Goal: Task Accomplishment & Management: Use online tool/utility

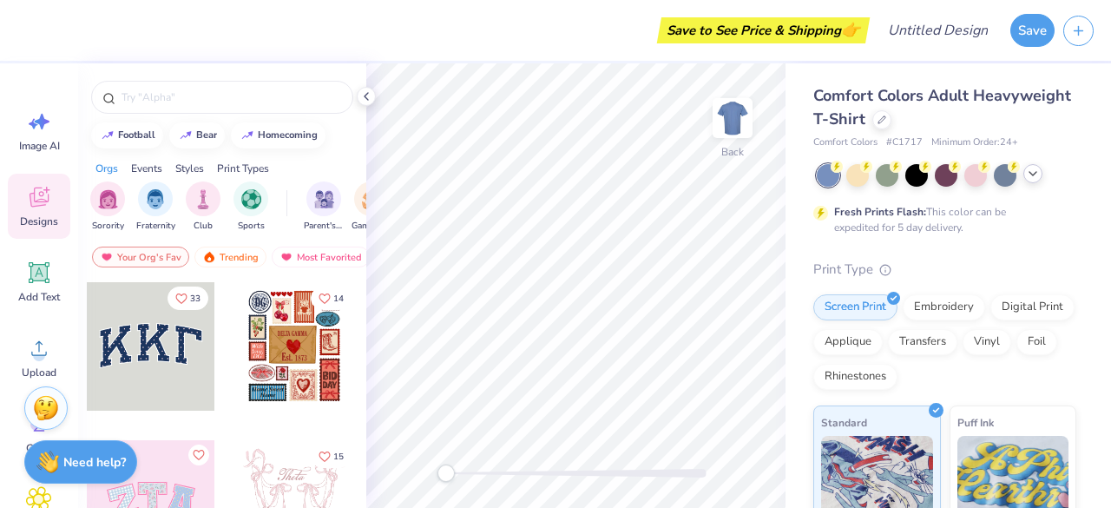
click at [1033, 179] on icon at bounding box center [1033, 174] width 14 height 14
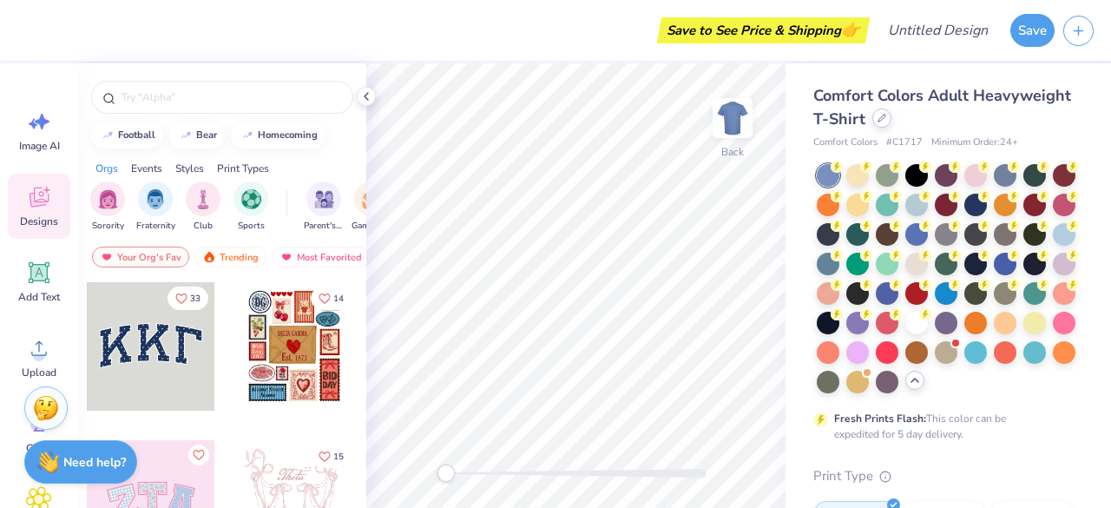
click at [886, 119] on icon at bounding box center [881, 118] width 9 height 9
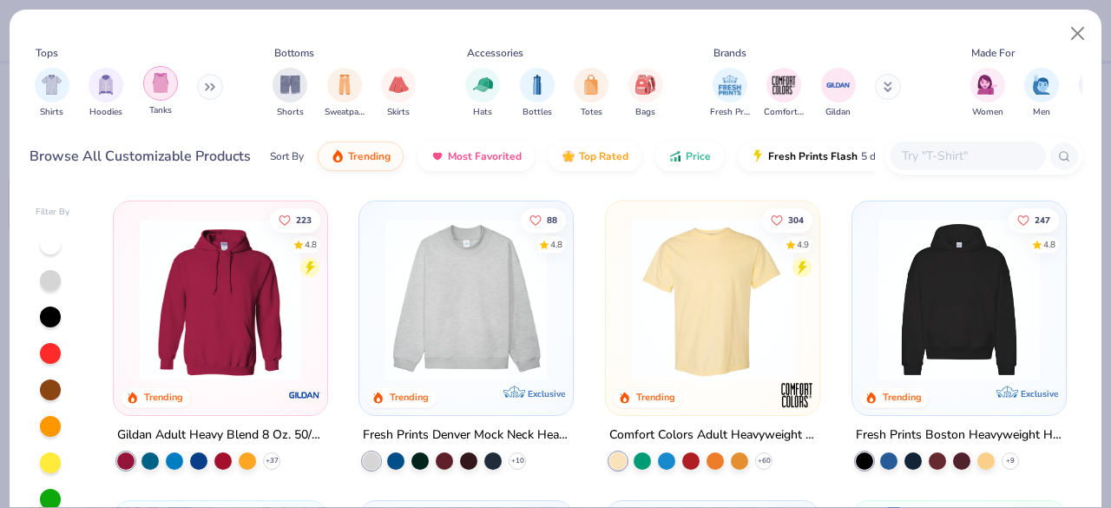
click at [148, 84] on div "filter for Tanks" at bounding box center [160, 83] width 35 height 35
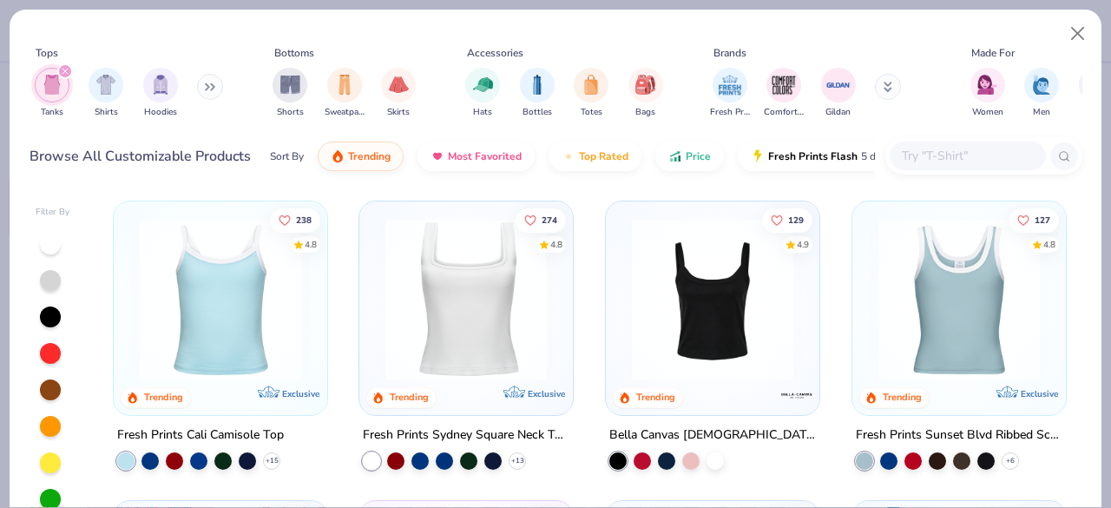
click at [1066, 171] on div at bounding box center [983, 155] width 197 height 37
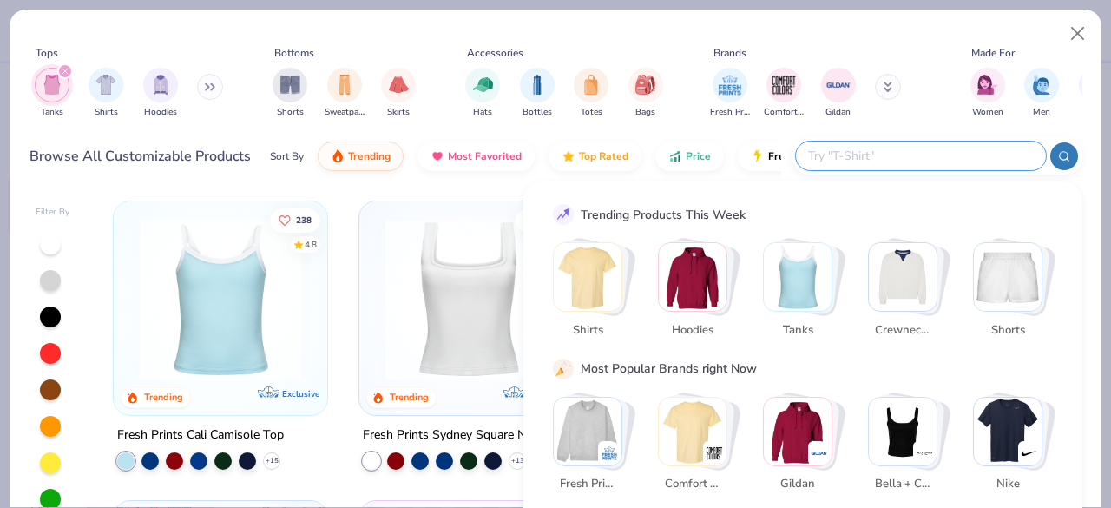
click at [1066, 121] on div "Women Men Unisex" at bounding box center [1042, 93] width 154 height 64
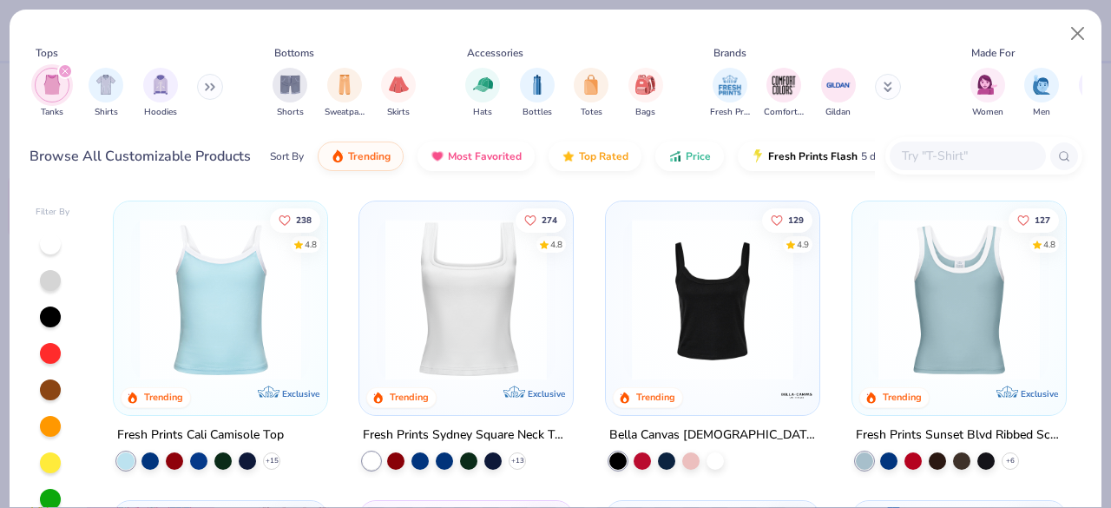
click at [1076, 134] on div "Browse All Customizable Products Sort By Trending Most Favorited Top Rated Pric…" at bounding box center [556, 156] width 1053 height 49
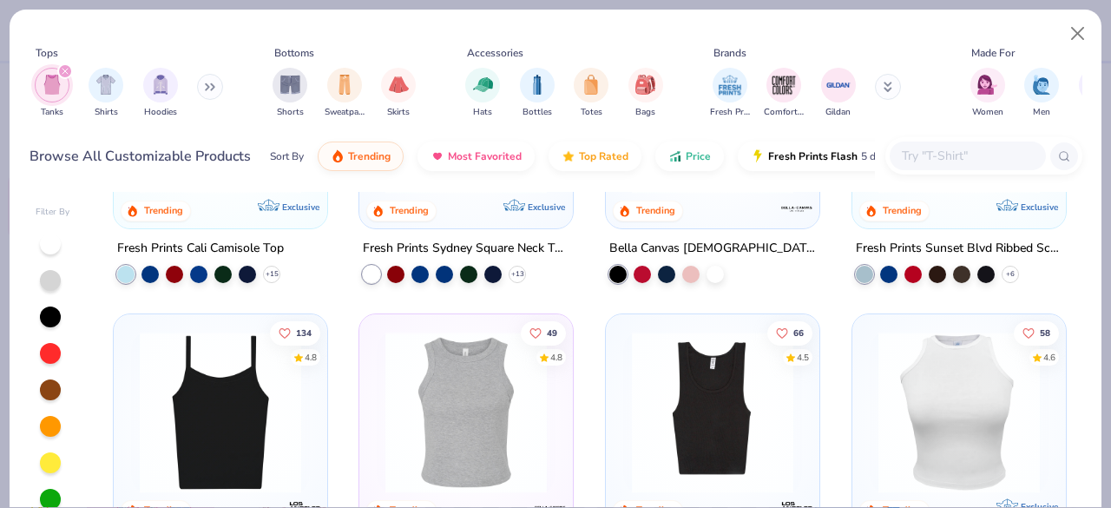
scroll to position [175, 0]
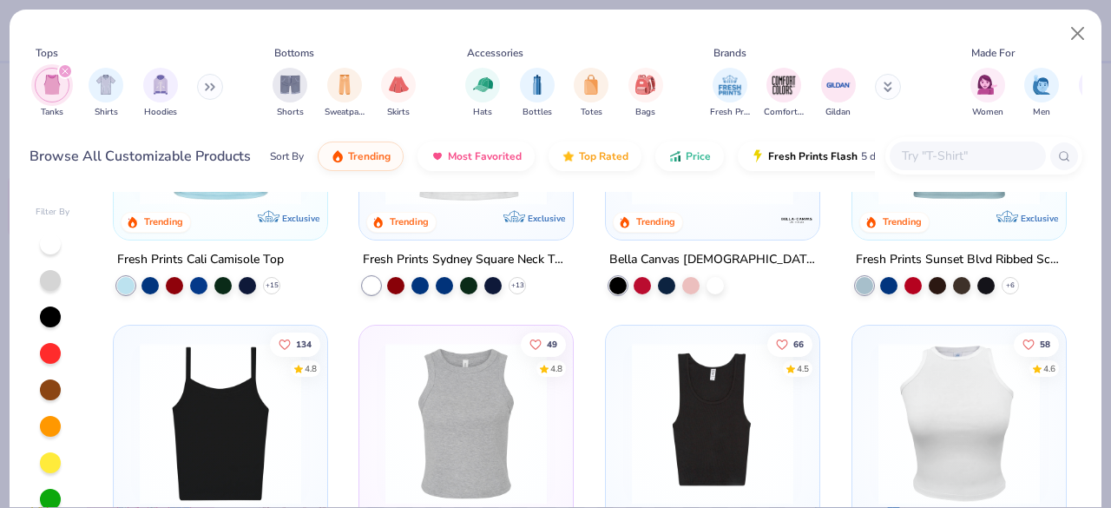
click at [210, 220] on div "238 4.8 Trending Exclusive" at bounding box center [220, 132] width 213 height 213
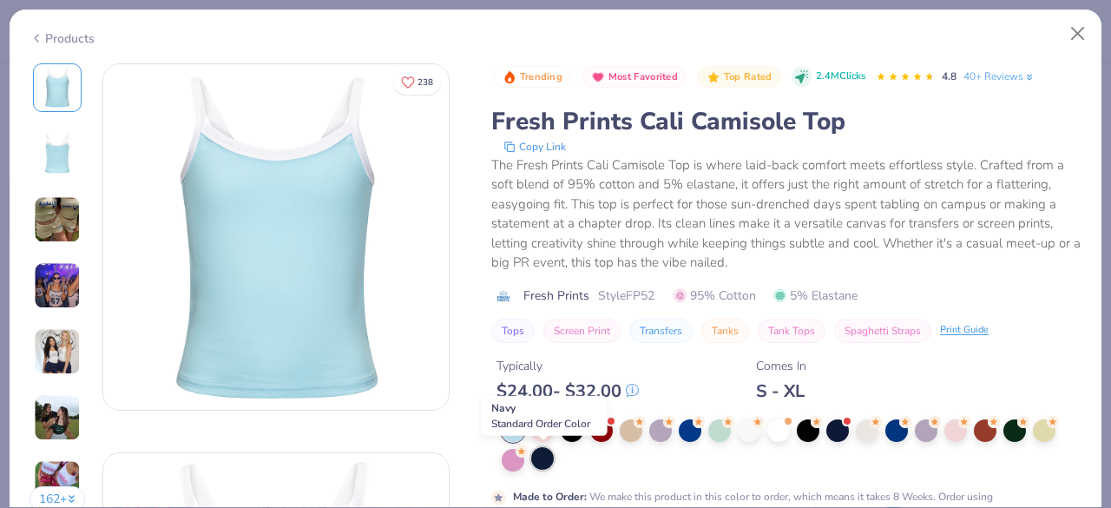
click at [546, 462] on div at bounding box center [542, 458] width 23 height 23
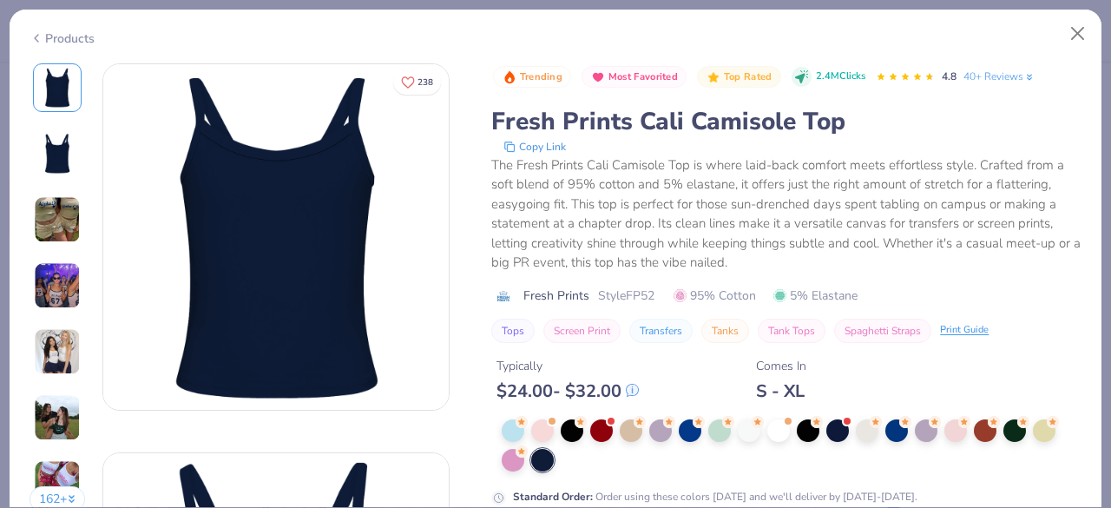
click at [69, 277] on img at bounding box center [57, 285] width 47 height 47
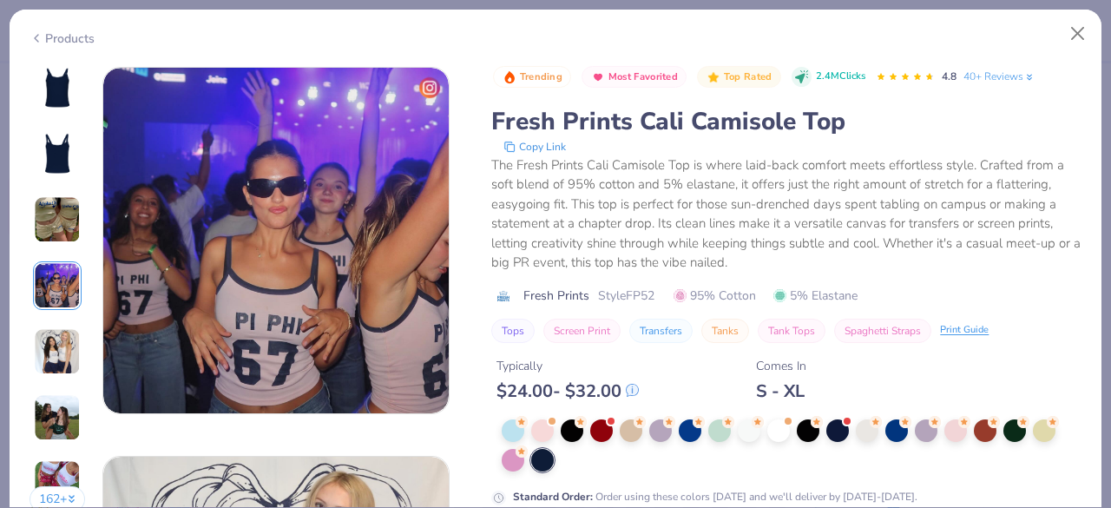
scroll to position [1166, 0]
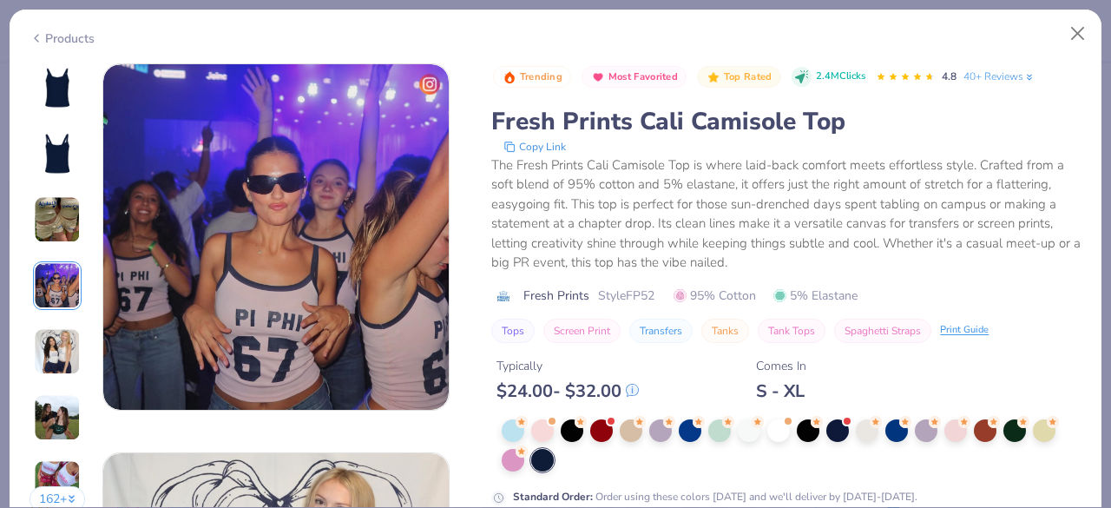
click at [48, 351] on img at bounding box center [57, 351] width 47 height 47
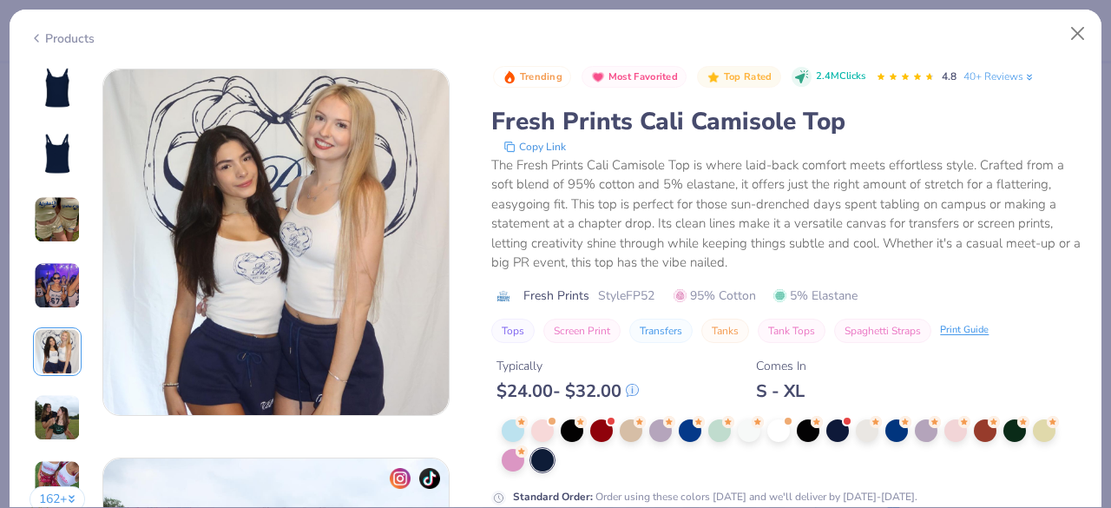
scroll to position [1555, 0]
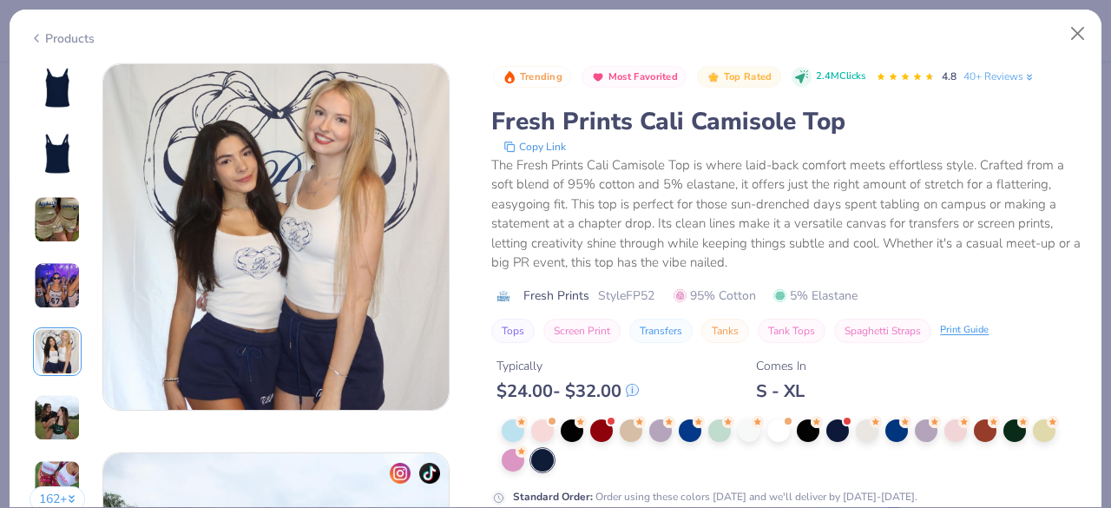
click at [60, 417] on img at bounding box center [57, 417] width 47 height 47
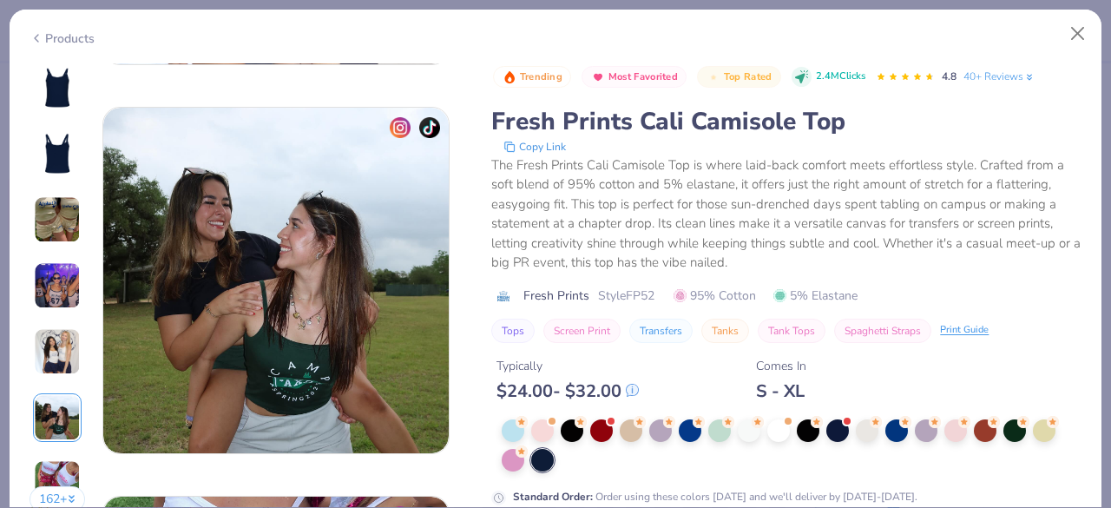
scroll to position [1944, 0]
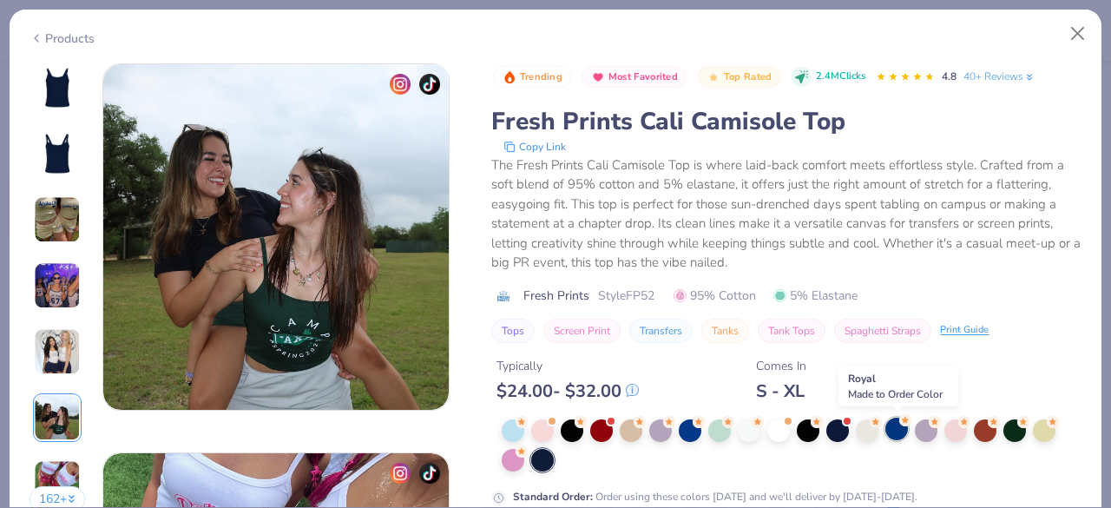
click at [904, 423] on circle at bounding box center [905, 420] width 12 height 12
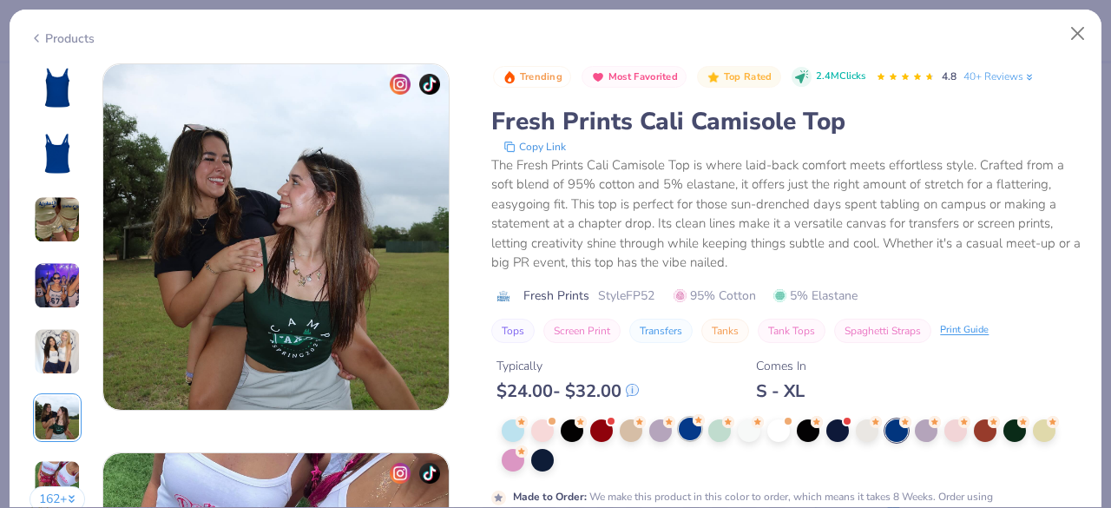
click at [687, 424] on div at bounding box center [690, 428] width 23 height 23
click at [59, 91] on img at bounding box center [57, 88] width 42 height 42
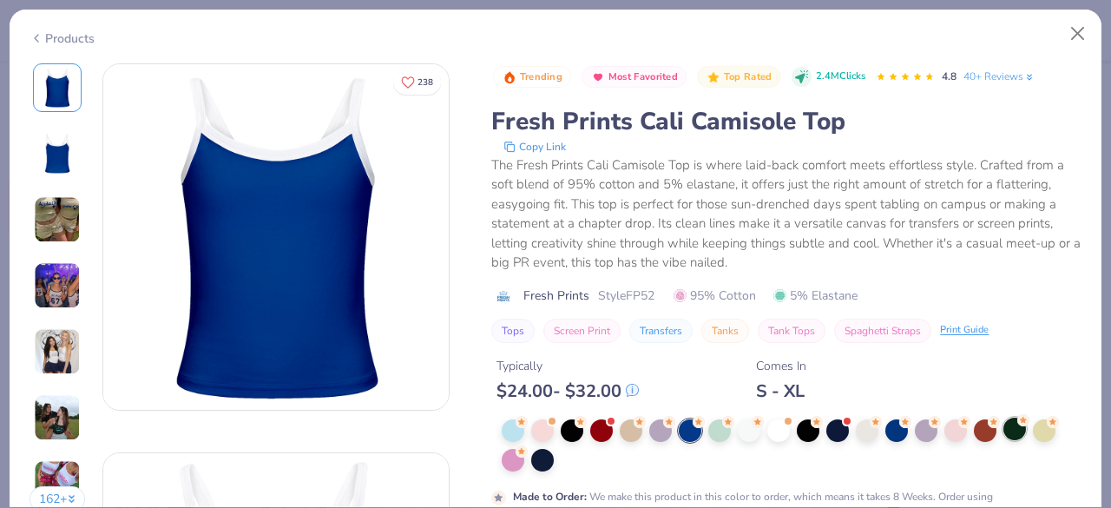
click at [1013, 423] on div at bounding box center [1014, 428] width 23 height 23
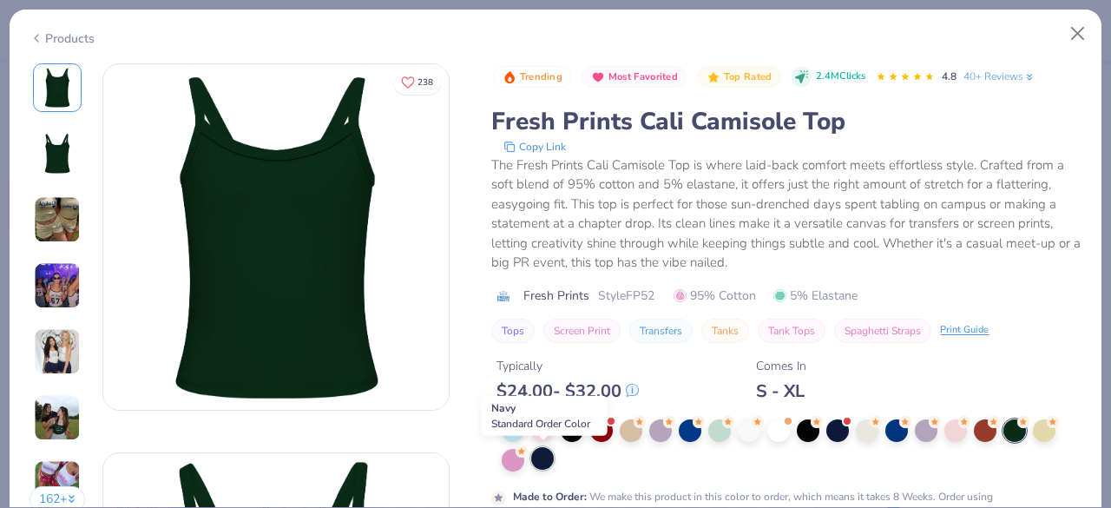
click at [542, 454] on div at bounding box center [542, 458] width 23 height 23
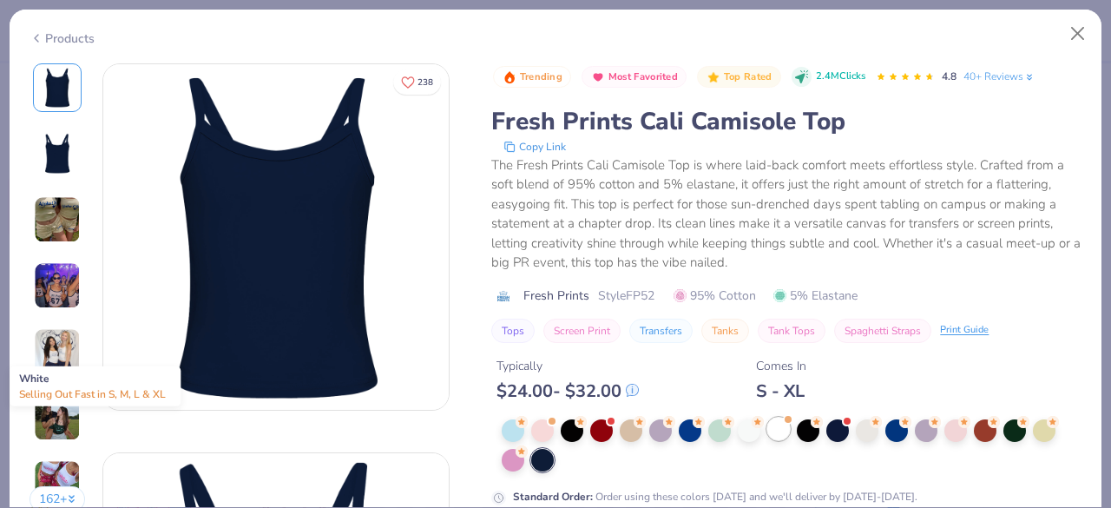
click at [781, 427] on div at bounding box center [778, 428] width 23 height 23
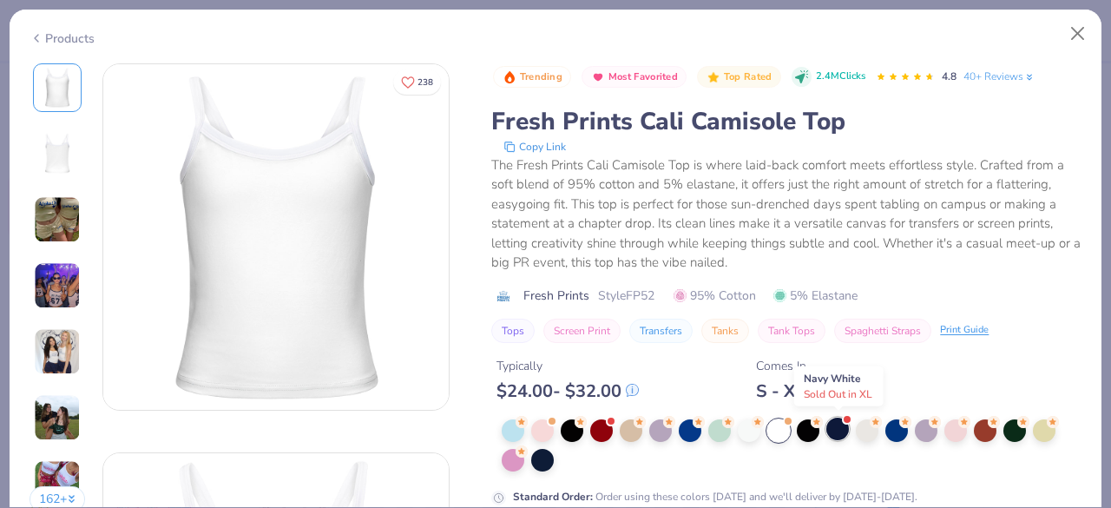
click at [838, 427] on div at bounding box center [837, 428] width 23 height 23
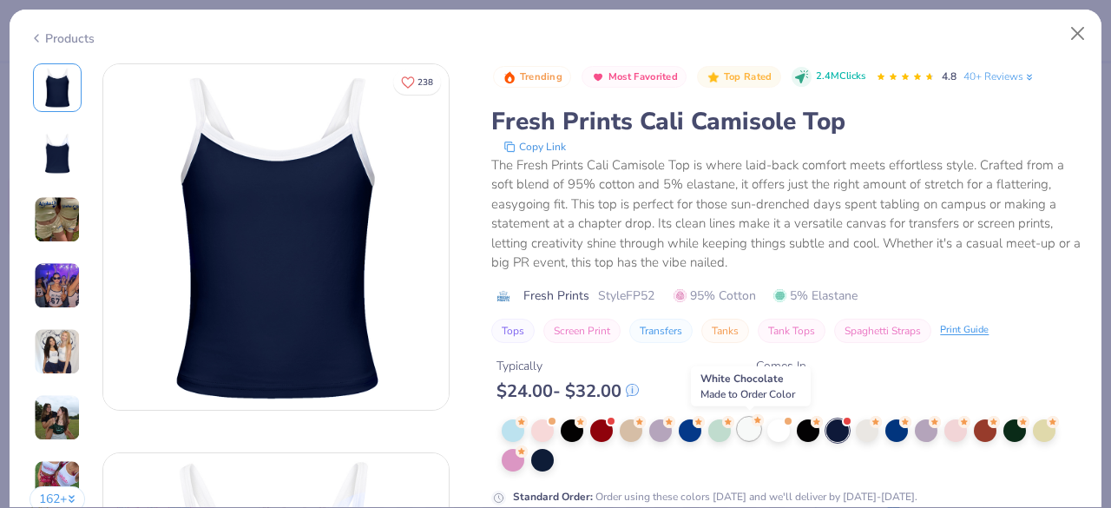
click at [743, 424] on div at bounding box center [749, 428] width 23 height 23
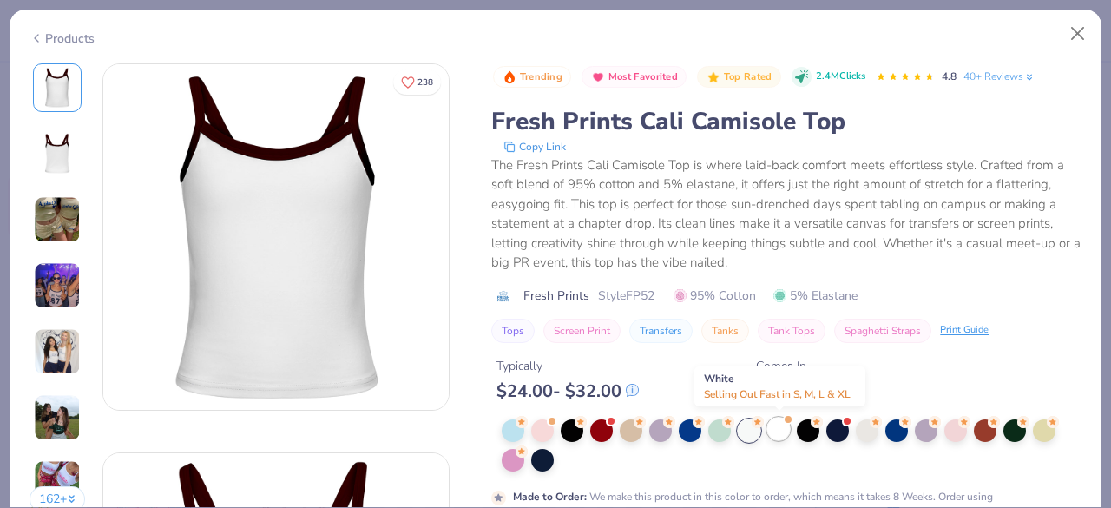
click at [786, 427] on div at bounding box center [778, 428] width 23 height 23
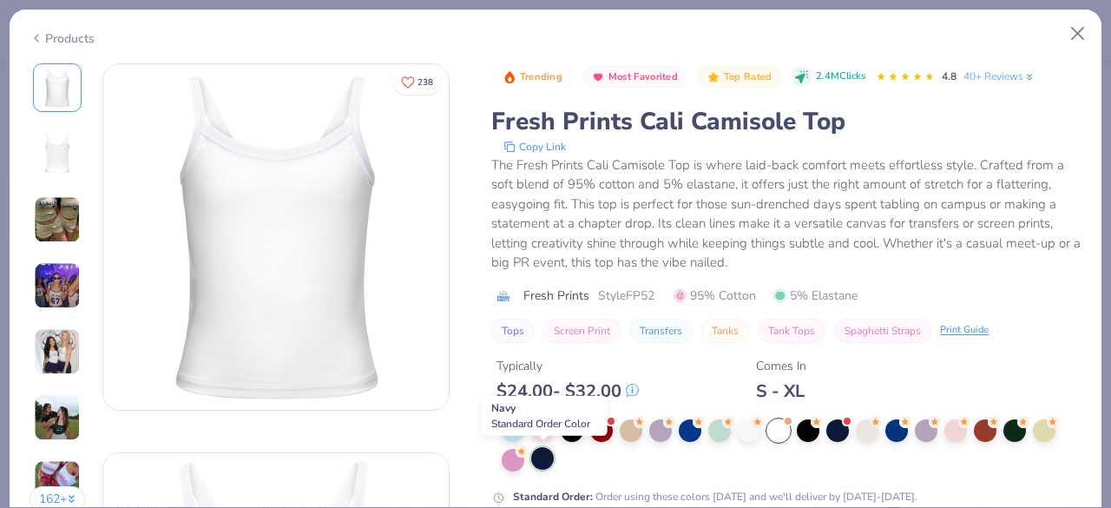
click at [541, 455] on div at bounding box center [542, 458] width 23 height 23
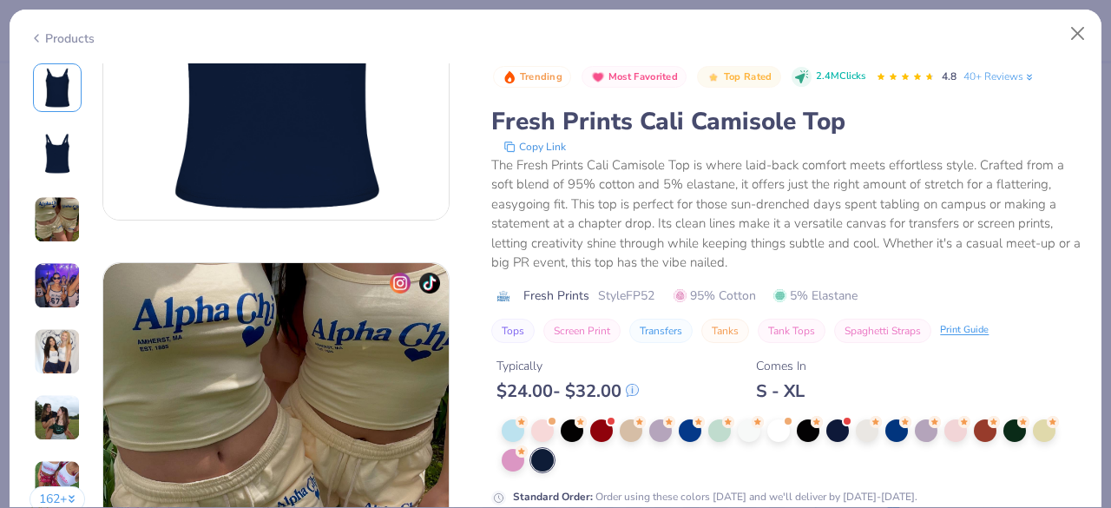
scroll to position [561, 0]
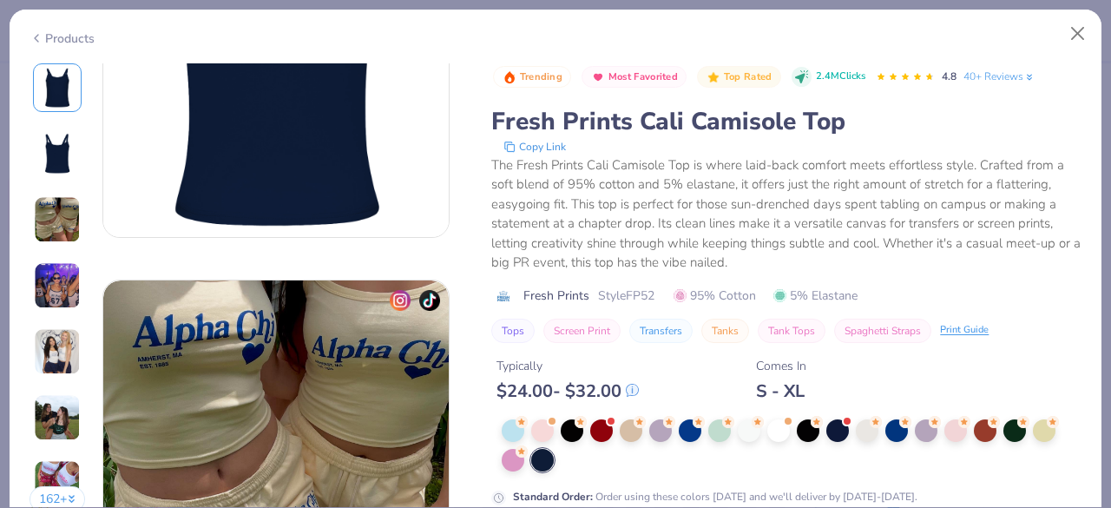
click at [976, 403] on div "Trending Most Favorited Top Rated 2.4M Clicks 4.8 40+ Reviews Fresh Prints Cali…" at bounding box center [786, 284] width 590 height 442
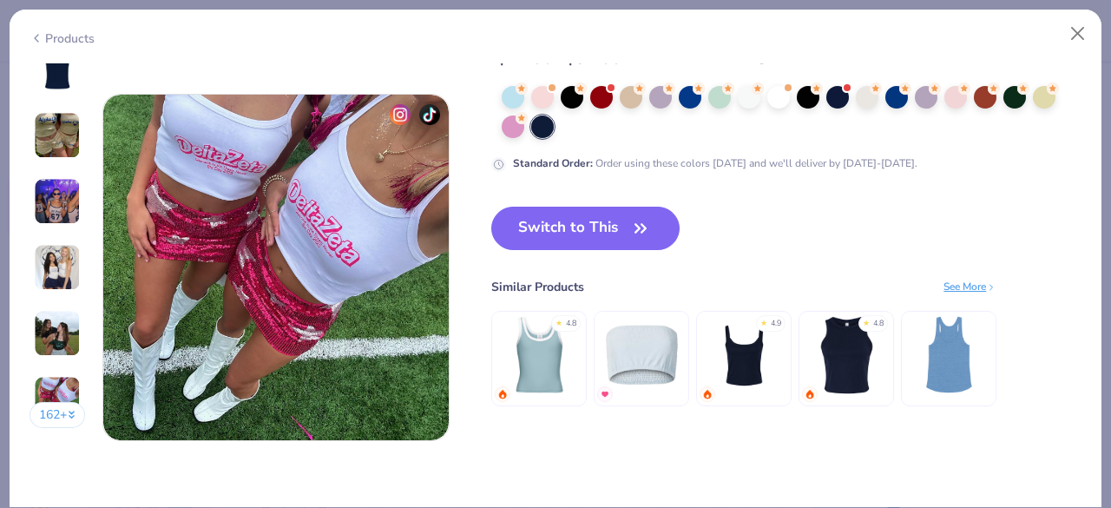
scroll to position [2304, 0]
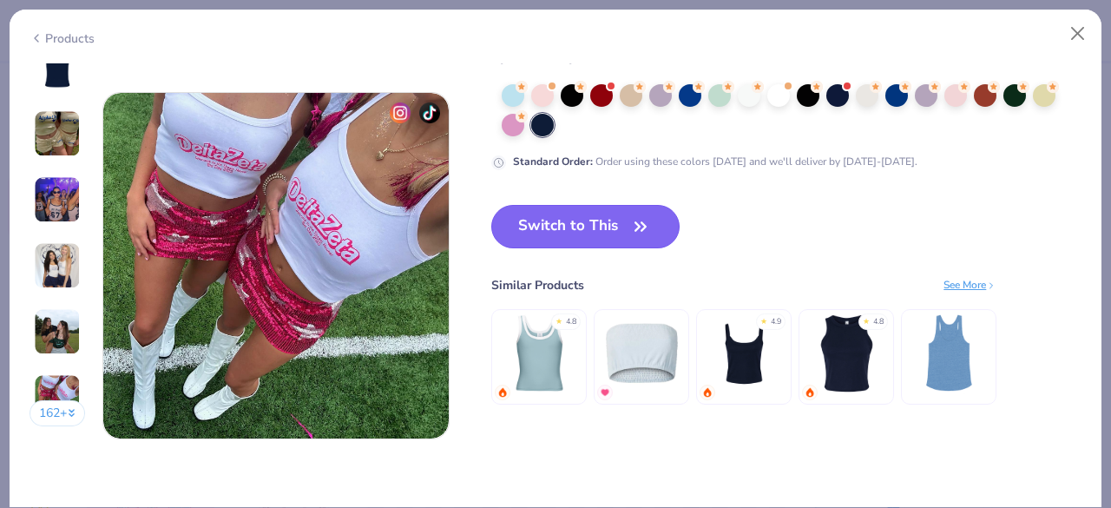
click at [638, 226] on icon "button" at bounding box center [640, 226] width 10 height 8
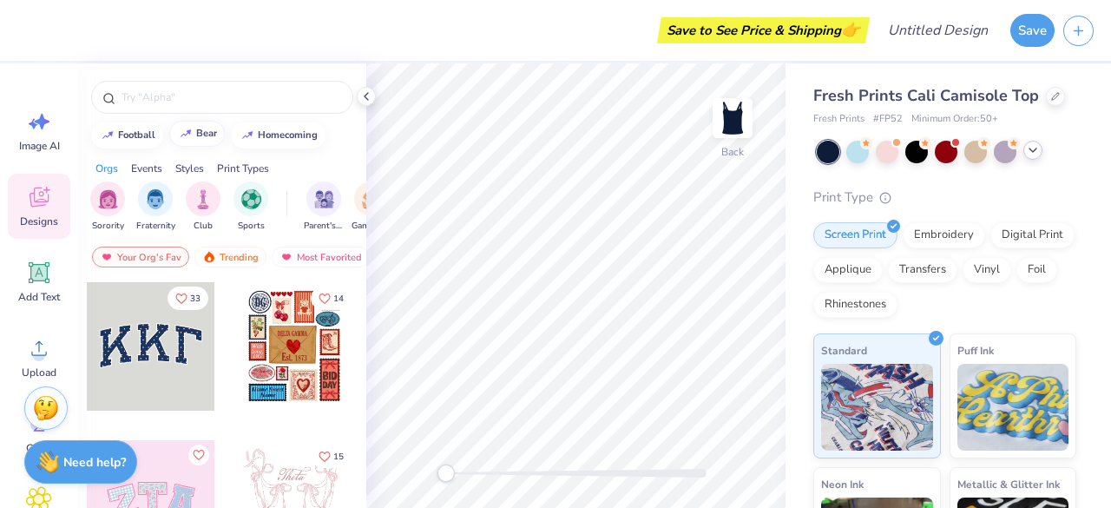
click at [210, 134] on div "bear" at bounding box center [206, 133] width 21 height 10
type input "bear"
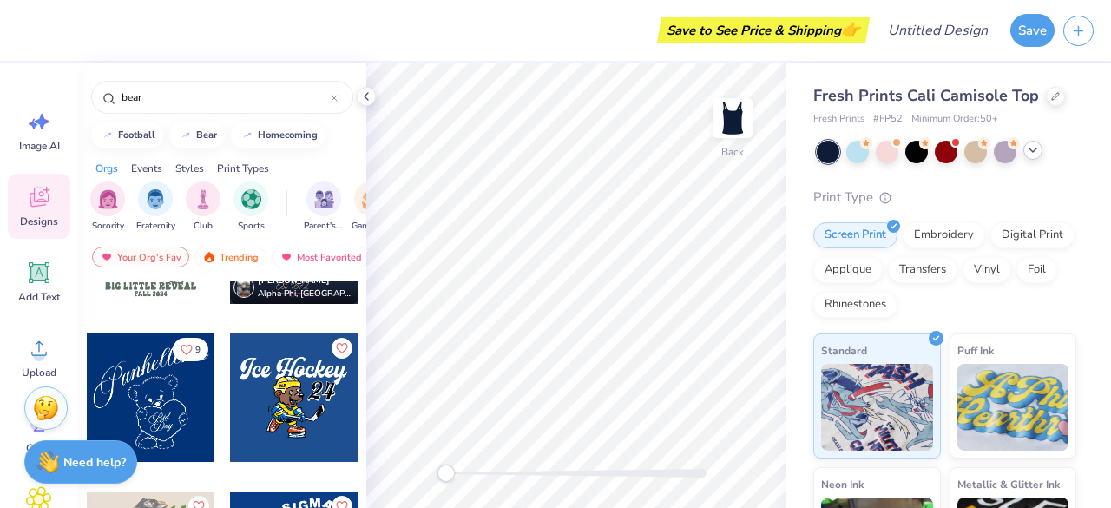
scroll to position [6911, 0]
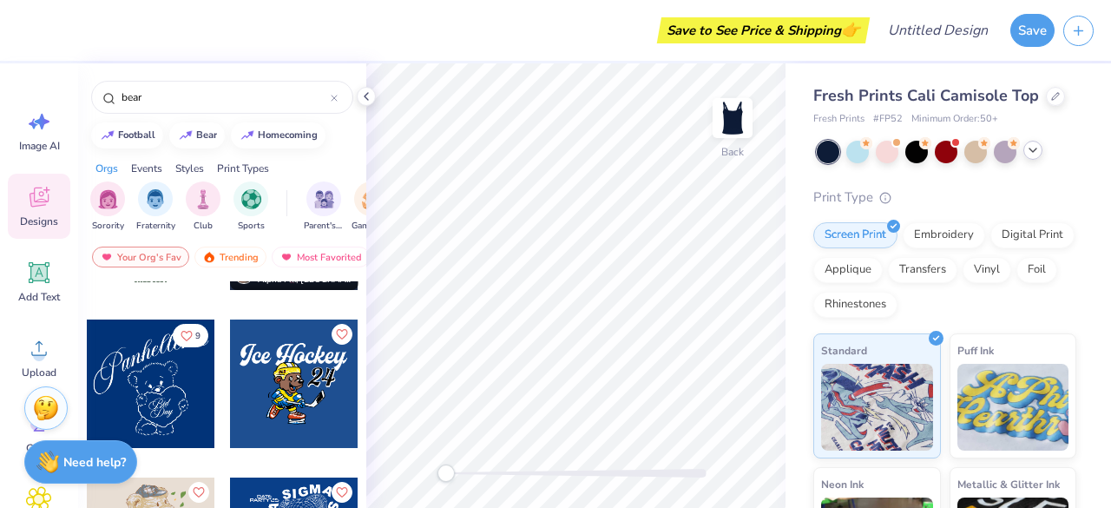
click at [141, 390] on div at bounding box center [151, 383] width 128 height 128
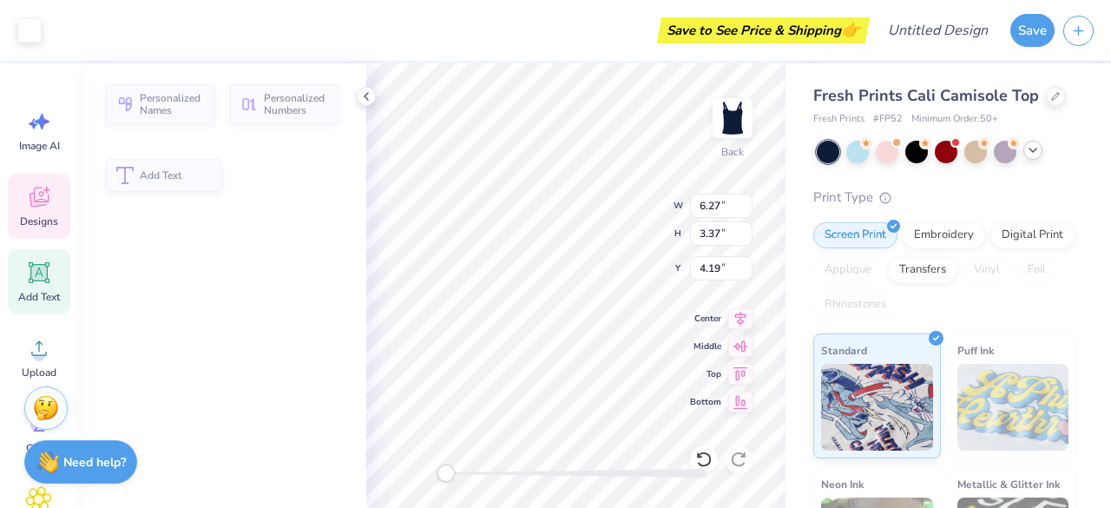
scroll to position [14, 2]
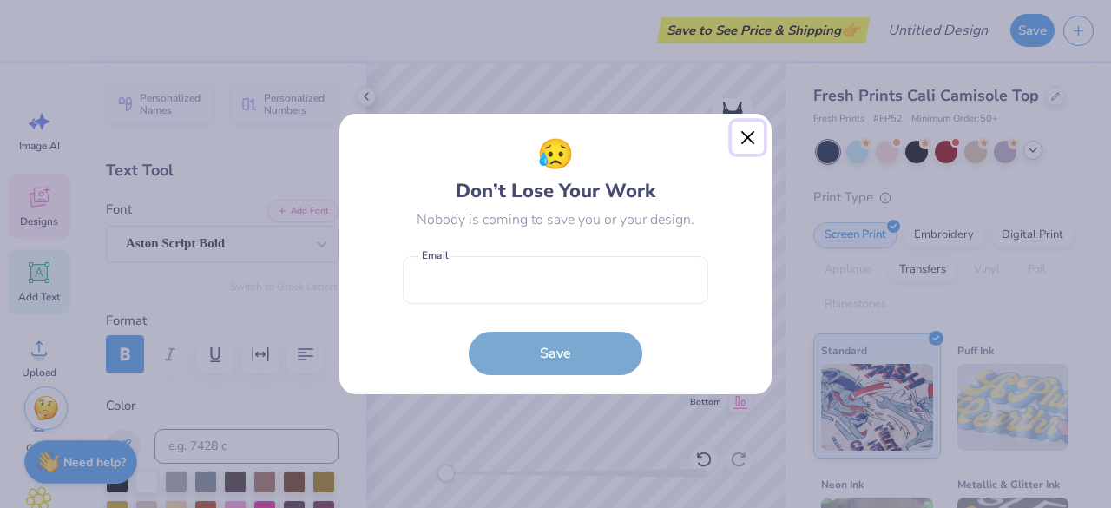
click at [744, 135] on button "Close" at bounding box center [747, 137] width 33 height 33
click at [749, 122] on div "😥 Don’t Lose Your Work Nobody is coming to save you or your design. Email is a …" at bounding box center [555, 254] width 1111 height 508
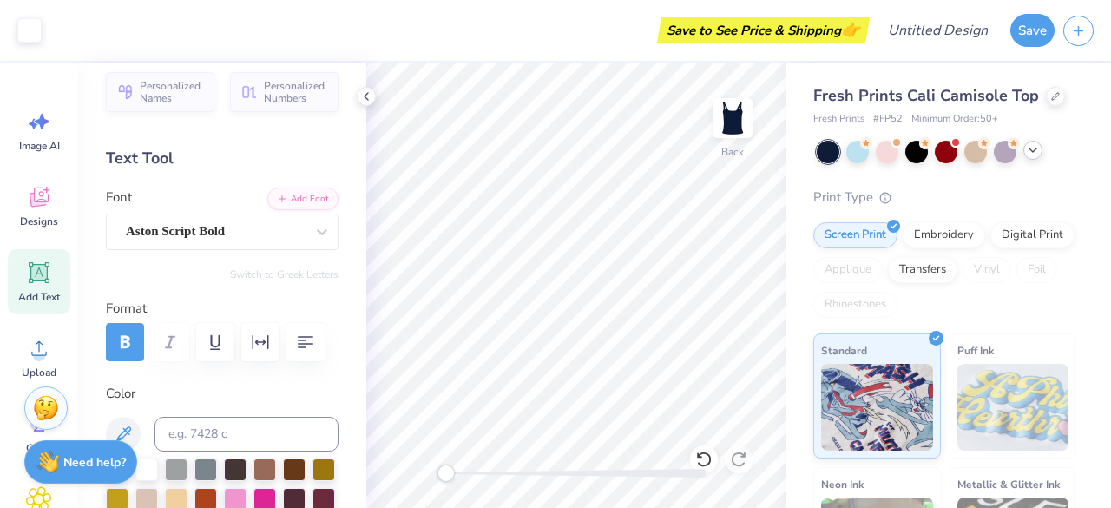
scroll to position [0, 0]
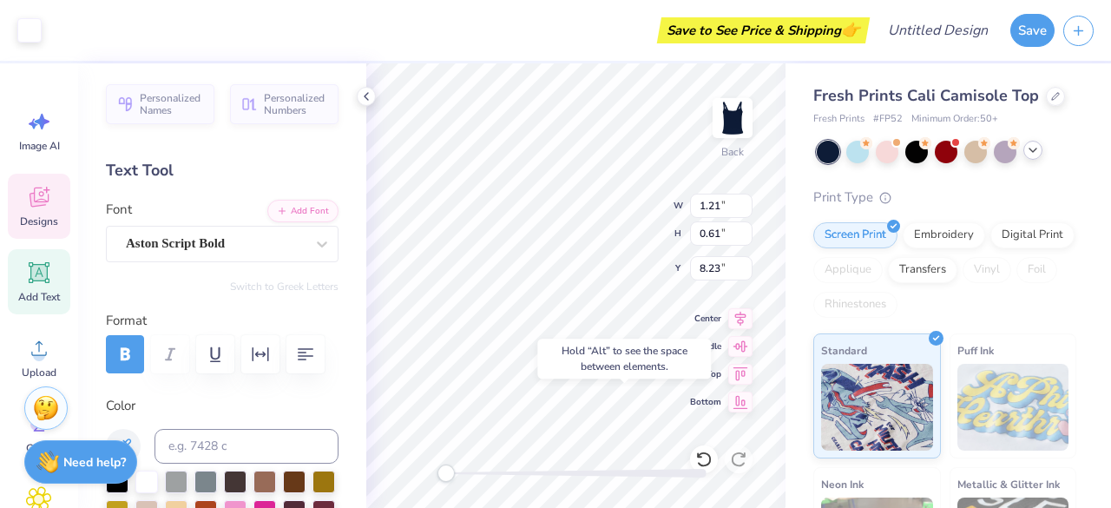
type input "1.21"
type input "0.61"
type input "8.23"
click at [41, 213] on div "Designs" at bounding box center [39, 206] width 62 height 65
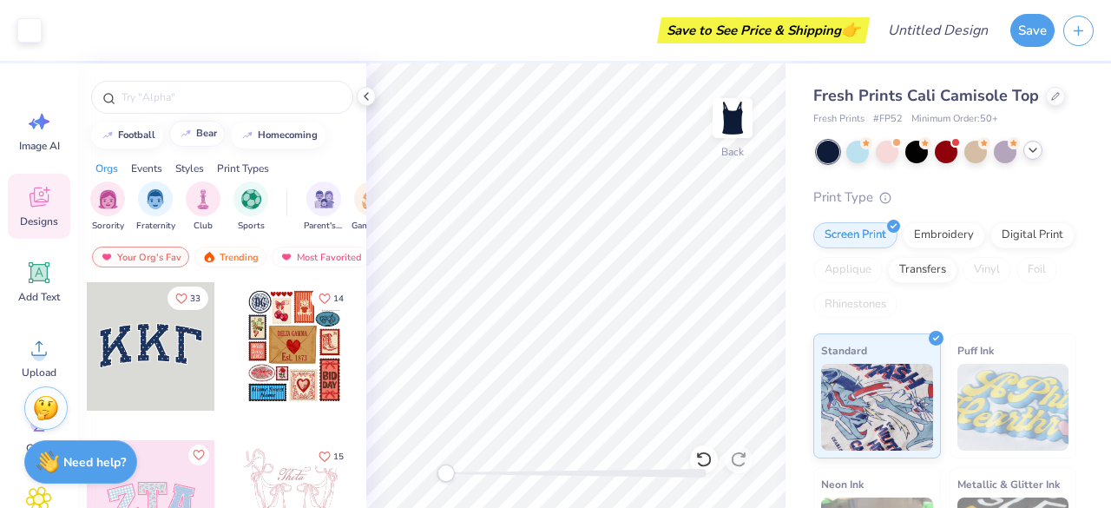
click at [212, 134] on div "bear" at bounding box center [206, 133] width 21 height 10
type input "bear"
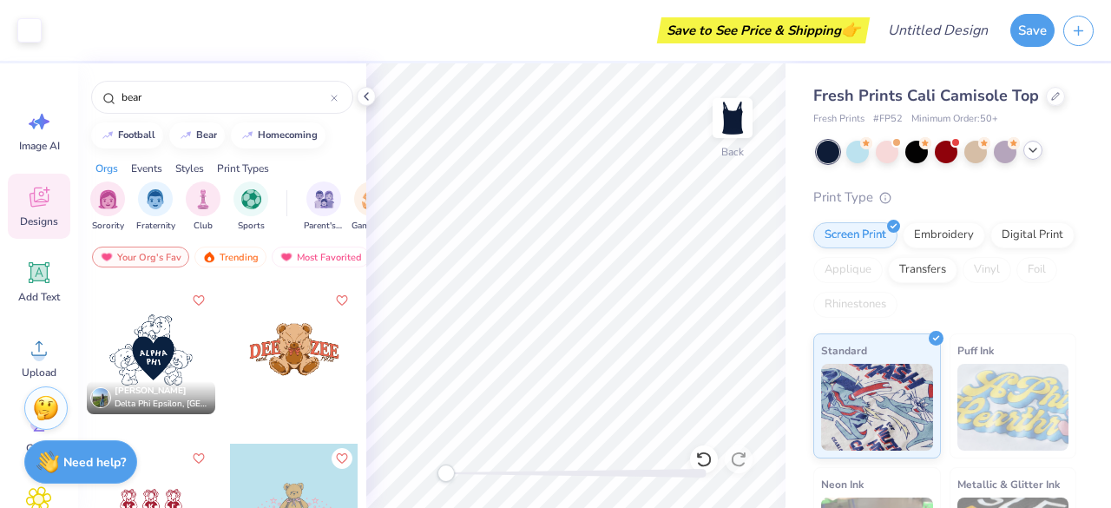
scroll to position [2207, 0]
click at [165, 363] on div at bounding box center [151, 350] width 128 height 128
type input "4.59"
type input "5.66"
type input "3.41"
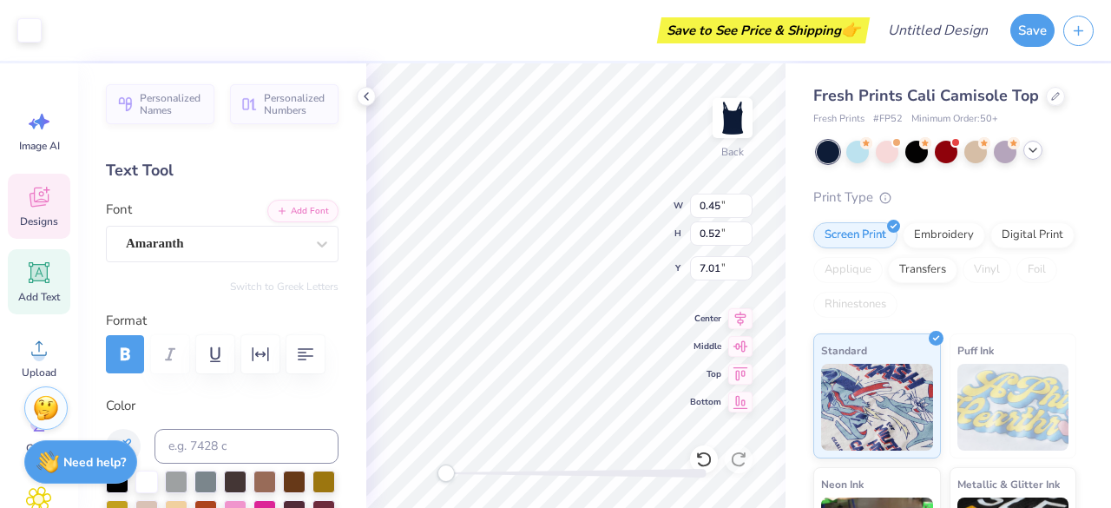
scroll to position [14, 2]
type input "0.43"
type input "0.51"
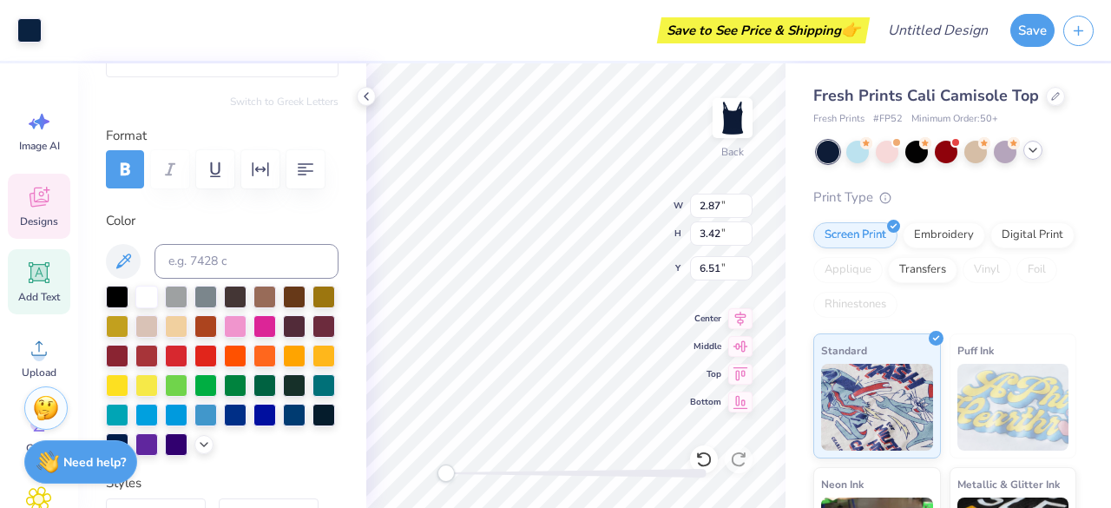
scroll to position [202, 0]
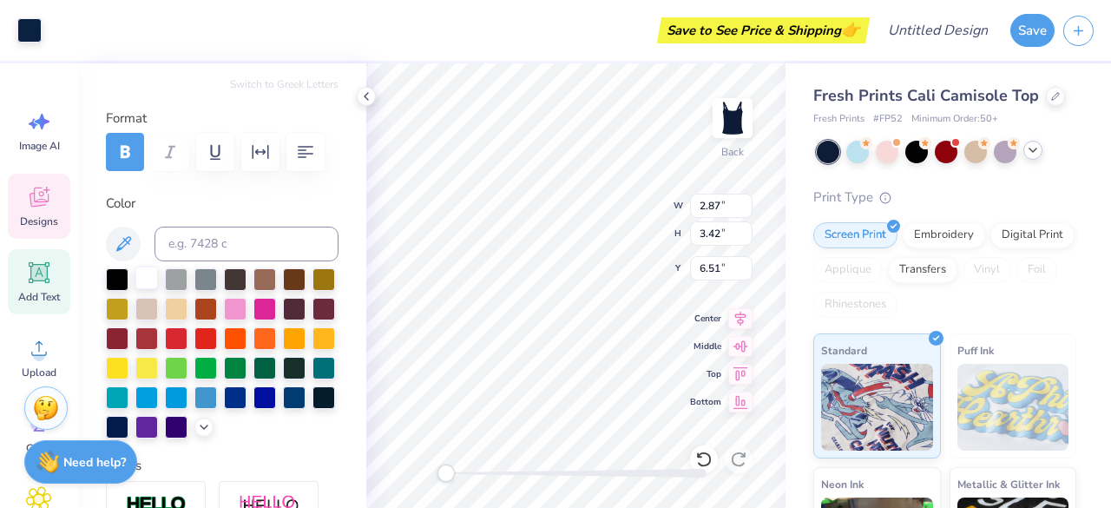
click at [146, 277] on div at bounding box center [146, 277] width 23 height 23
click at [149, 279] on div at bounding box center [146, 277] width 23 height 23
click at [1031, 155] on icon at bounding box center [1033, 150] width 14 height 14
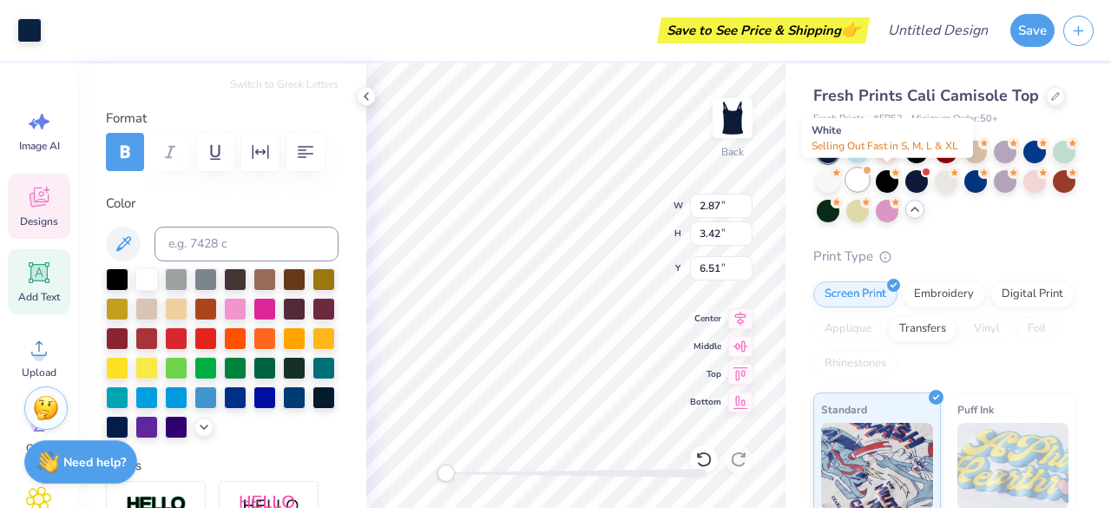
click at [869, 176] on div at bounding box center [857, 179] width 23 height 23
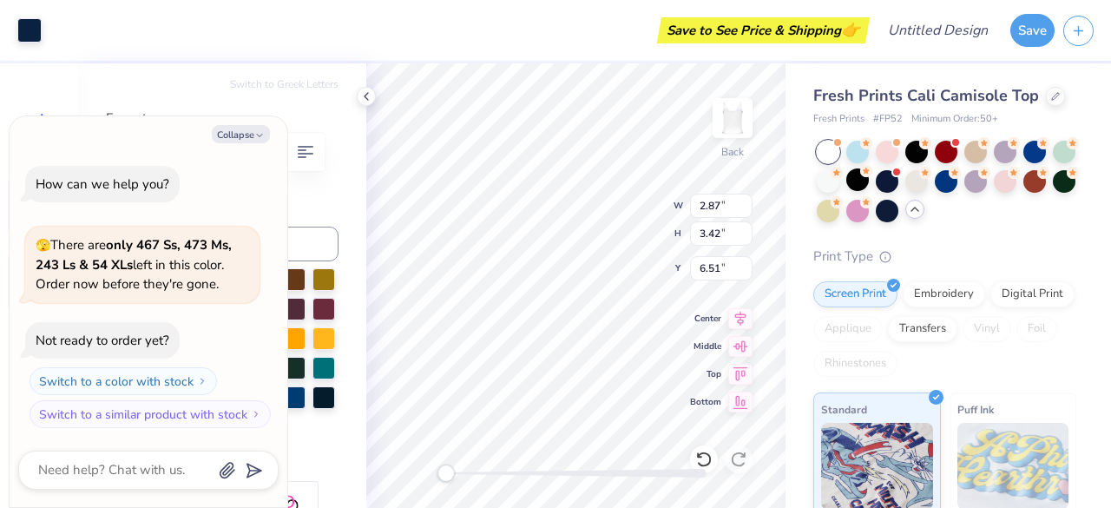
scroll to position [95, 0]
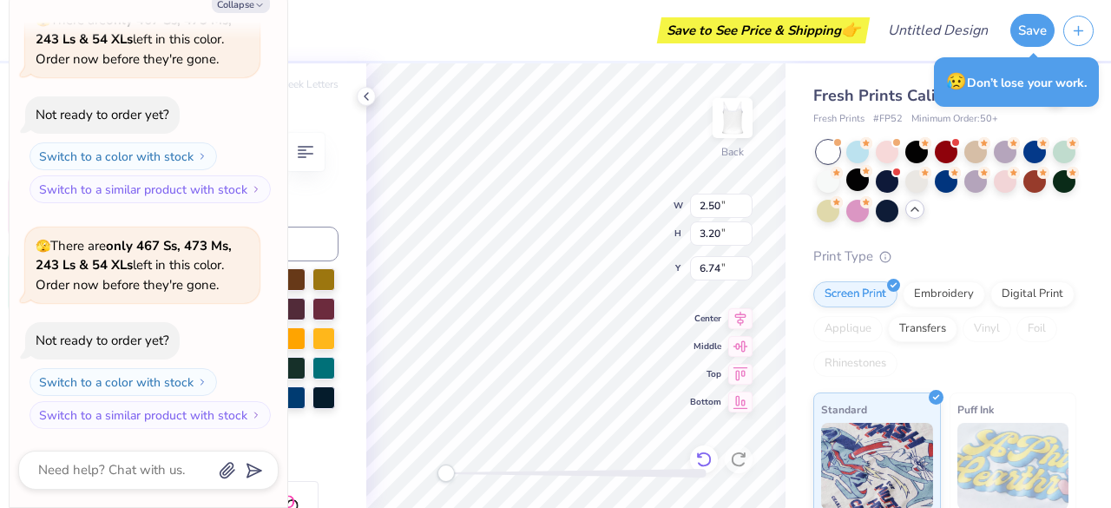
type textarea "x"
type input "2.87"
type input "3.42"
type input "4.82"
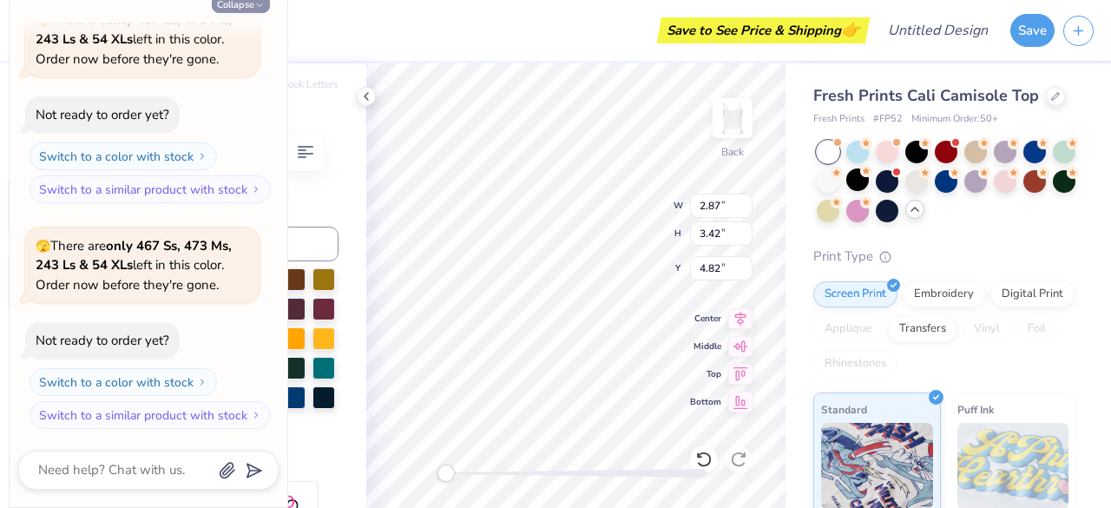
click at [252, 6] on button "Collapse" at bounding box center [241, 4] width 58 height 18
type textarea "x"
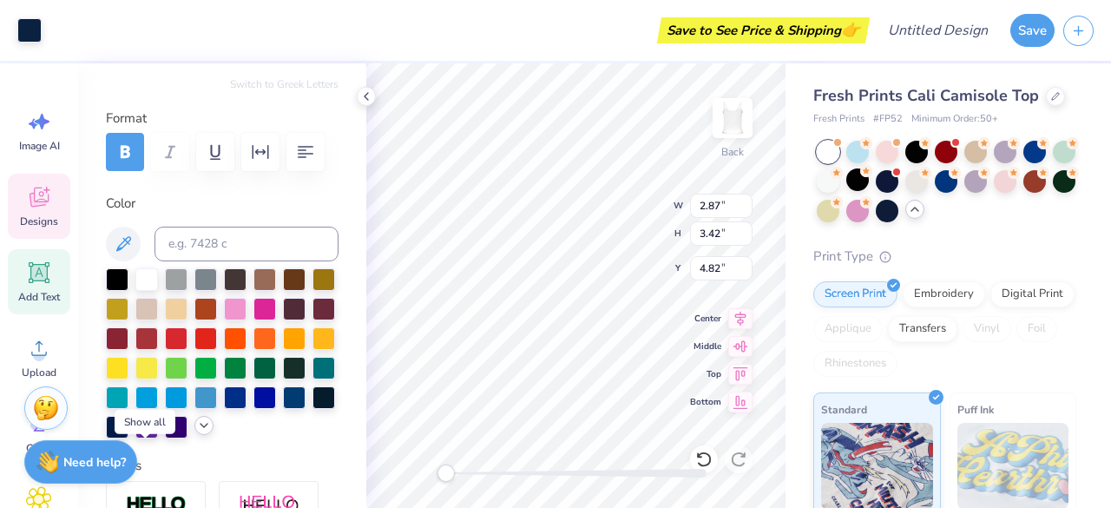
click at [197, 432] on icon at bounding box center [204, 425] width 14 height 14
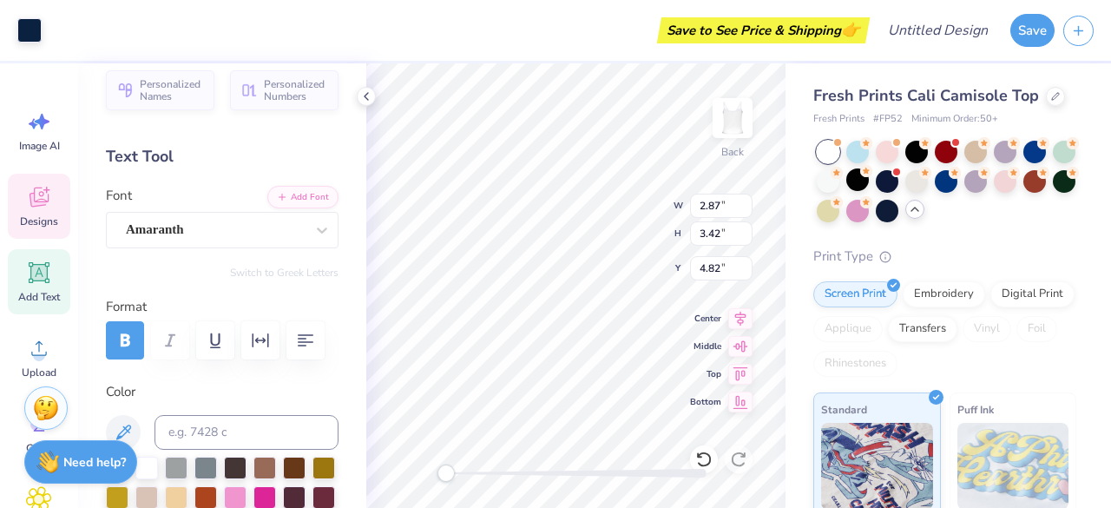
scroll to position [0, 0]
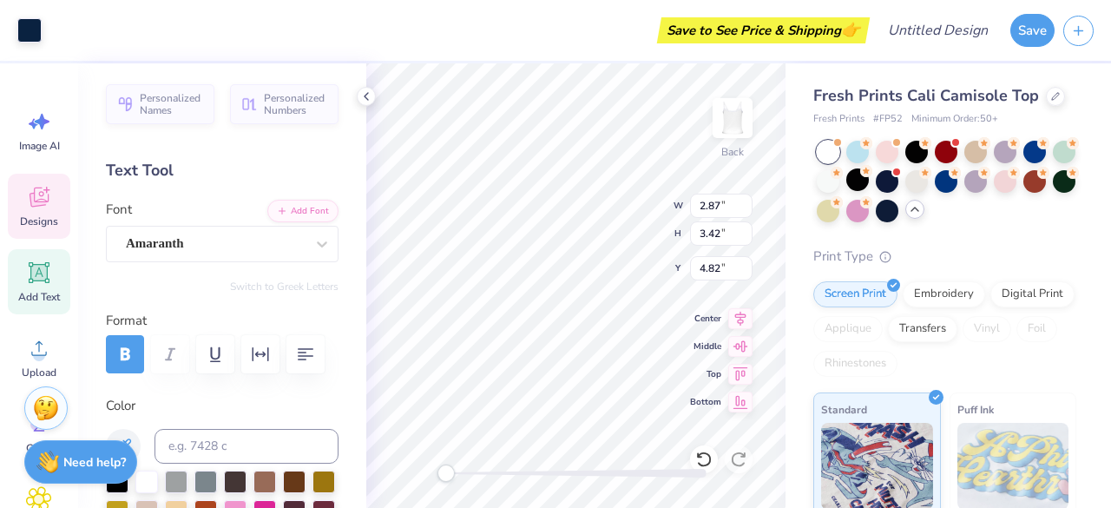
click at [45, 197] on icon at bounding box center [39, 197] width 26 height 26
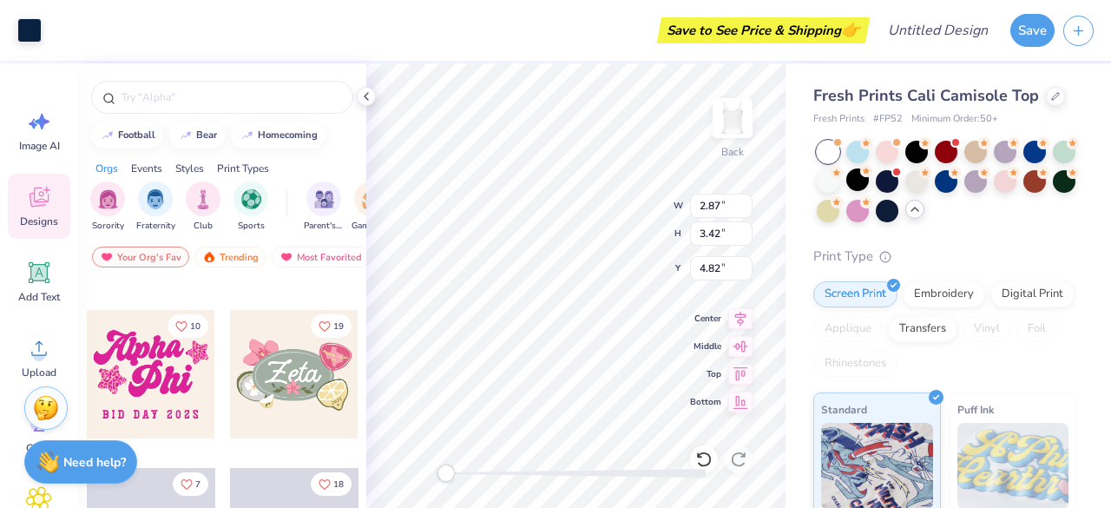
scroll to position [920, 0]
click at [203, 131] on div "bear" at bounding box center [206, 133] width 21 height 10
type input "bear"
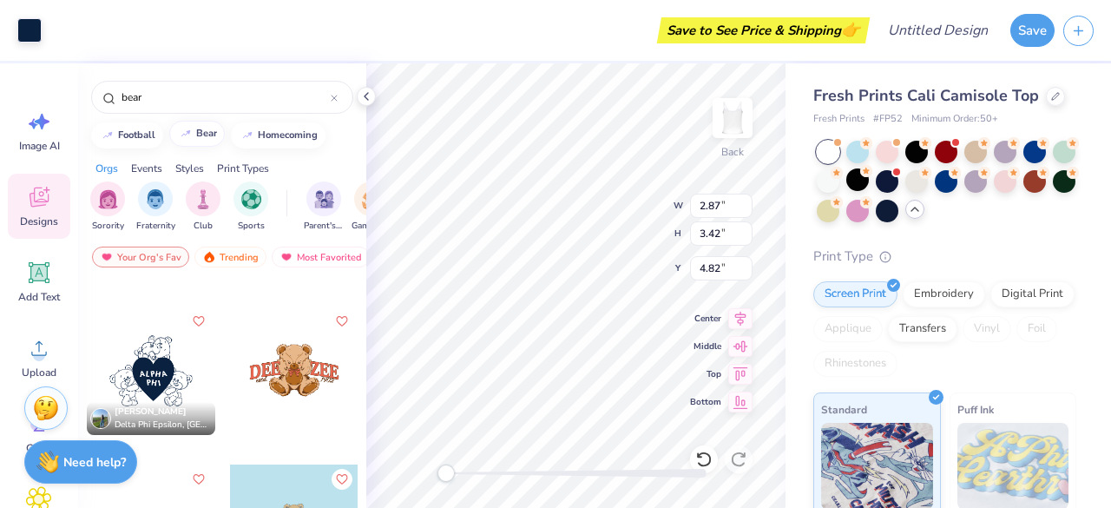
scroll to position [2189, 0]
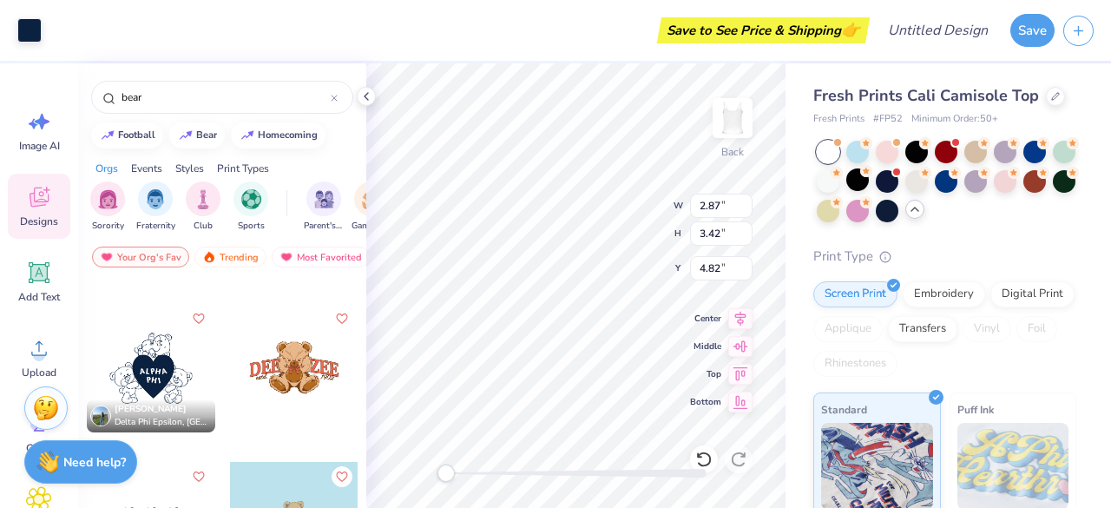
click at [153, 381] on div at bounding box center [151, 368] width 128 height 128
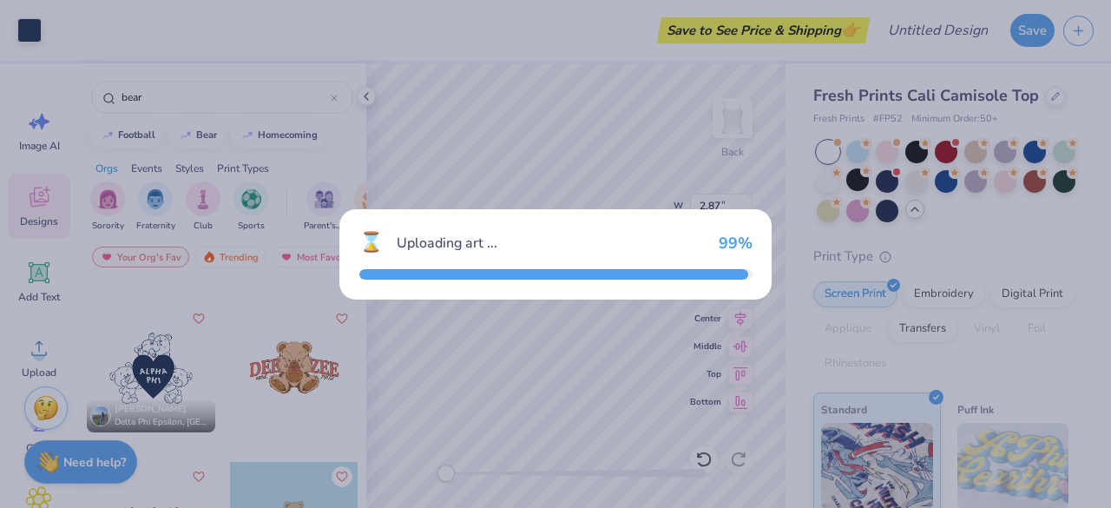
type input "6.87"
type input "5.88"
type input "4.06"
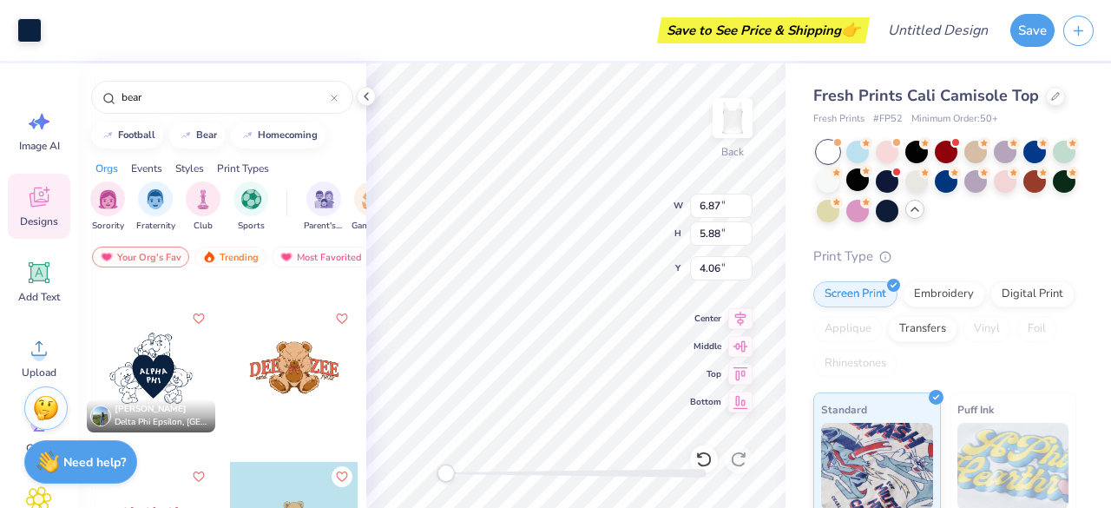
type input "3.17"
type input "2.13"
type input "2.69"
type input "2.50"
type input "3.20"
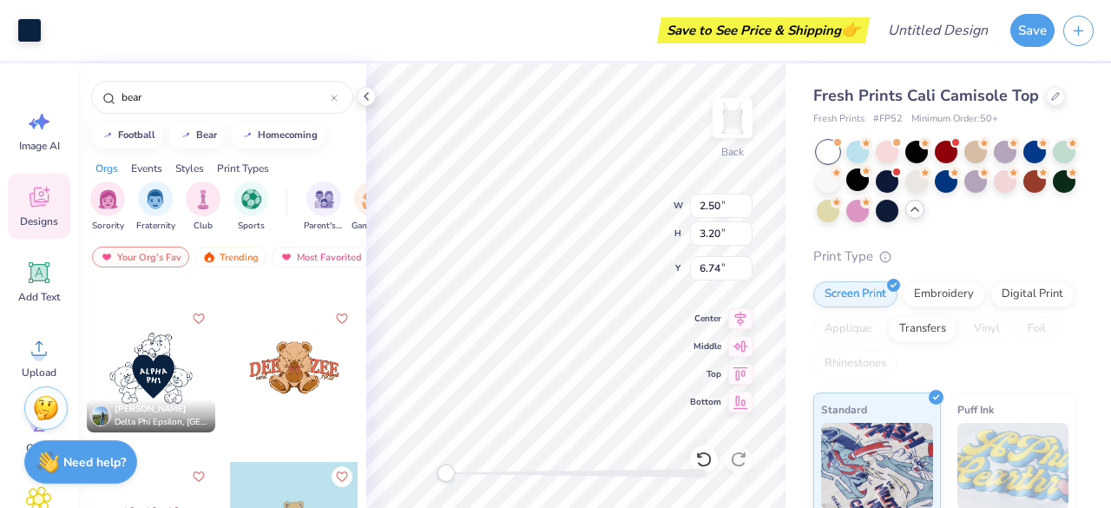
type input "6.74"
type input "3.48"
type input "3.64"
type input "5.91"
click at [699, 459] on icon at bounding box center [703, 458] width 17 height 17
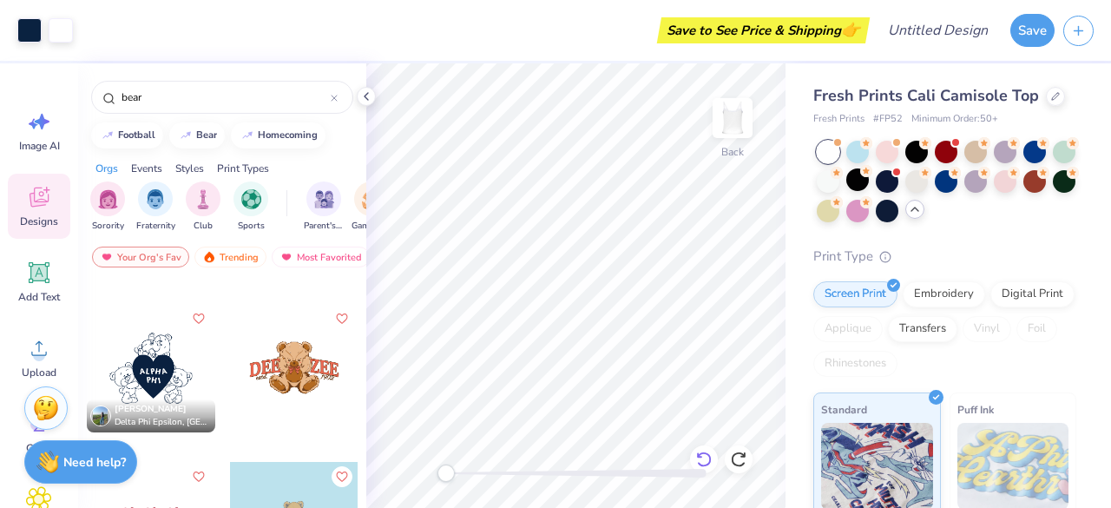
click at [707, 462] on icon at bounding box center [703, 458] width 17 height 17
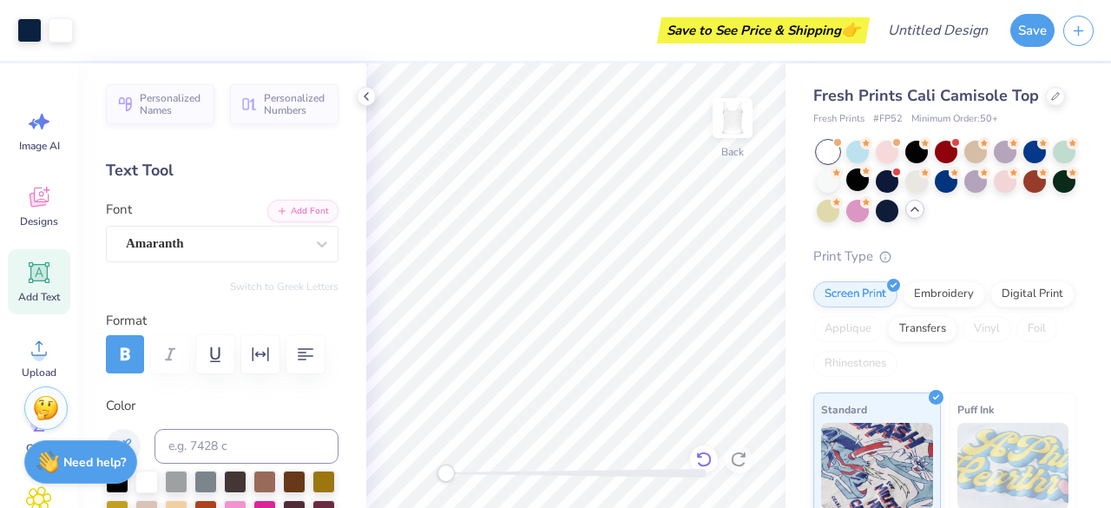
click at [712, 458] on icon at bounding box center [703, 458] width 17 height 17
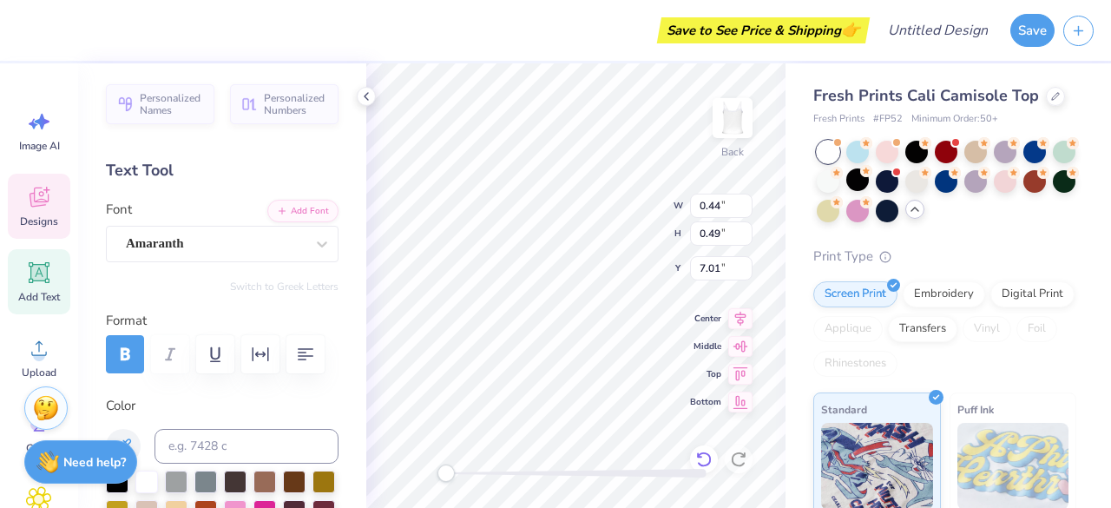
scroll to position [14, 2]
click at [52, 200] on div "Designs" at bounding box center [39, 206] width 62 height 65
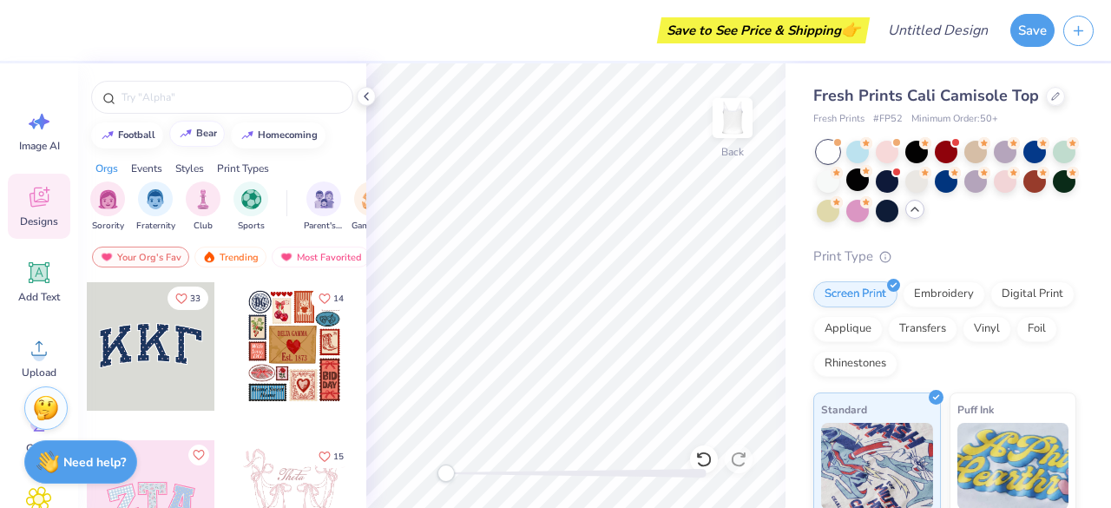
click at [207, 133] on div "bear" at bounding box center [206, 133] width 21 height 10
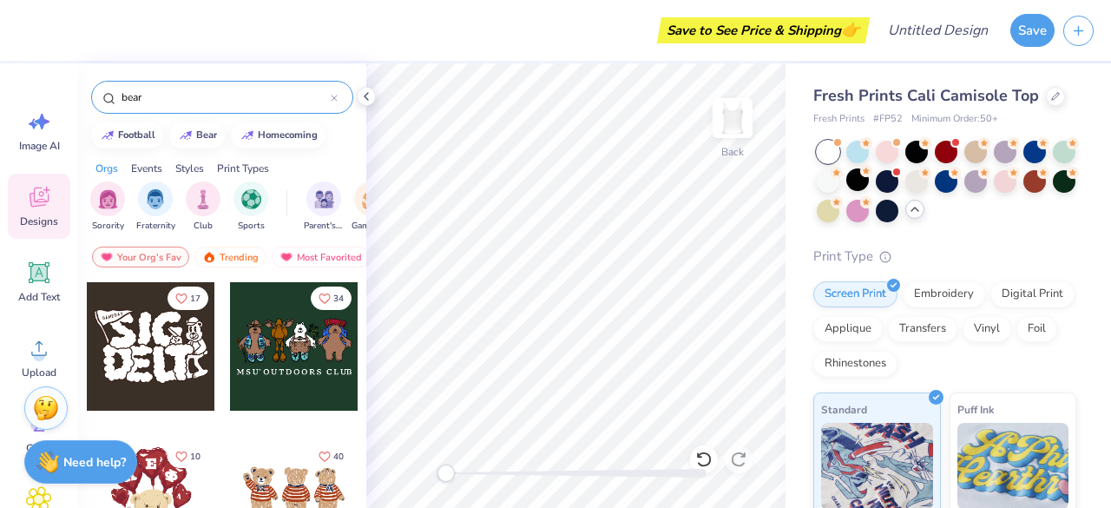
click at [217, 93] on input "bear" at bounding box center [225, 97] width 211 height 17
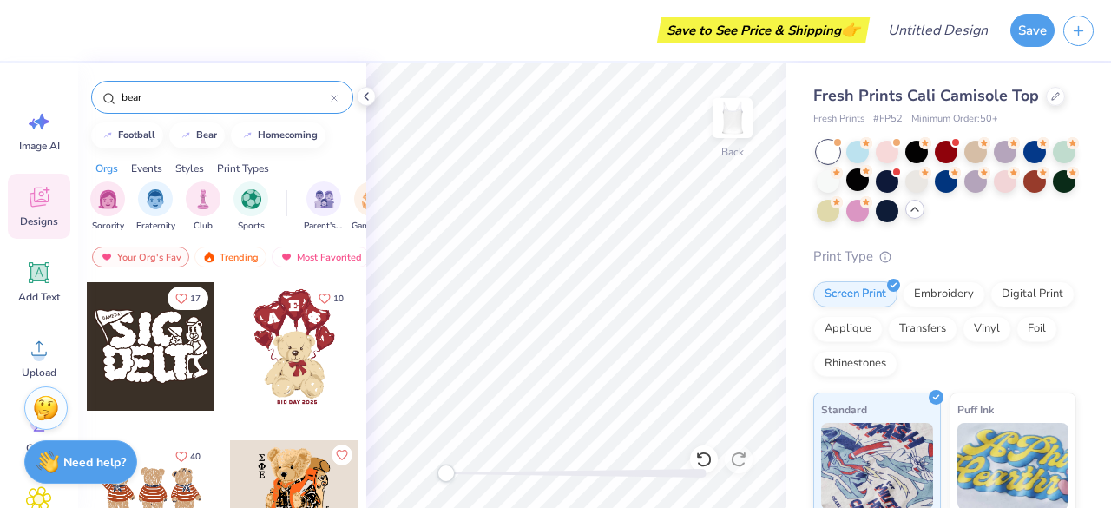
type input "bear"
click at [338, 143] on div "football bear homecoming" at bounding box center [222, 135] width 288 height 26
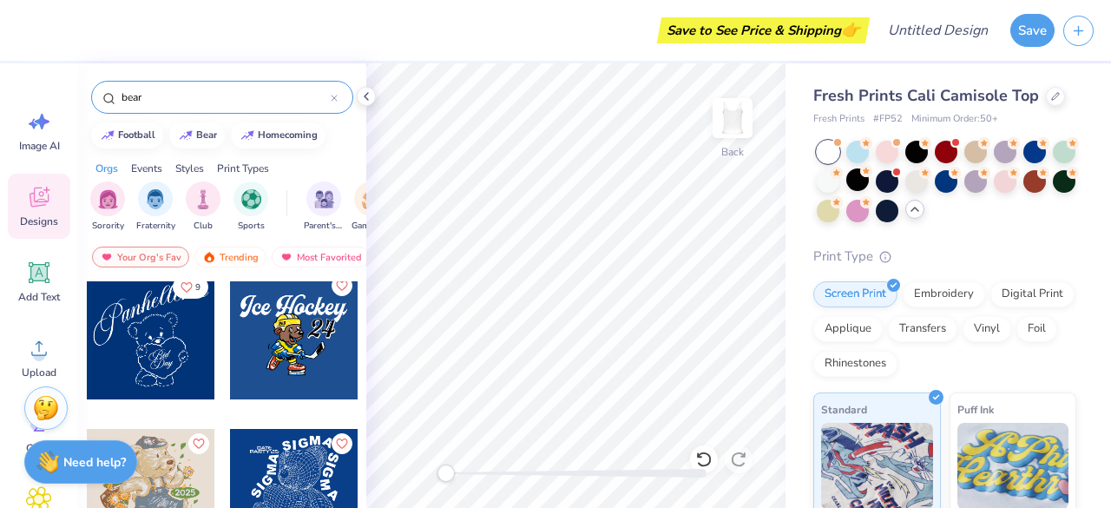
scroll to position [5857, 0]
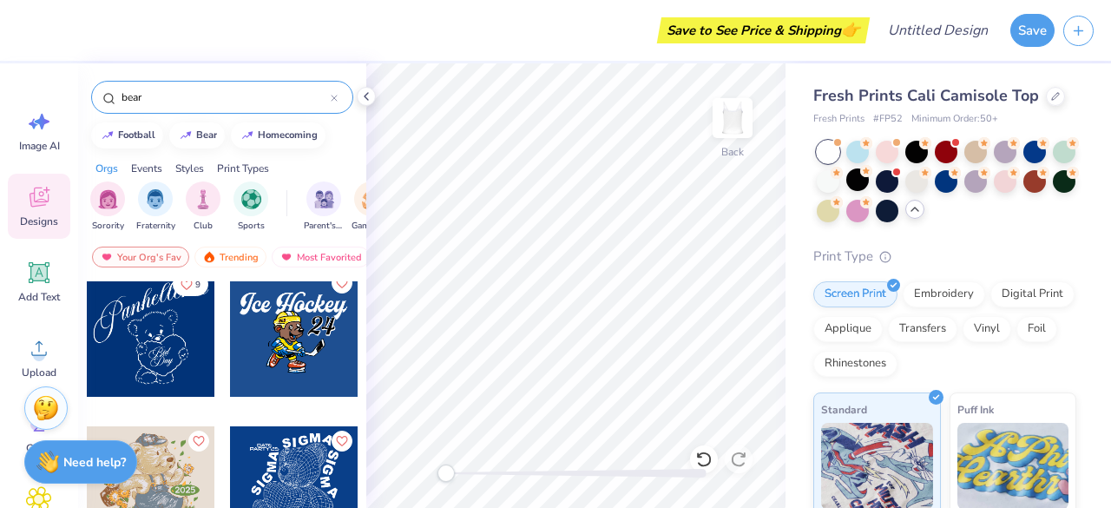
click at [147, 348] on div at bounding box center [151, 332] width 128 height 128
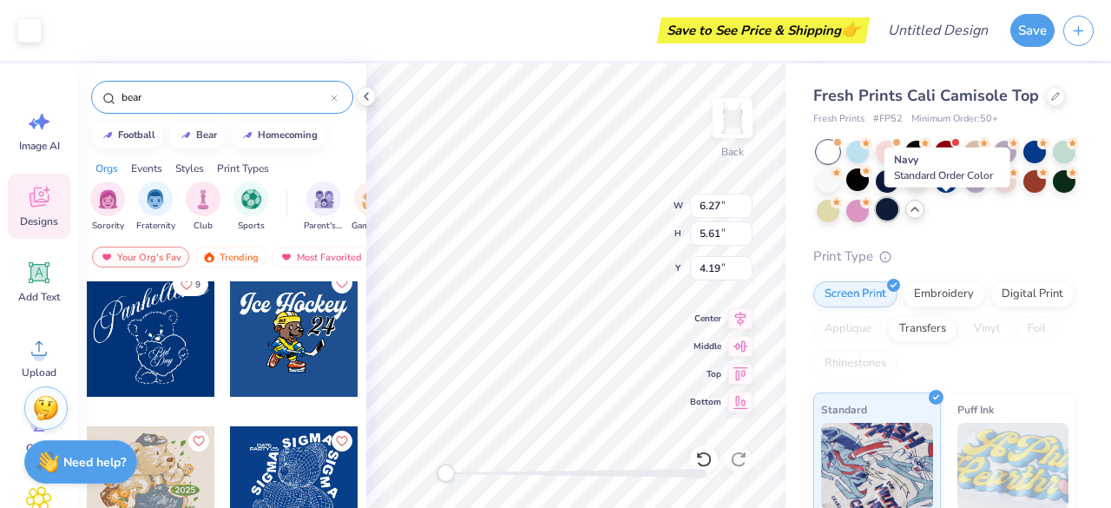
click at [898, 216] on div at bounding box center [886, 209] width 23 height 23
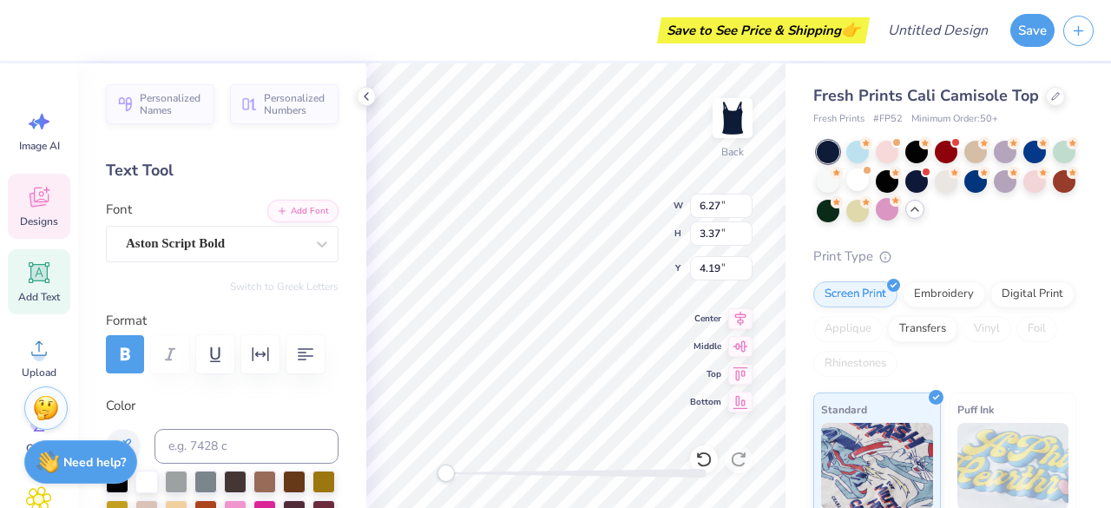
scroll to position [14, 2]
click at [703, 464] on div at bounding box center [576, 472] width 260 height 17
click at [706, 458] on icon at bounding box center [703, 458] width 17 height 17
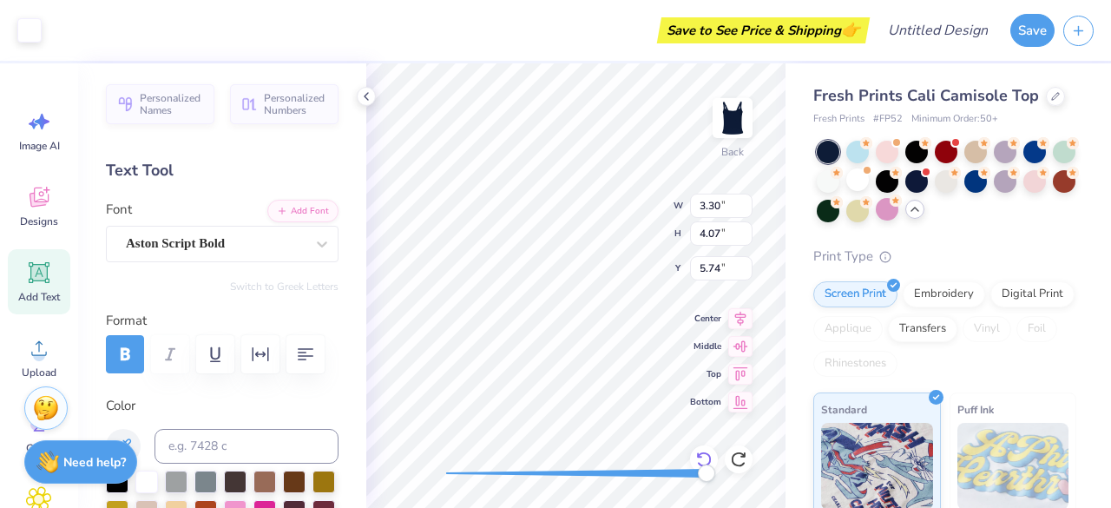
type input "3.30"
type input "4.07"
type input "5.74"
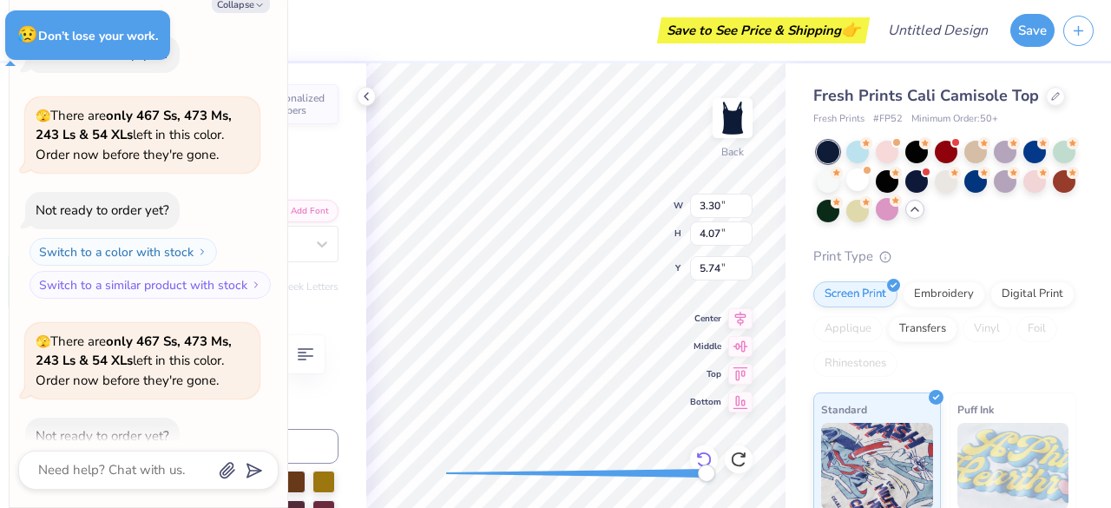
scroll to position [201, 0]
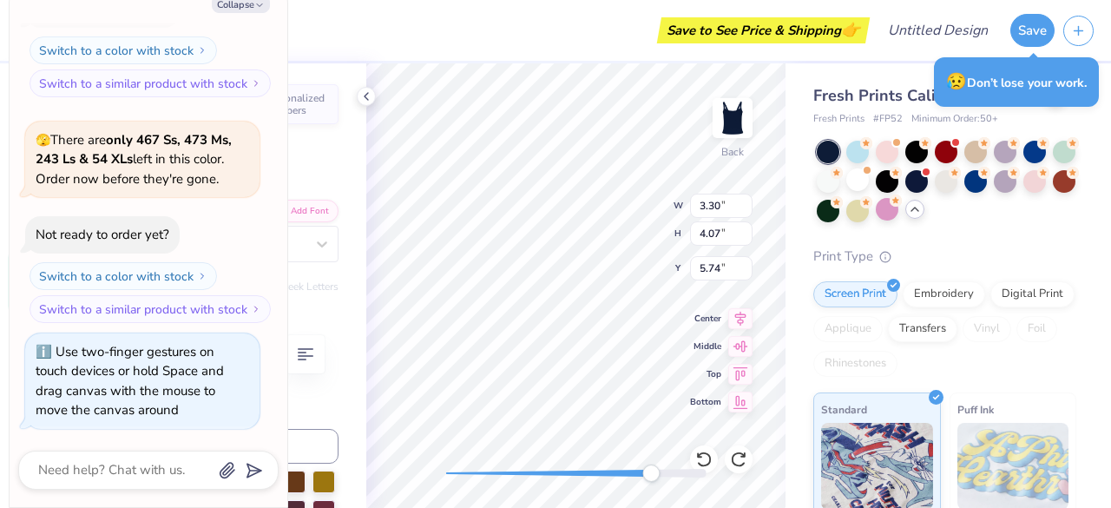
click at [467, 470] on div at bounding box center [576, 473] width 260 height 9
drag, startPoint x: 462, startPoint y: 474, endPoint x: 445, endPoint y: 478, distance: 17.9
click at [445, 478] on div "Accessibility label" at bounding box center [445, 472] width 17 height 17
type textarea "x"
type input "4.97"
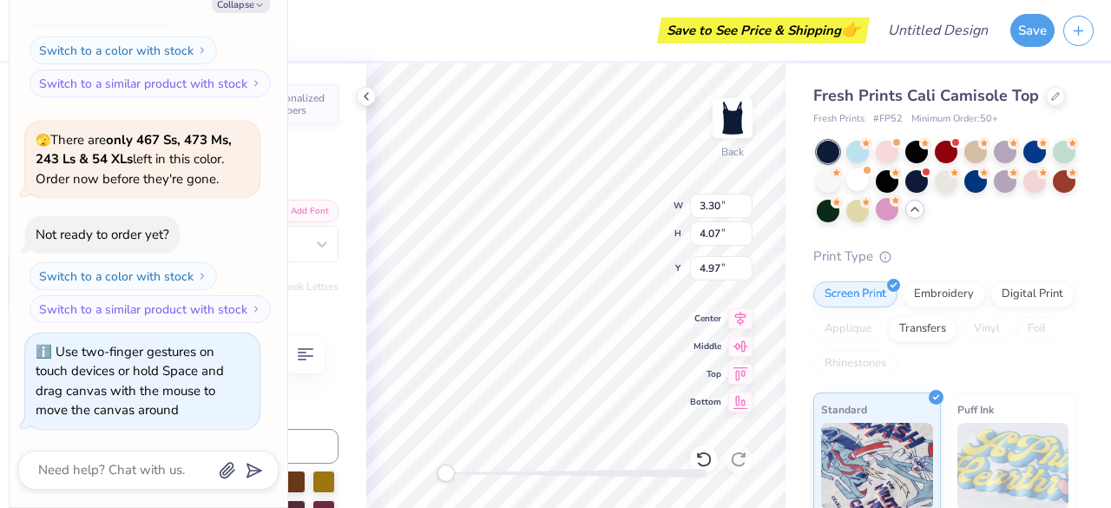
type textarea "x"
type input "3.18"
type input "2.24"
type input "7.91"
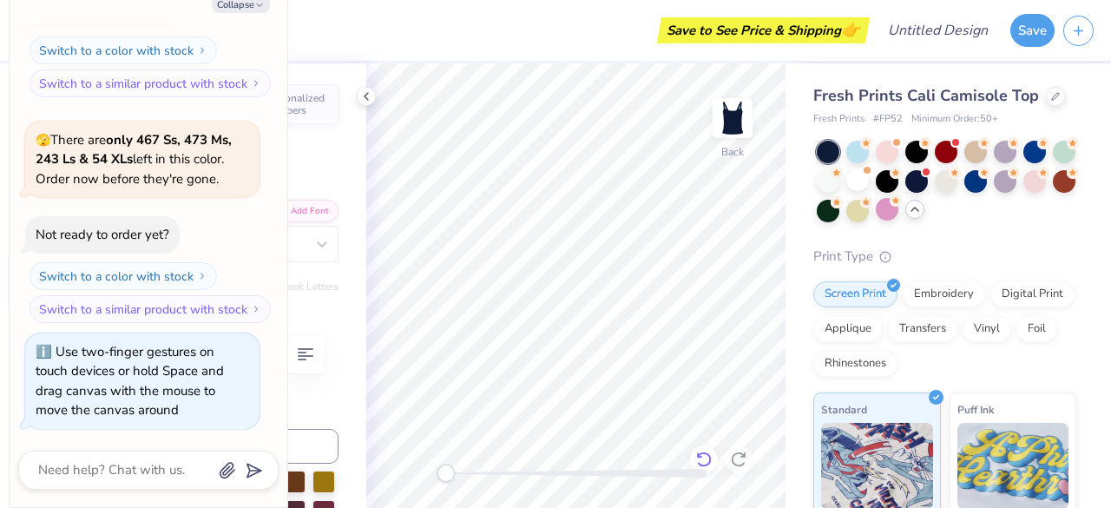
click at [702, 451] on icon at bounding box center [703, 458] width 17 height 17
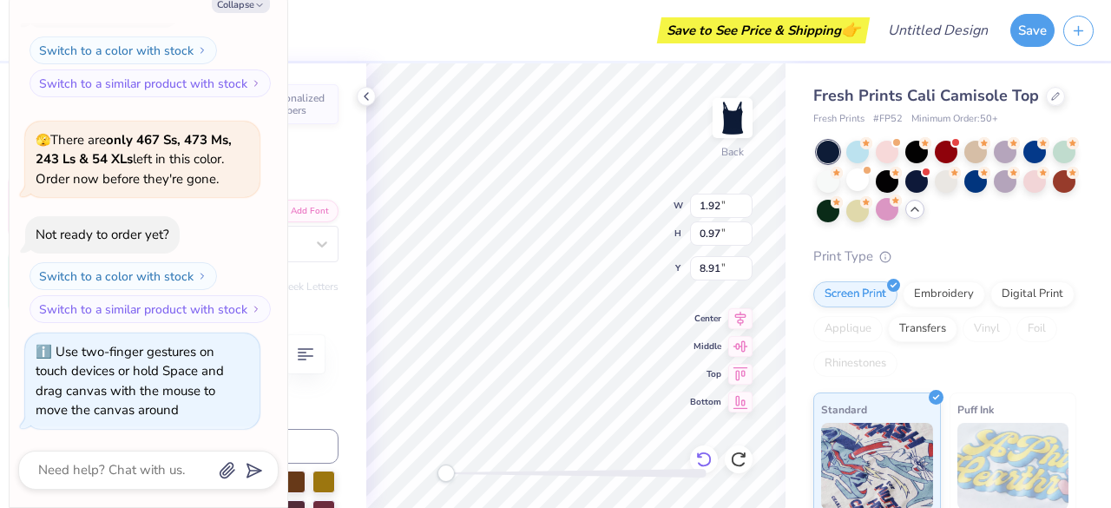
scroll to position [14, 2]
type textarea "x"
type input "1.89"
type input "0.98"
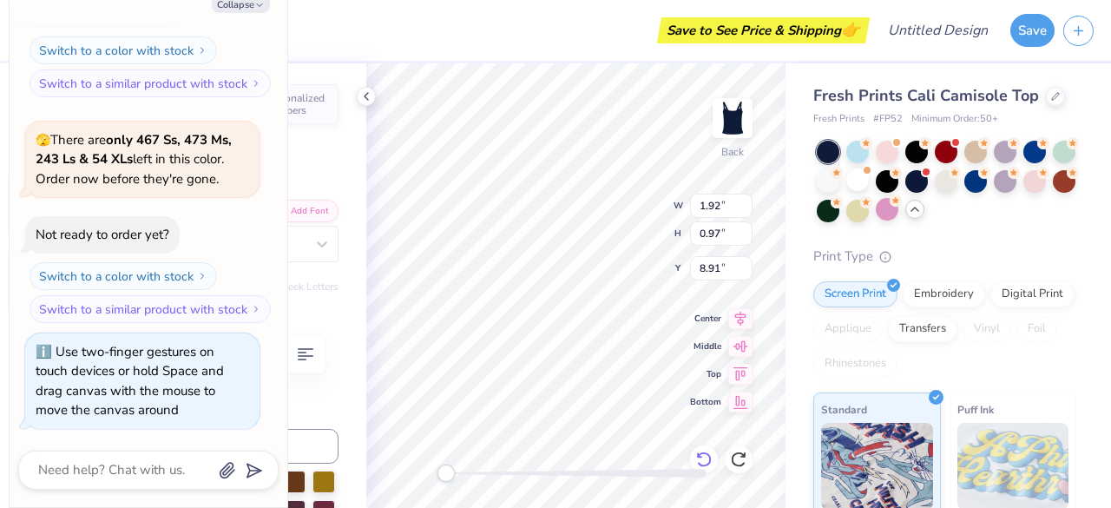
type input "8.19"
type textarea "x"
type textarea "Bd"
type textarea "x"
type textarea "B"
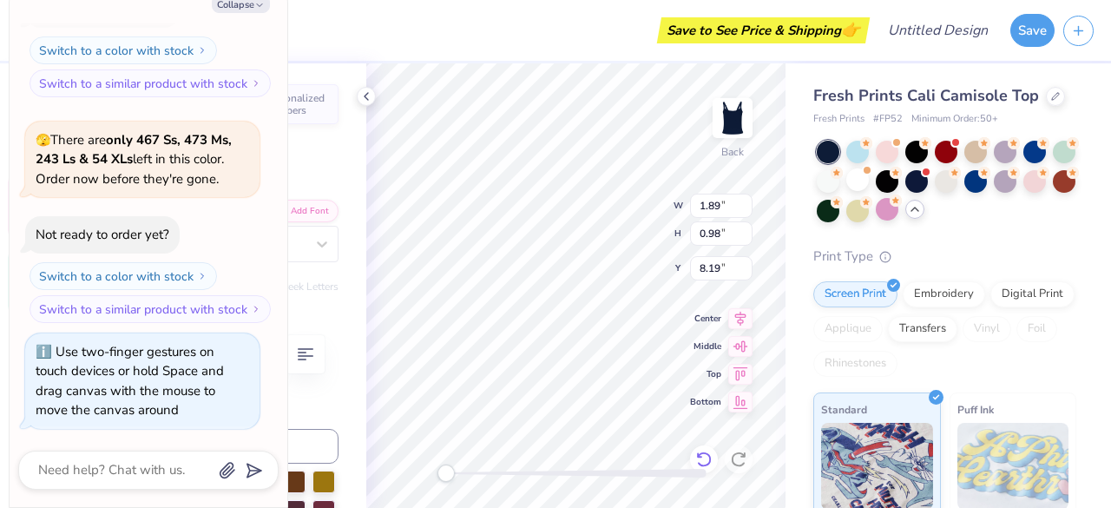
type textarea "x"
click at [921, 205] on icon at bounding box center [915, 209] width 14 height 14
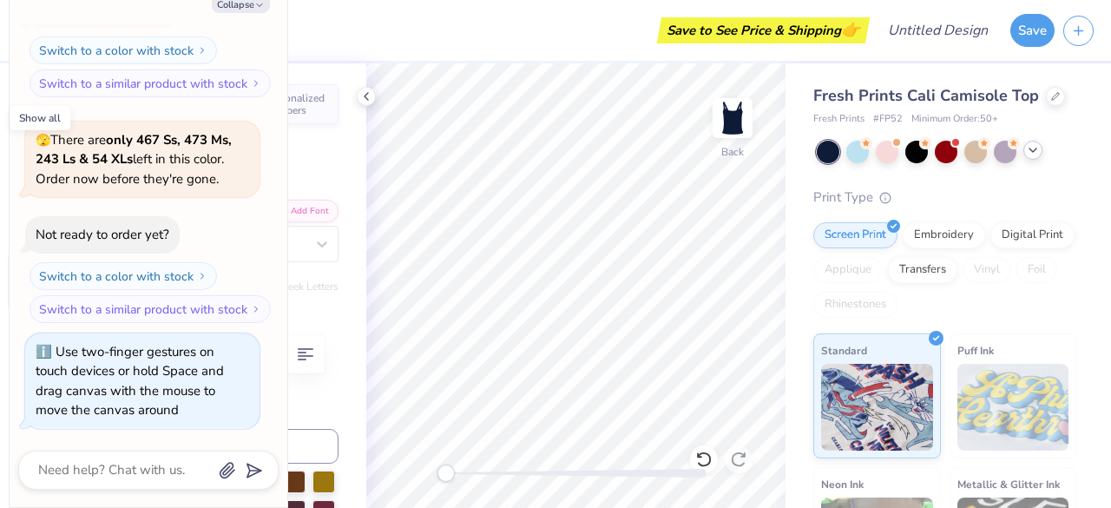
click at [1033, 152] on icon at bounding box center [1033, 150] width 14 height 14
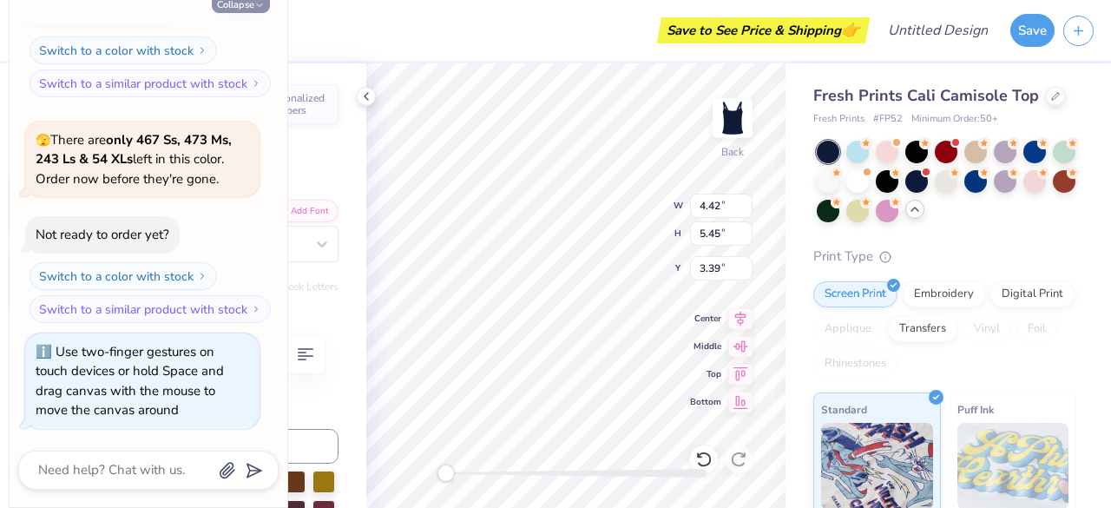
click at [246, 4] on button "Collapse" at bounding box center [241, 4] width 58 height 18
type textarea "x"
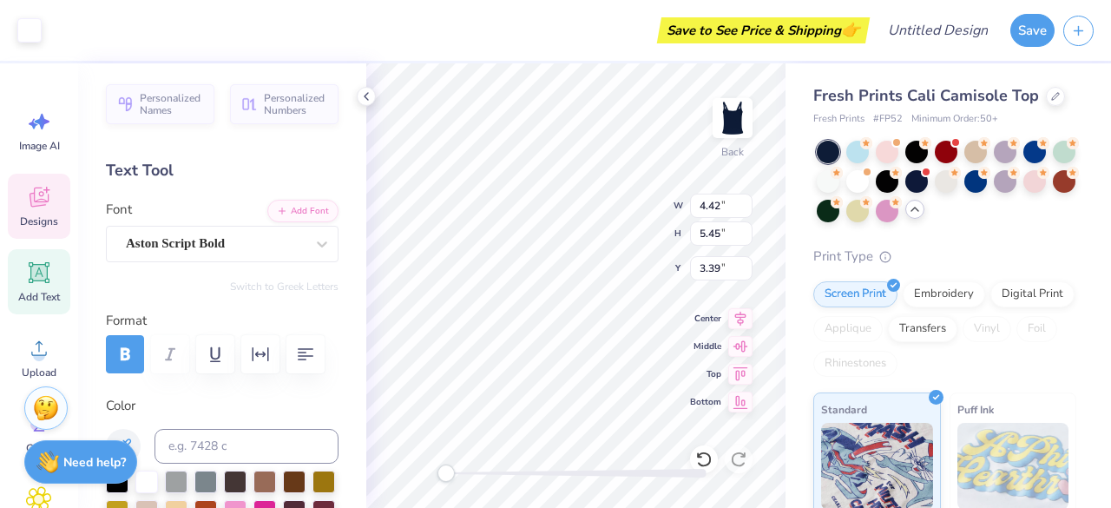
click at [52, 284] on div "Add Text" at bounding box center [39, 281] width 62 height 65
type input "3.96"
type input "1.15"
type input "6.43"
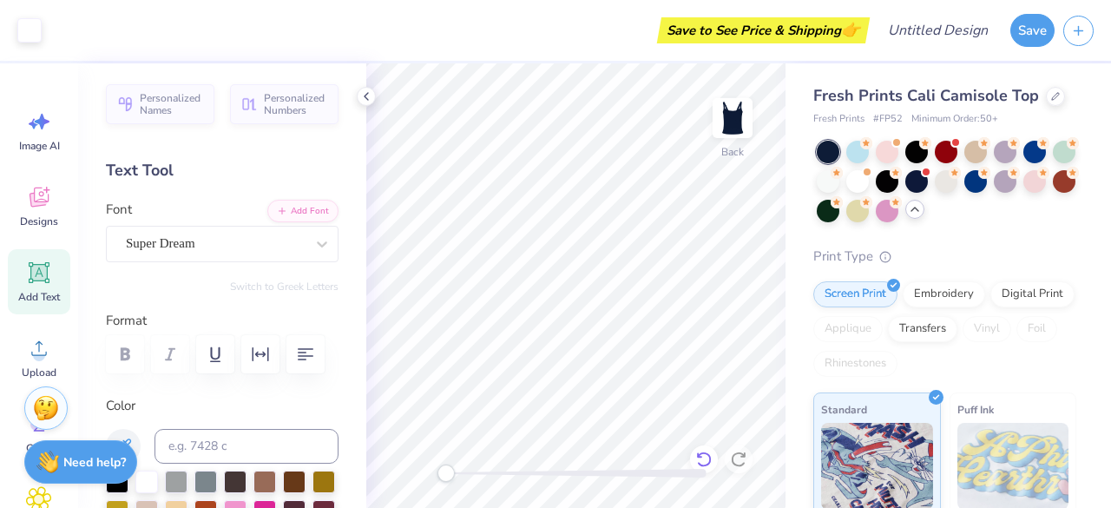
click at [710, 462] on icon at bounding box center [703, 458] width 17 height 17
type textarea "T"
type textarea "Big"
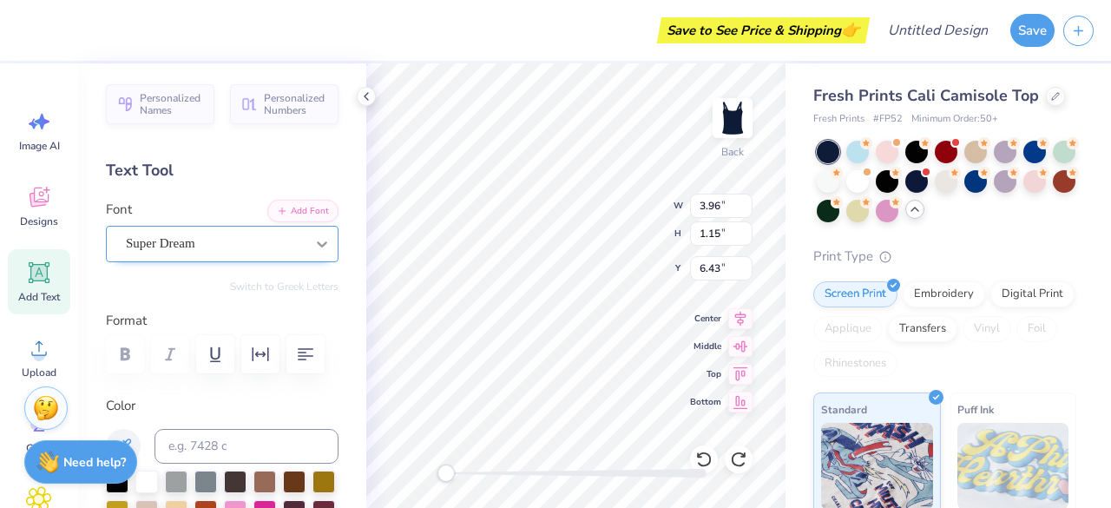
click at [313, 239] on icon at bounding box center [321, 243] width 17 height 17
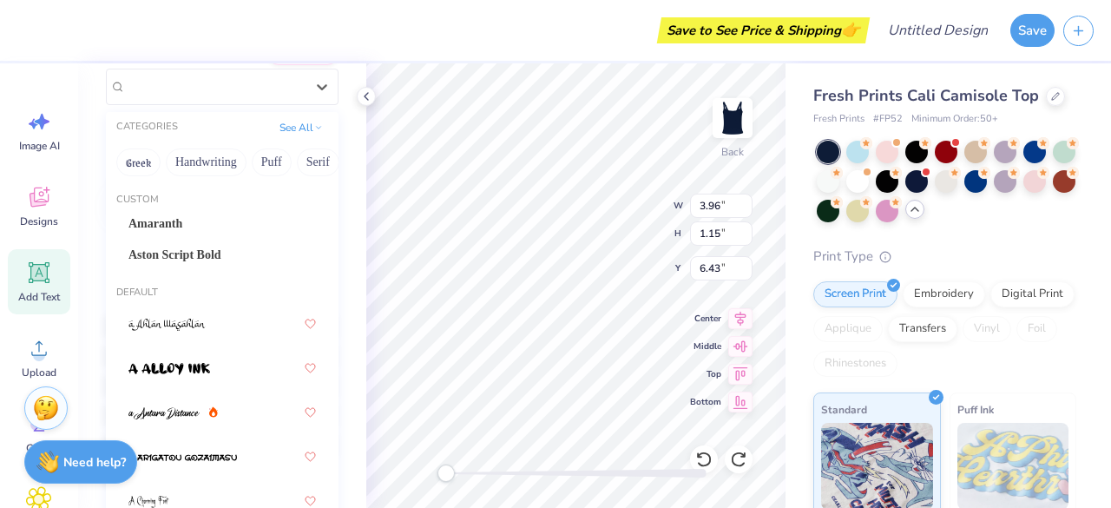
scroll to position [177, 0]
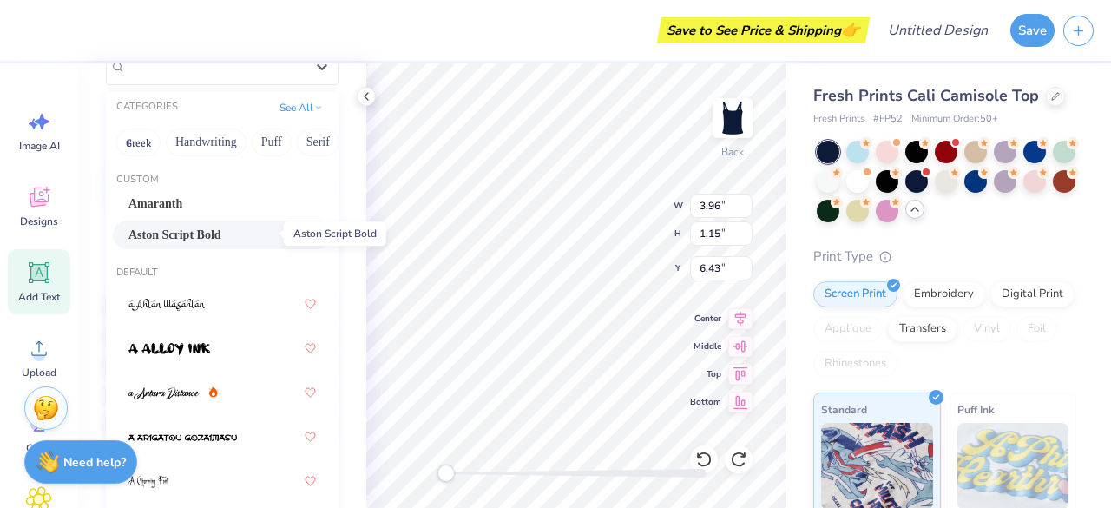
click at [221, 232] on span "Aston Script Bold" at bounding box center [174, 235] width 93 height 18
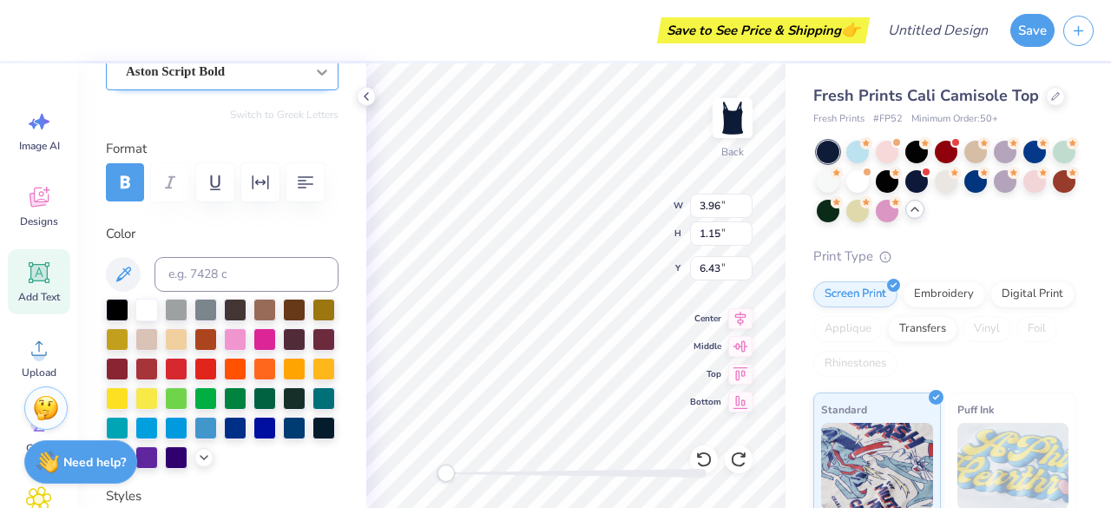
click at [313, 79] on icon at bounding box center [321, 71] width 17 height 17
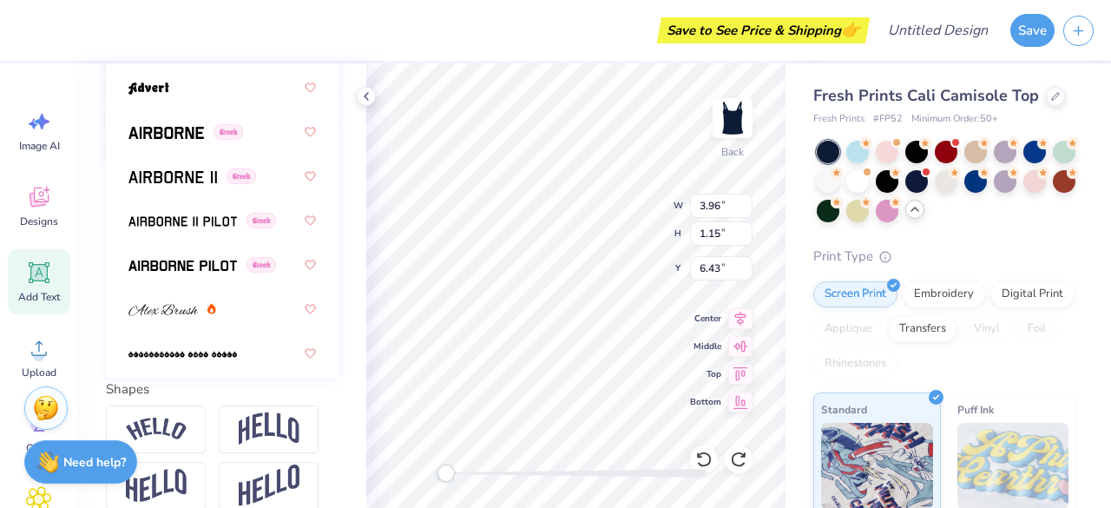
scroll to position [347, 0]
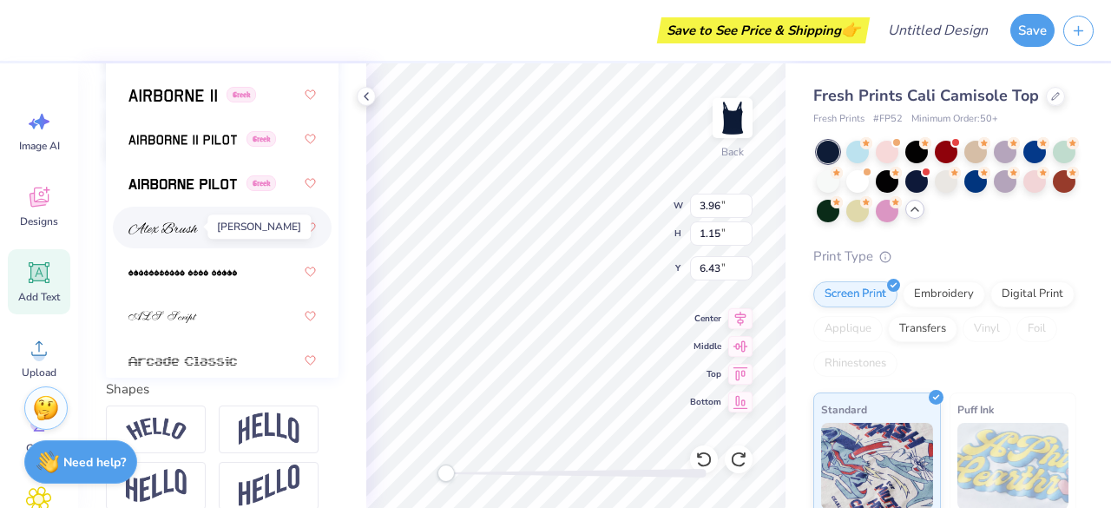
click at [187, 226] on img at bounding box center [162, 228] width 69 height 12
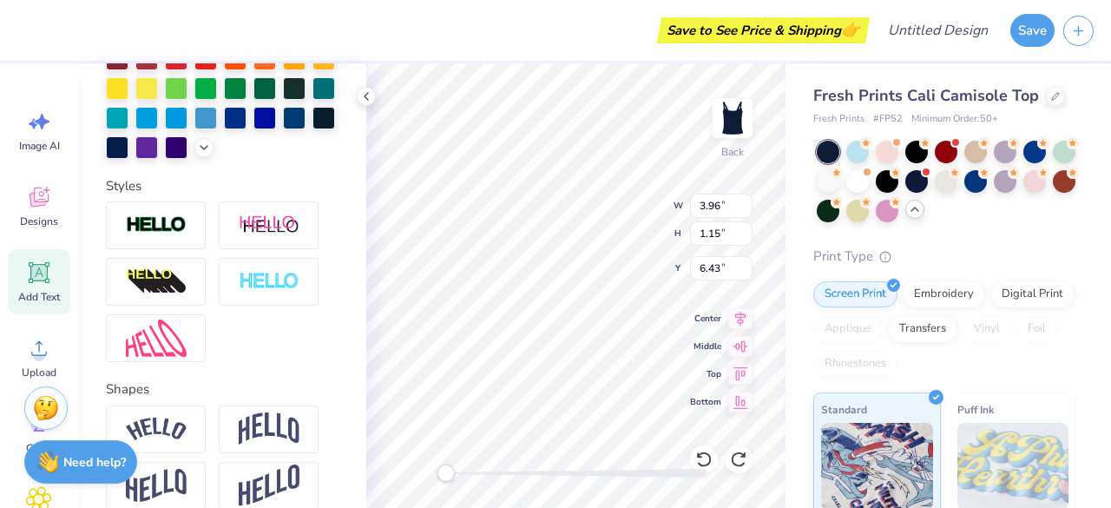
click at [366, 102] on icon at bounding box center [366, 96] width 14 height 14
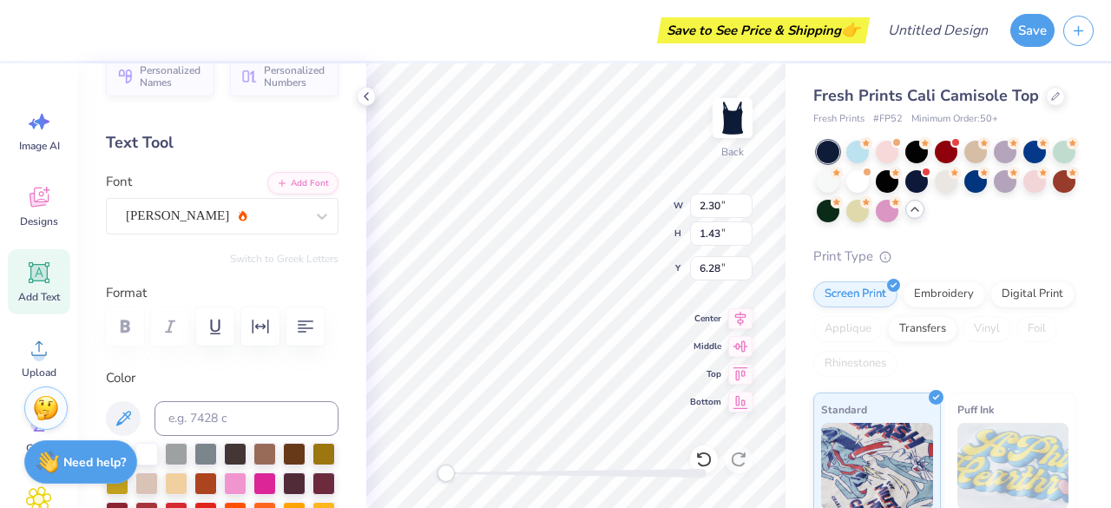
scroll to position [0, 0]
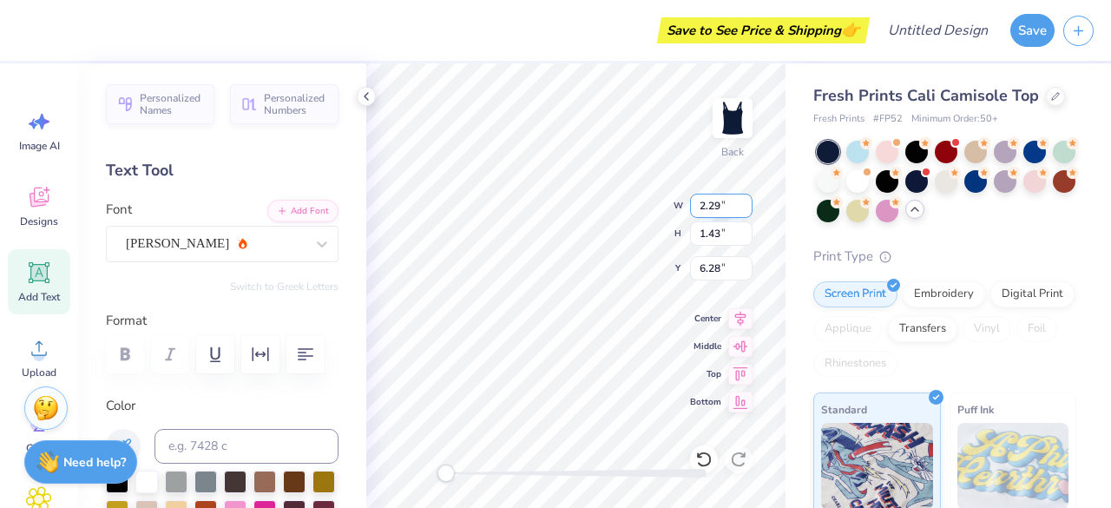
click at [746, 209] on input "2.29" at bounding box center [721, 205] width 62 height 24
click at [745, 209] on input "2.28" at bounding box center [721, 205] width 62 height 24
type input "2.27"
click at [745, 209] on input "2.27" at bounding box center [721, 205] width 62 height 24
type input "2.30"
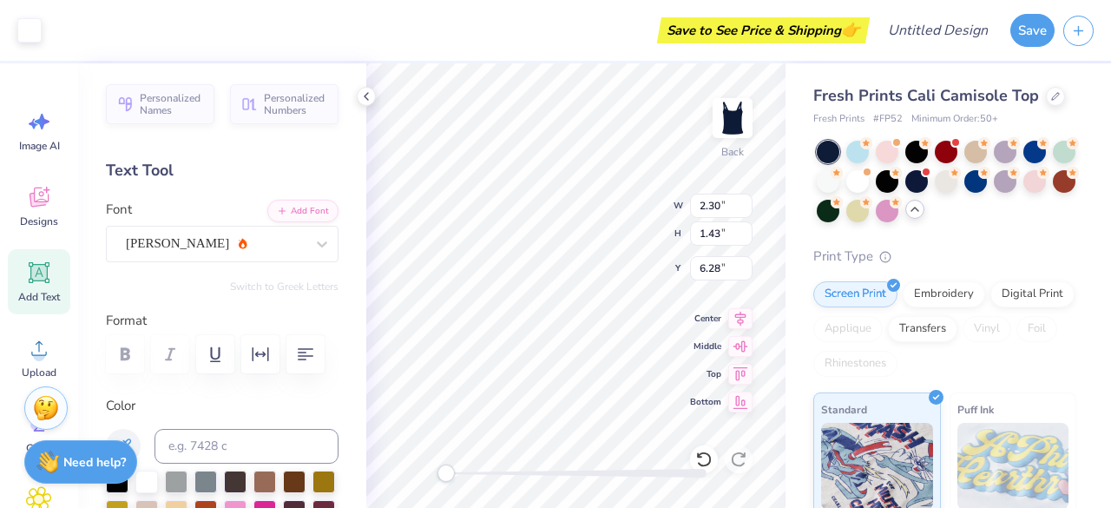
type input "1.43"
type input "6.28"
type input "4.73"
type input "5.83"
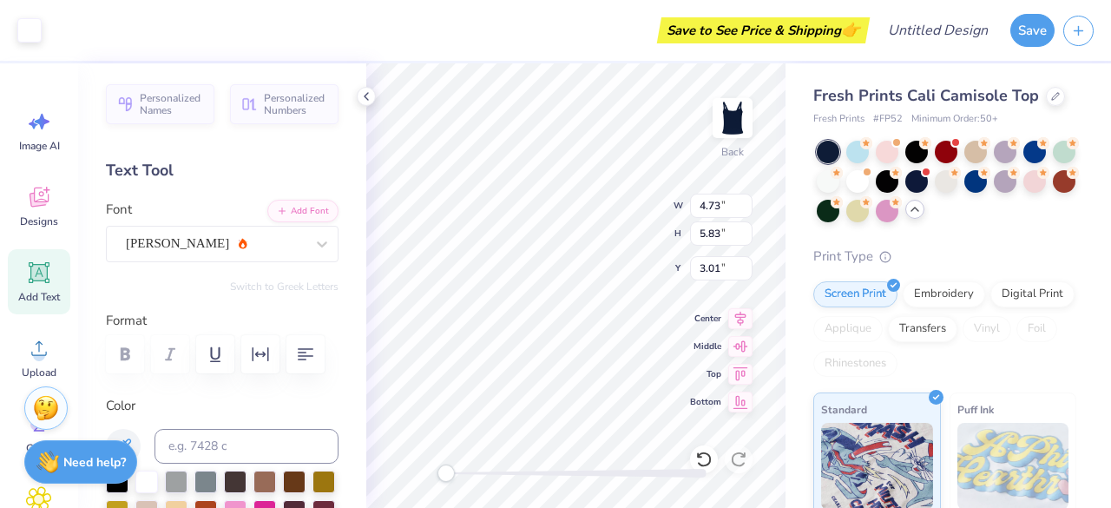
type input "3.01"
type input "2.30"
type input "1.43"
type input "5.93"
click at [718, 208] on input "2.30" at bounding box center [721, 205] width 62 height 24
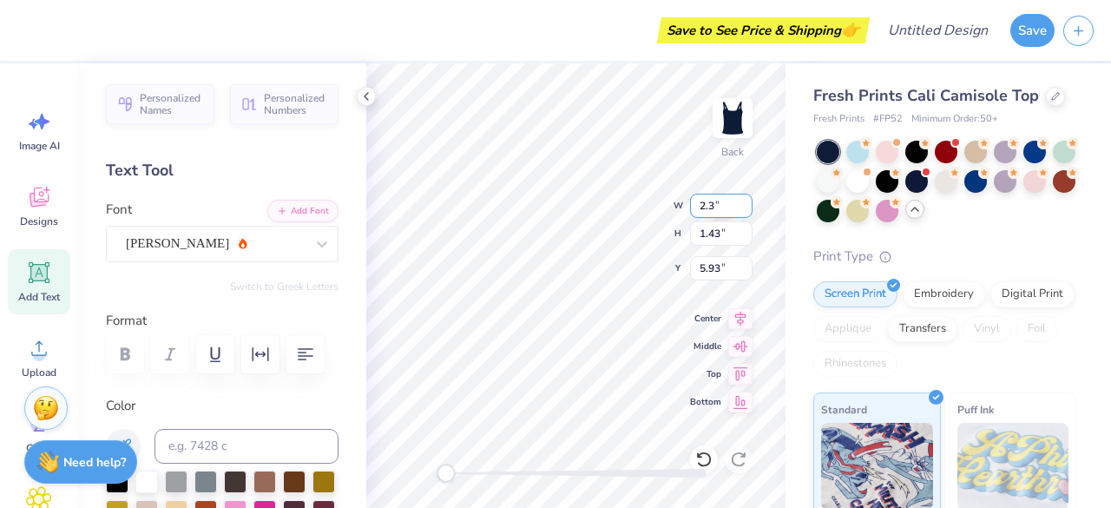
type input "2"
click at [719, 233] on input "1.43" at bounding box center [721, 233] width 62 height 24
click at [719, 202] on input "1.50" at bounding box center [721, 205] width 62 height 24
type input "1"
click at [726, 231] on input "1.43" at bounding box center [721, 233] width 62 height 24
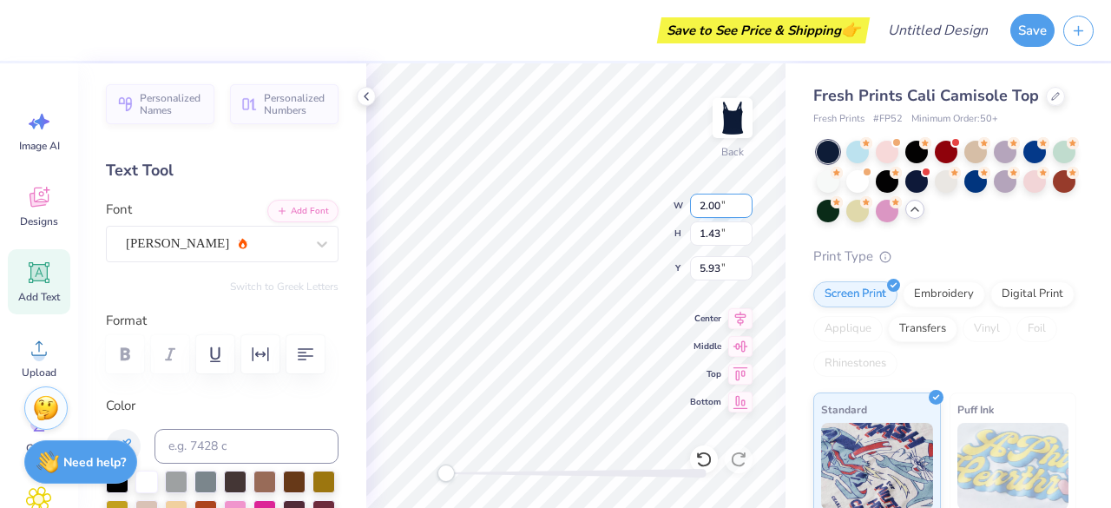
click at [718, 207] on input "2.00" at bounding box center [721, 205] width 62 height 24
type input "2.50"
click at [718, 236] on input "1.43" at bounding box center [721, 233] width 62 height 24
click at [720, 270] on input "5.93" at bounding box center [721, 268] width 62 height 24
type input "5"
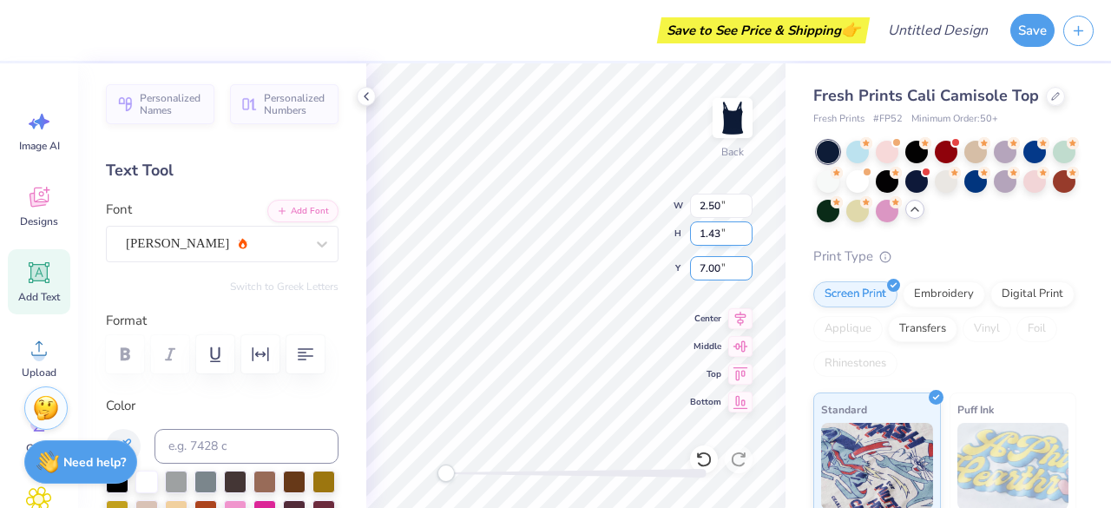
type input "7.00"
click at [725, 234] on input "1.43" at bounding box center [721, 233] width 62 height 24
type input "1.95"
type input "1.21"
type input "0.92"
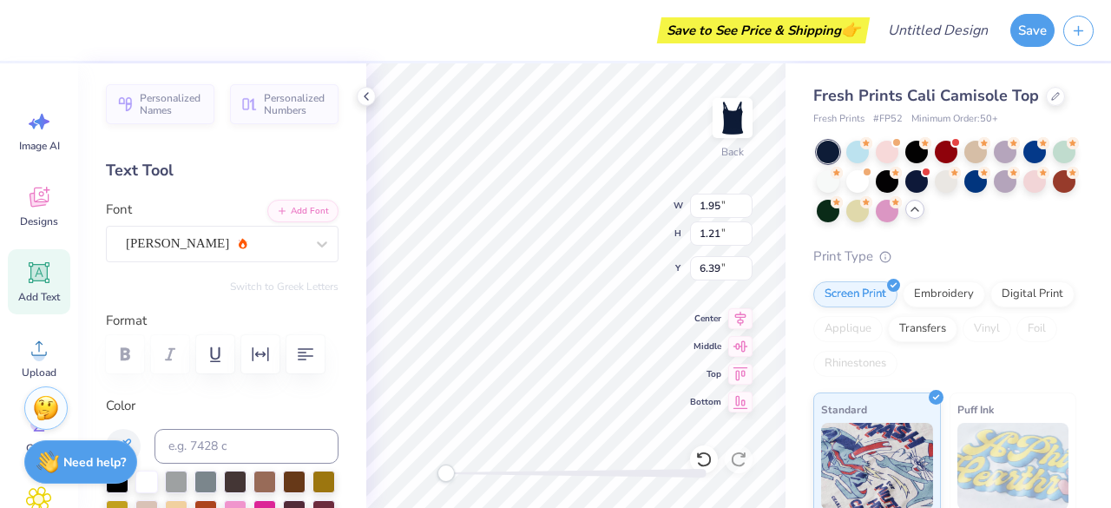
type input "4.73"
type input "5.83"
type input "3.38"
type input "1.95"
type input "1.21"
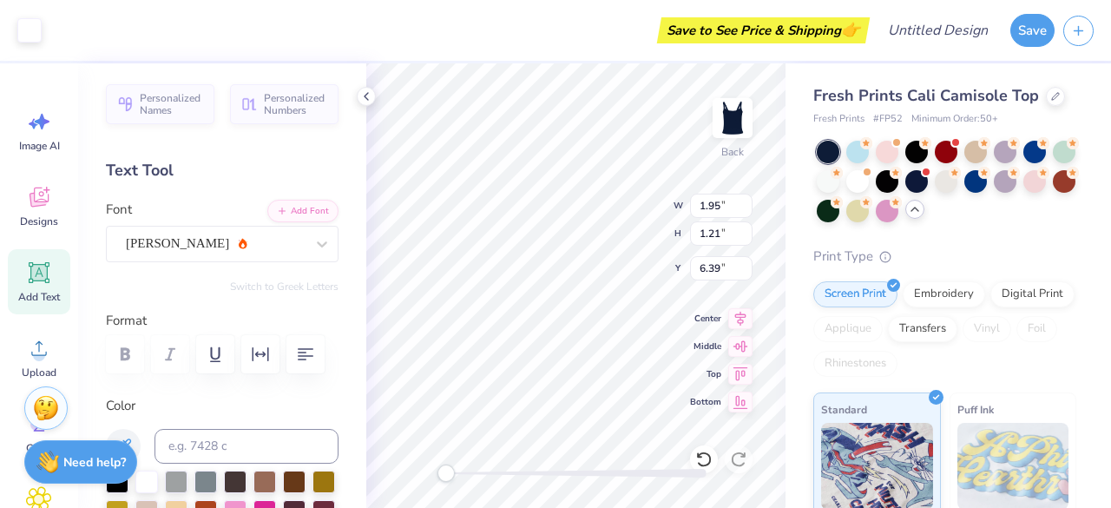
type input "6.39"
type input "4.73"
type input "5.83"
type input "3.27"
type input "4.73"
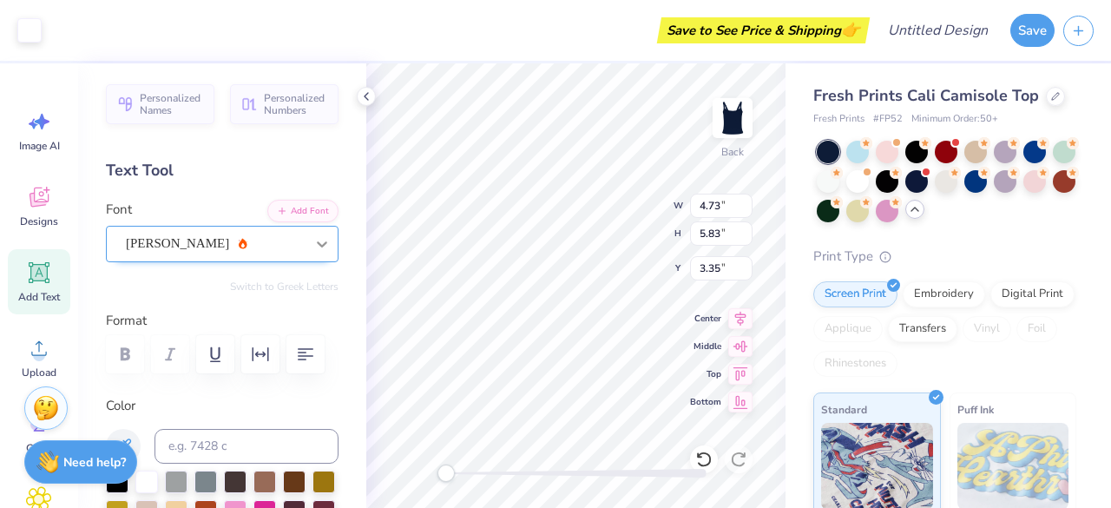
type input "5.83"
type input "3.35"
click at [317, 243] on icon at bounding box center [322, 244] width 10 height 6
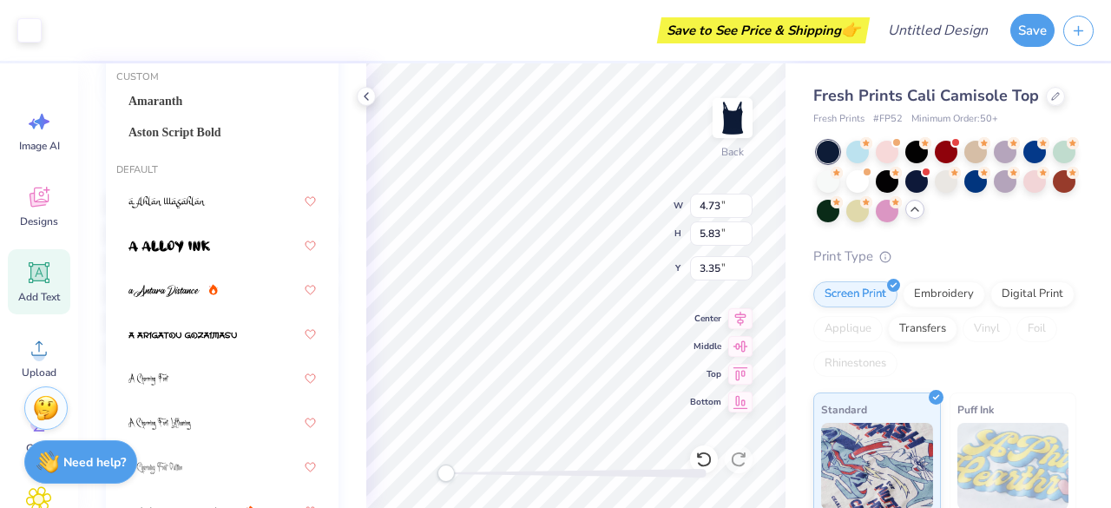
scroll to position [290, 0]
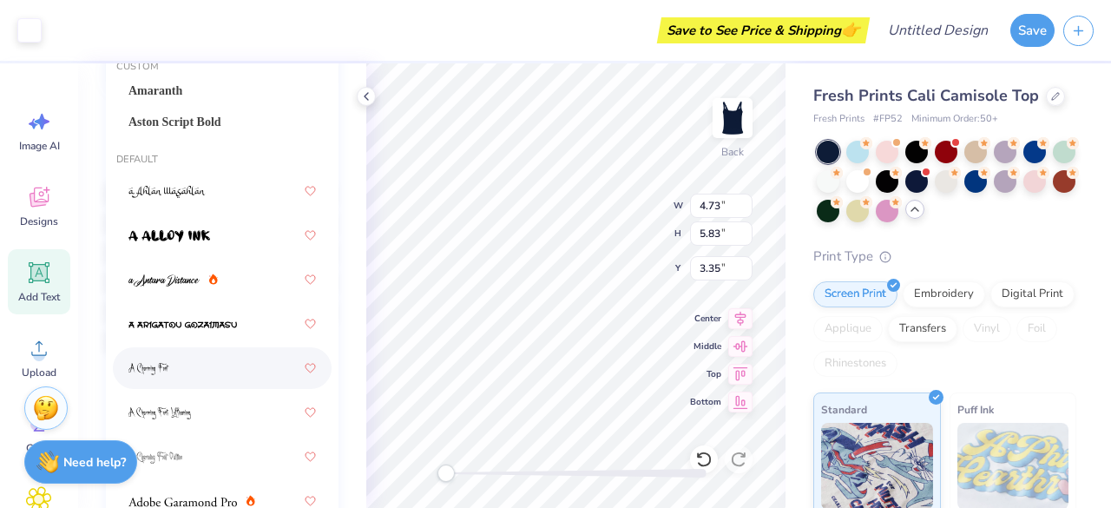
click at [153, 369] on img at bounding box center [148, 369] width 41 height 12
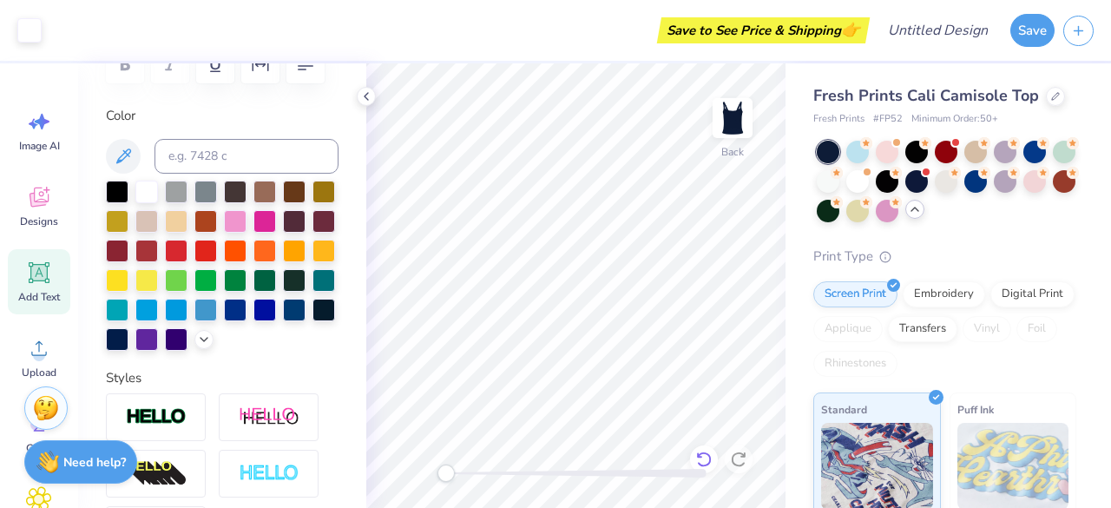
click at [701, 459] on icon at bounding box center [703, 458] width 17 height 17
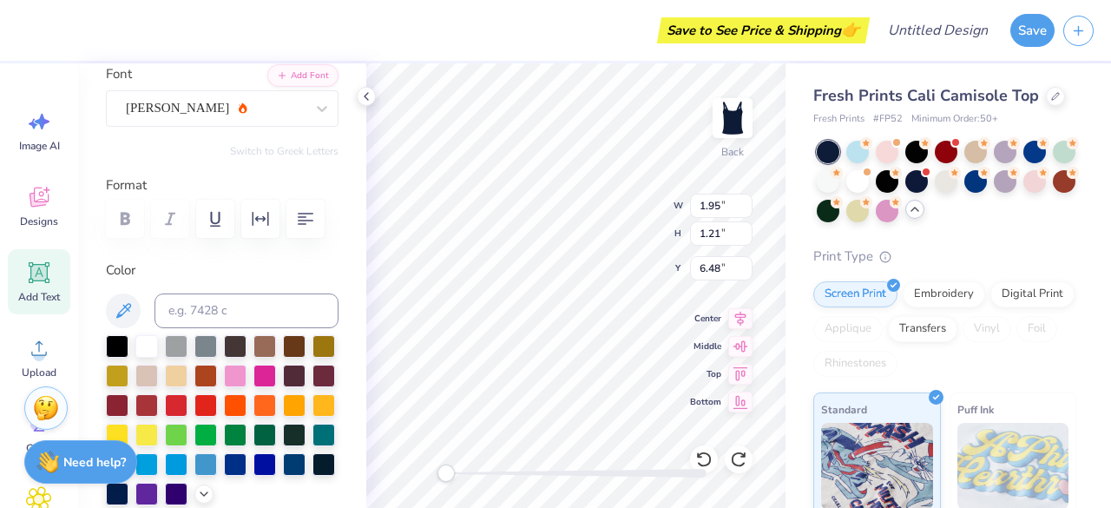
scroll to position [136, 0]
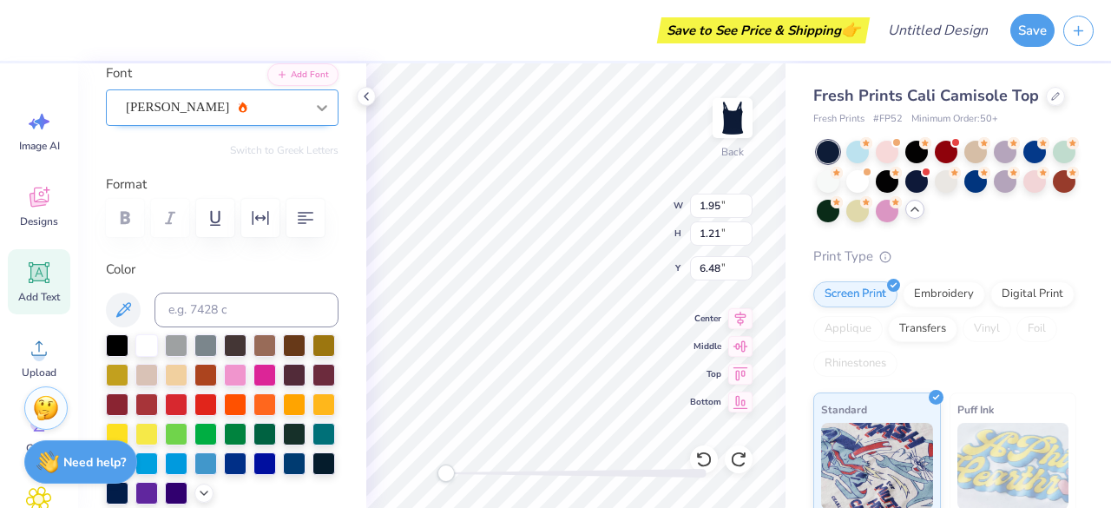
click at [313, 102] on icon at bounding box center [321, 107] width 17 height 17
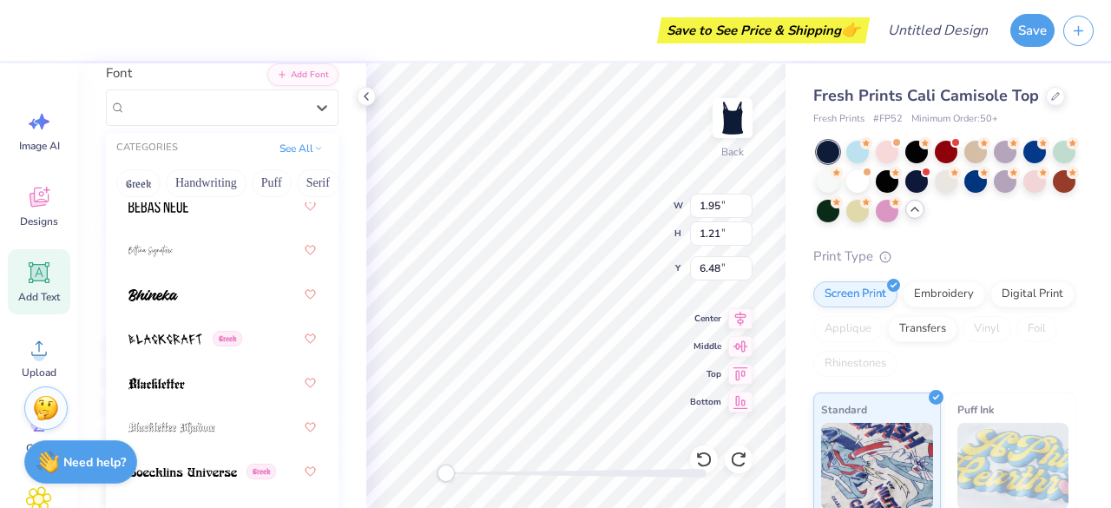
scroll to position [1256, 0]
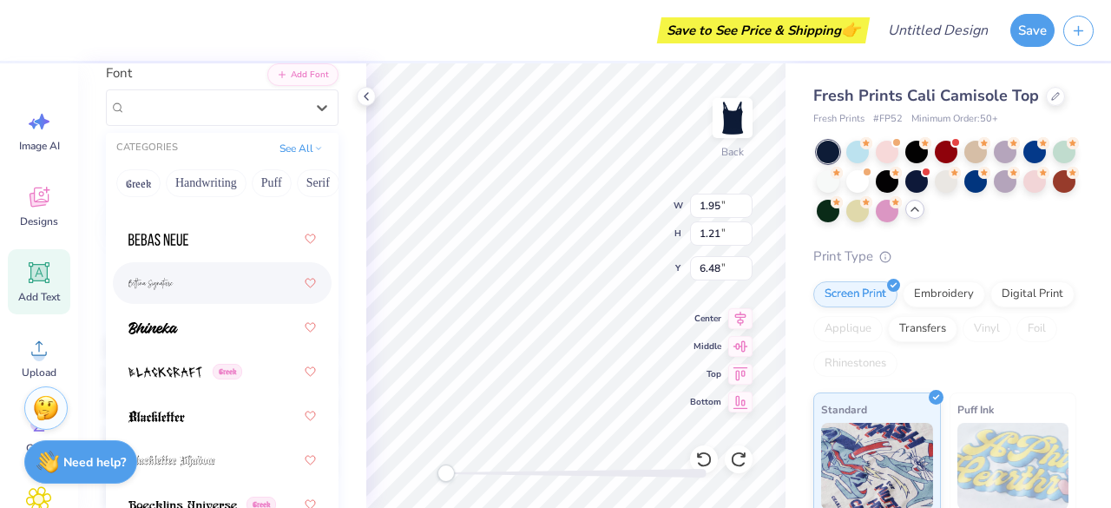
click at [179, 278] on div at bounding box center [221, 282] width 187 height 31
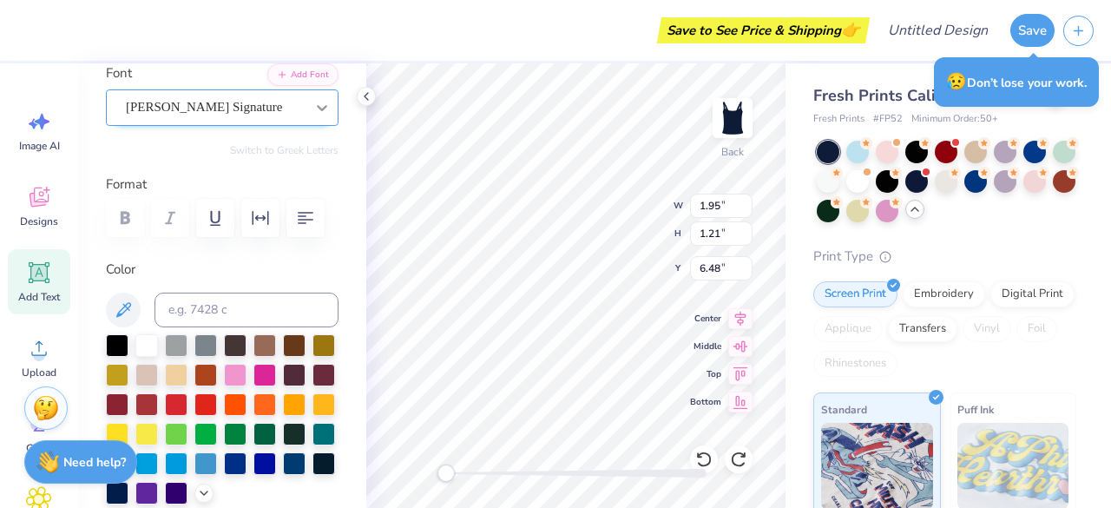
click at [313, 113] on icon at bounding box center [321, 107] width 17 height 17
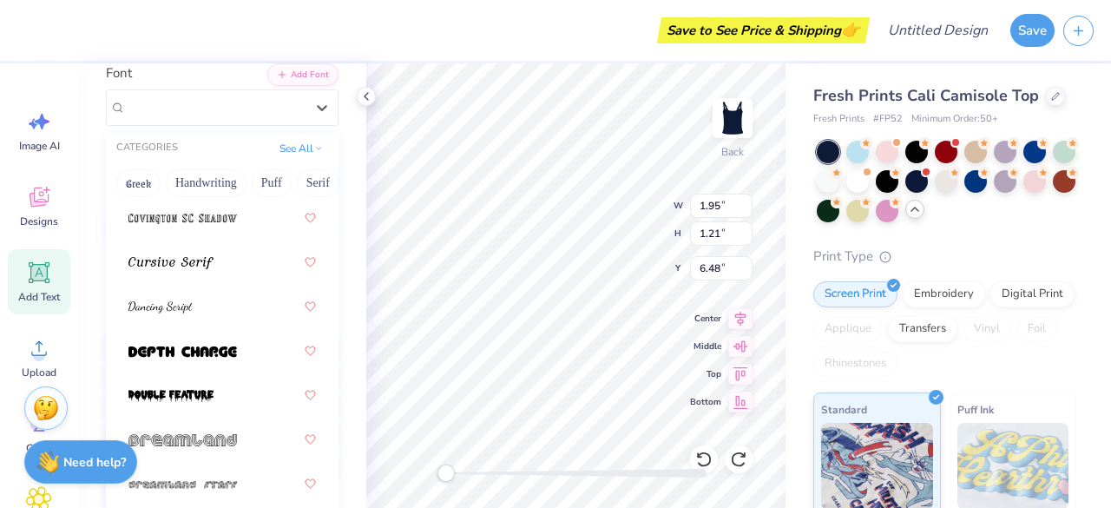
scroll to position [4181, 0]
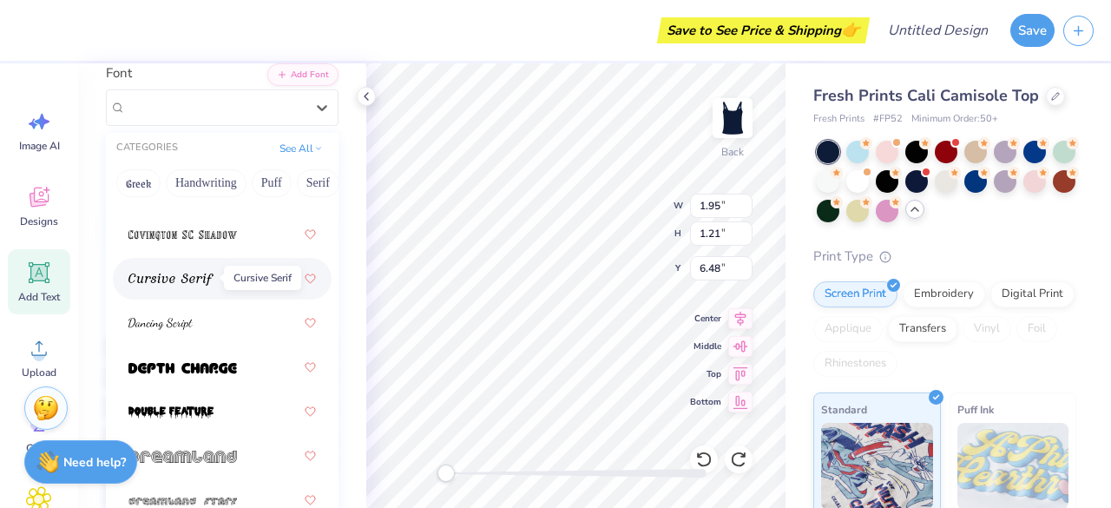
click at [186, 275] on img at bounding box center [170, 279] width 85 height 12
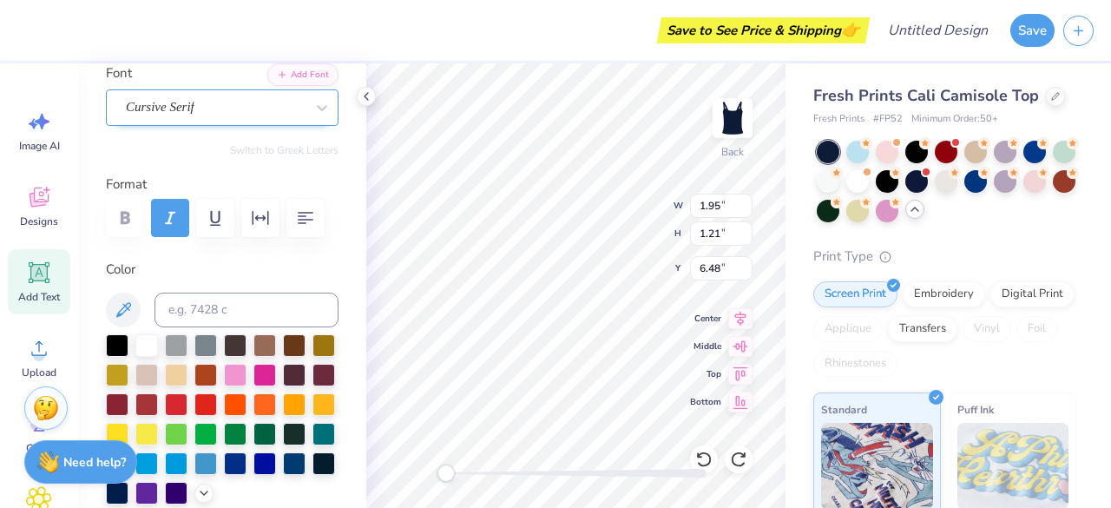
click at [306, 122] on div at bounding box center [321, 107] width 31 height 35
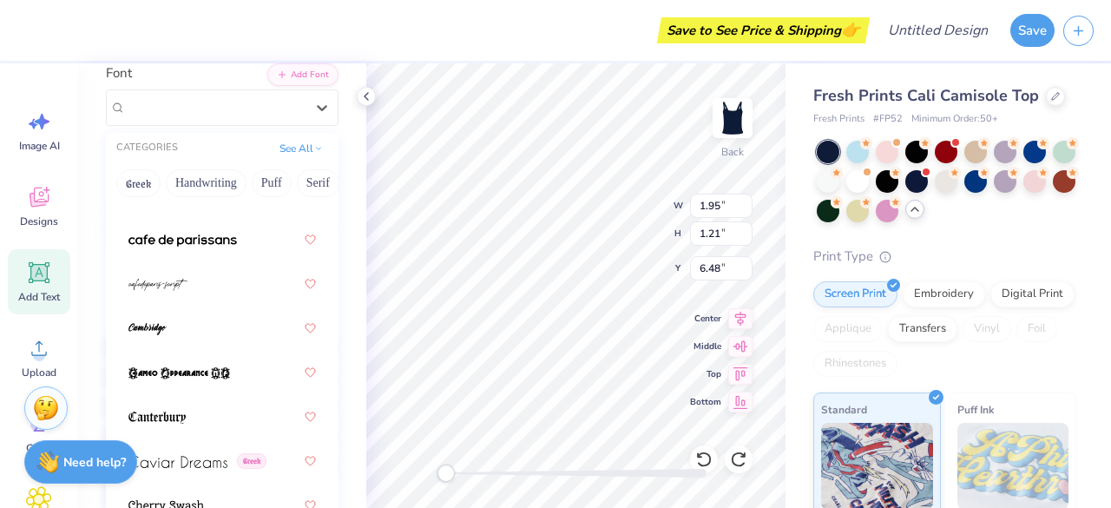
scroll to position [2571, 0]
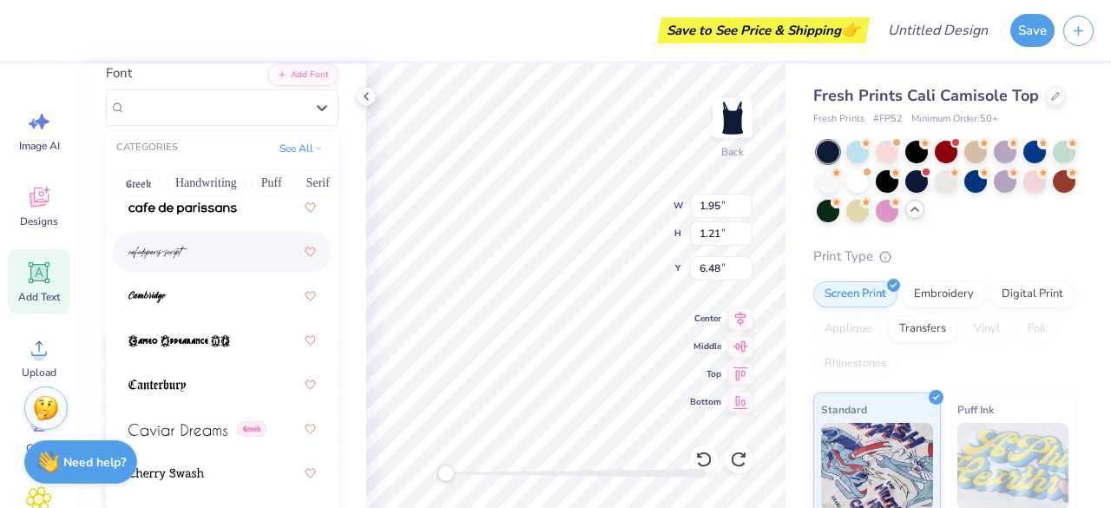
click at [199, 251] on div at bounding box center [221, 251] width 187 height 31
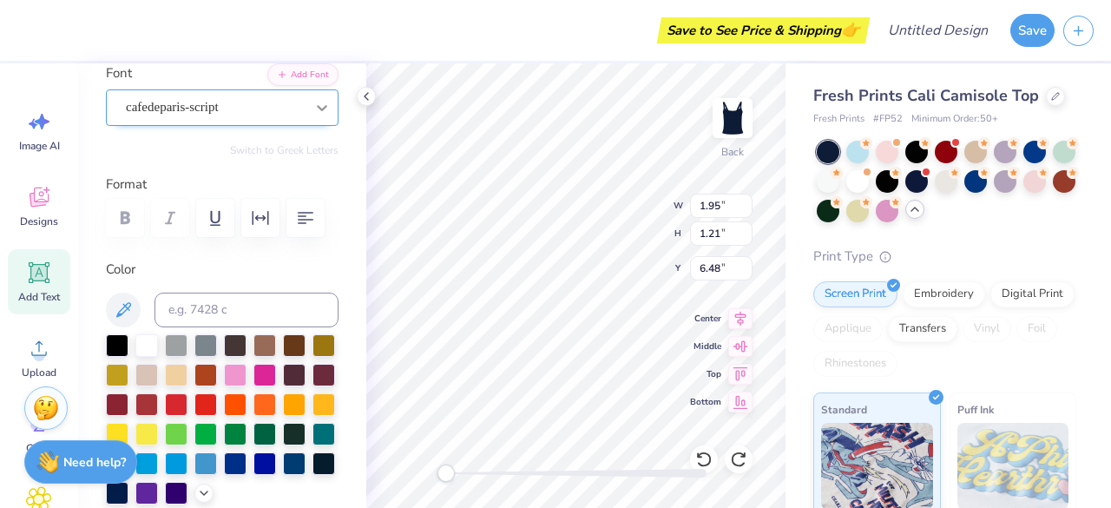
click at [317, 105] on icon at bounding box center [322, 108] width 10 height 6
type input "4.73"
type input "5.83"
click at [704, 456] on icon at bounding box center [703, 458] width 17 height 17
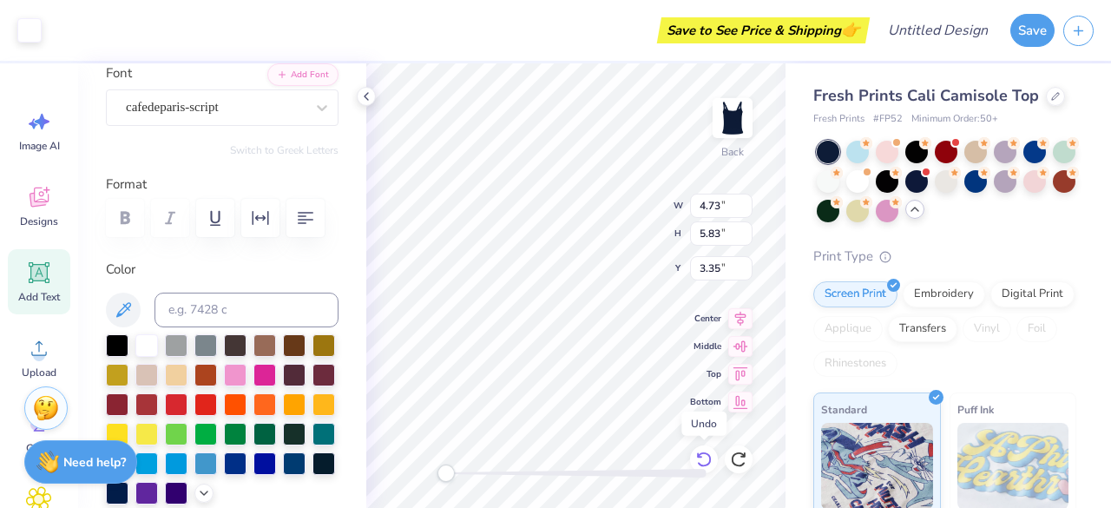
click at [704, 456] on icon at bounding box center [703, 458] width 17 height 17
type input "3.39"
click at [313, 107] on icon at bounding box center [321, 107] width 17 height 17
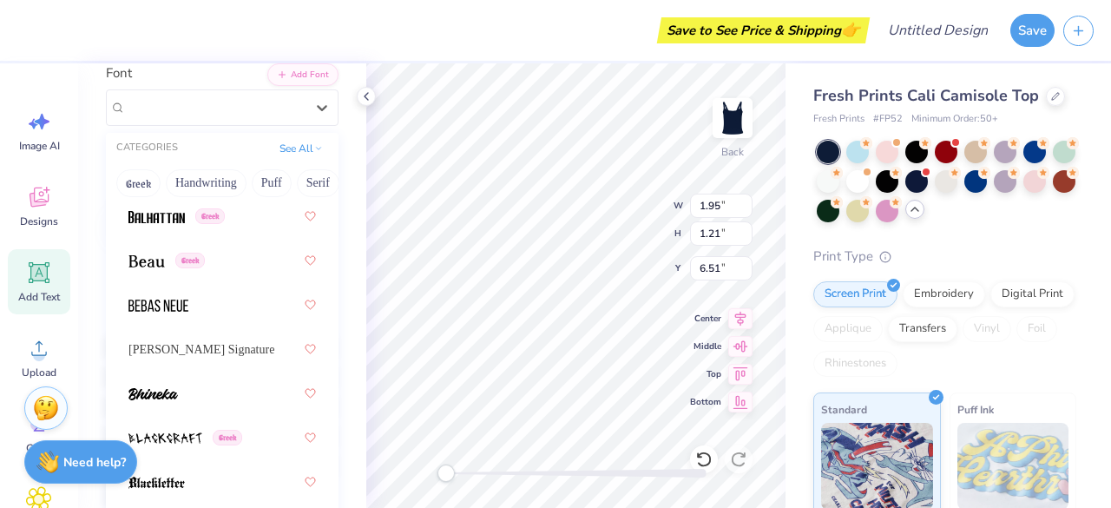
scroll to position [1241, 0]
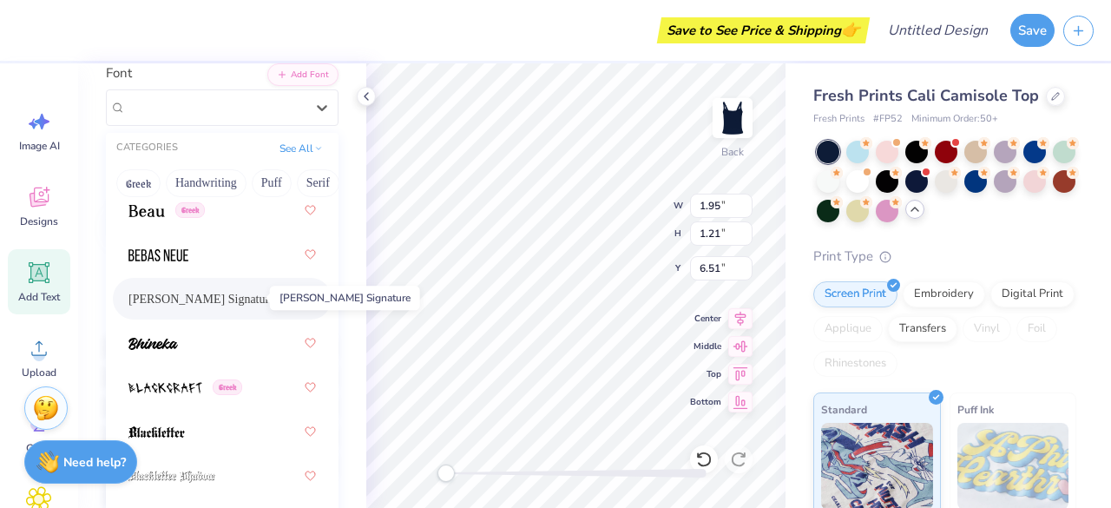
click at [200, 299] on span "[PERSON_NAME] Signature" at bounding box center [201, 299] width 146 height 18
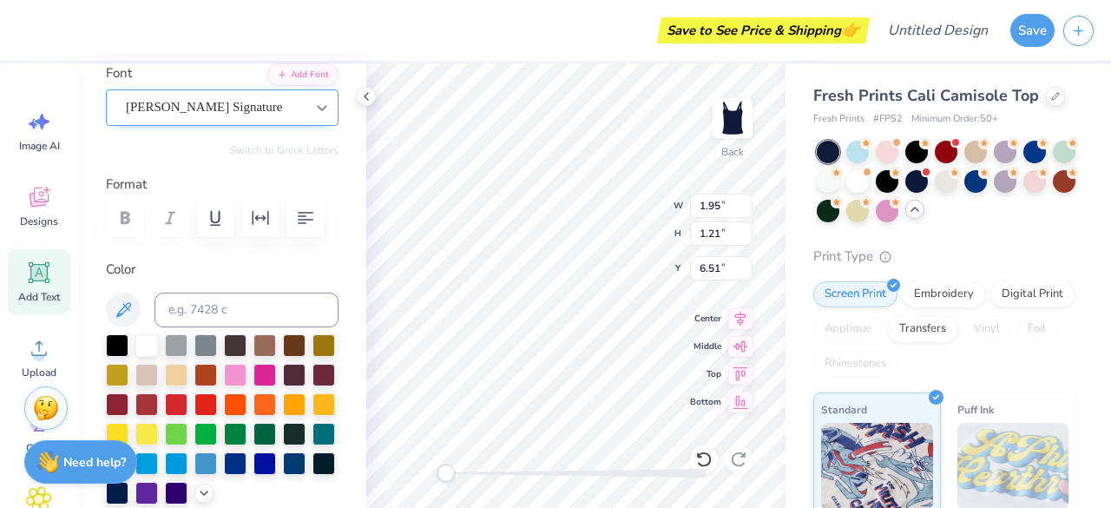
click at [306, 109] on div at bounding box center [321, 107] width 31 height 31
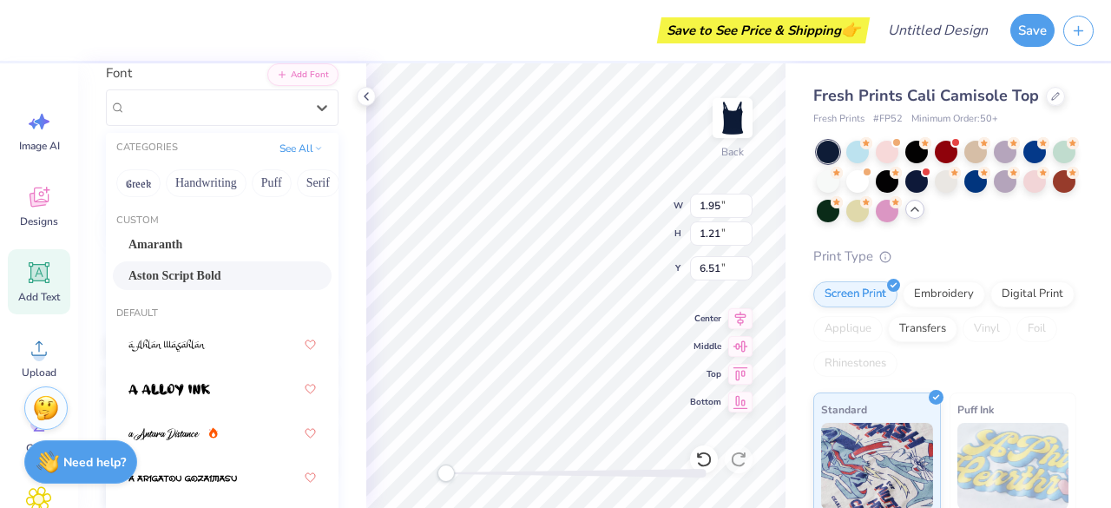
click at [221, 268] on span "Aston Script Bold" at bounding box center [174, 275] width 93 height 18
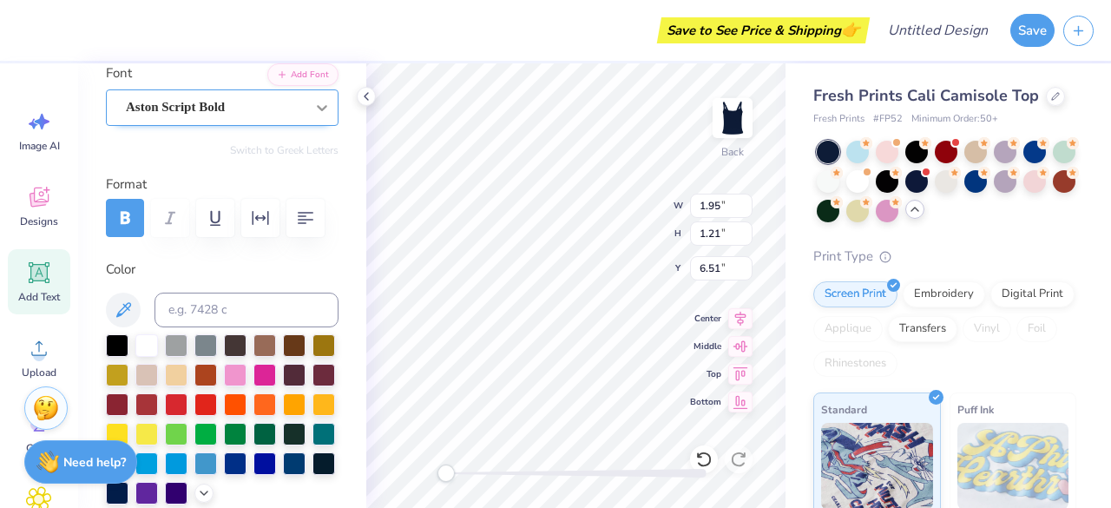
click at [319, 103] on div at bounding box center [321, 107] width 31 height 31
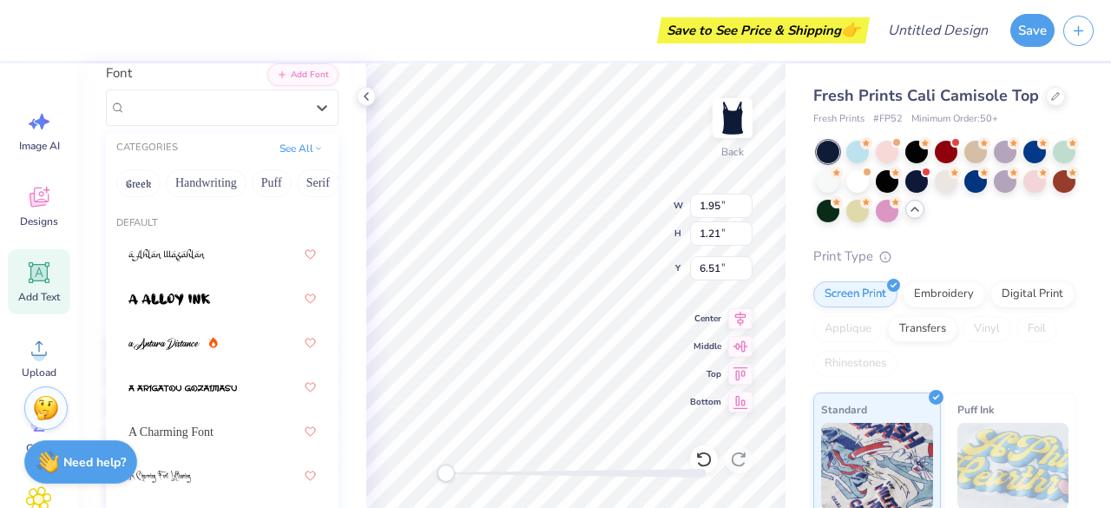
scroll to position [172, 0]
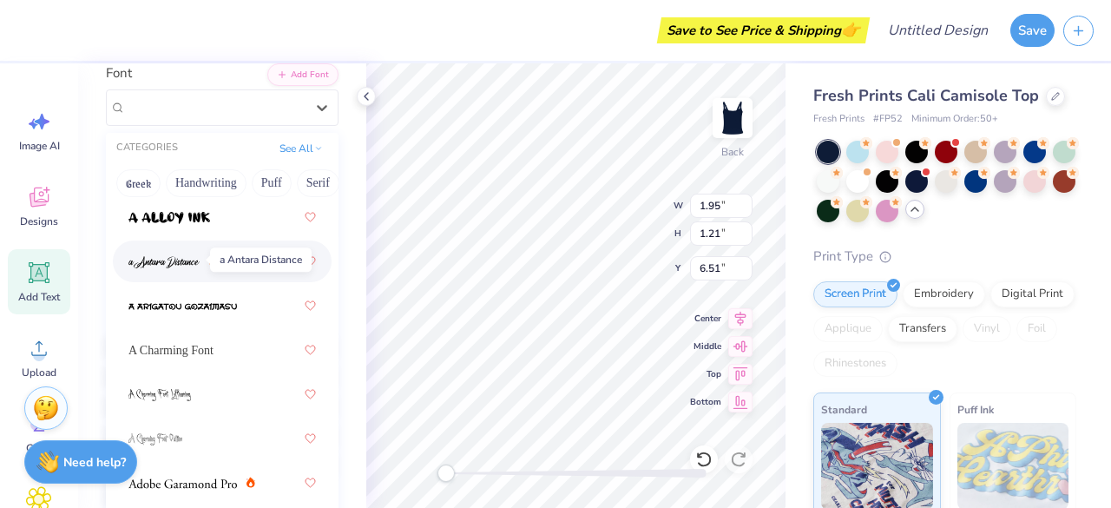
click at [184, 256] on img at bounding box center [163, 262] width 71 height 12
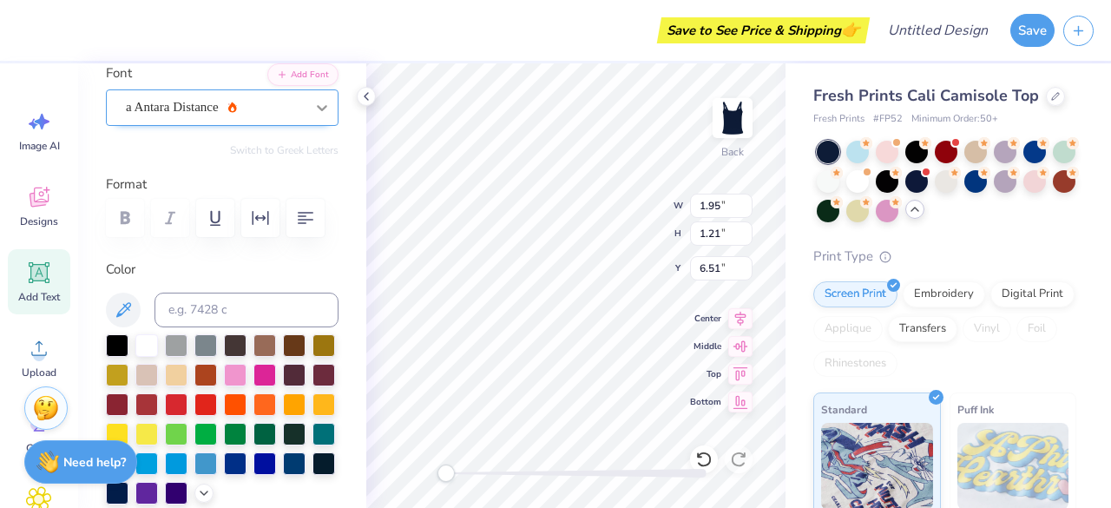
click at [313, 101] on icon at bounding box center [321, 107] width 17 height 17
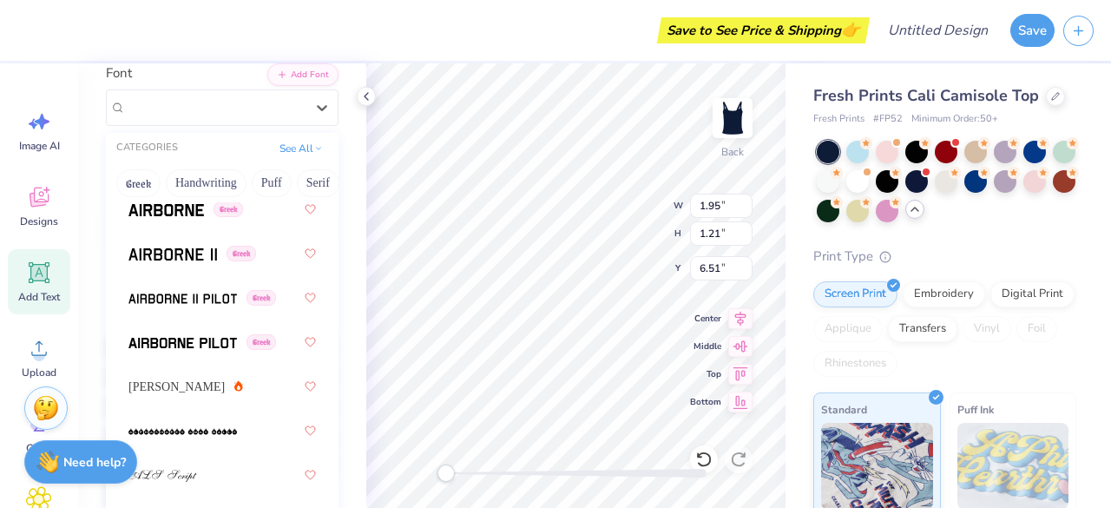
scroll to position [550, 0]
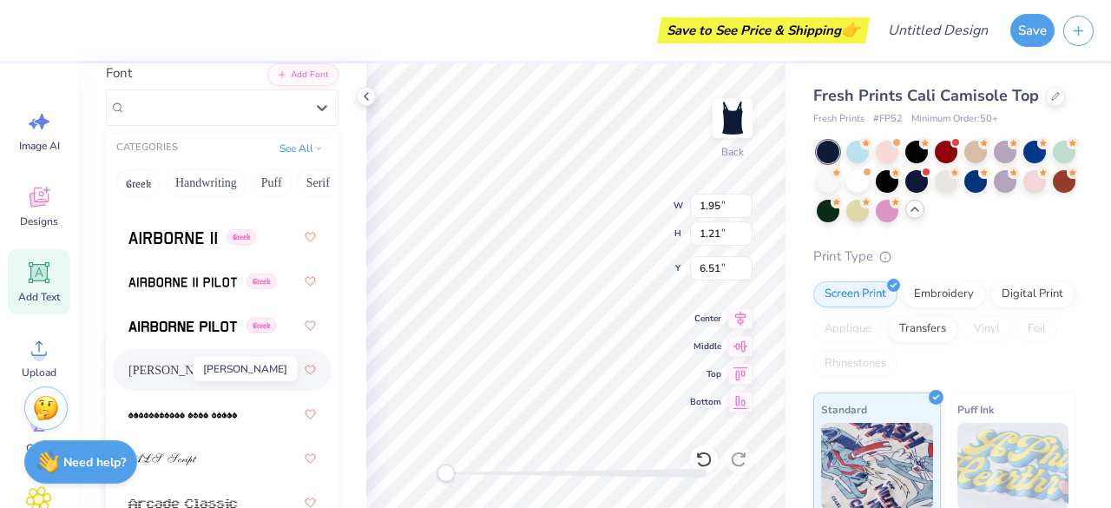
click at [154, 362] on span "[PERSON_NAME]" at bounding box center [176, 370] width 96 height 18
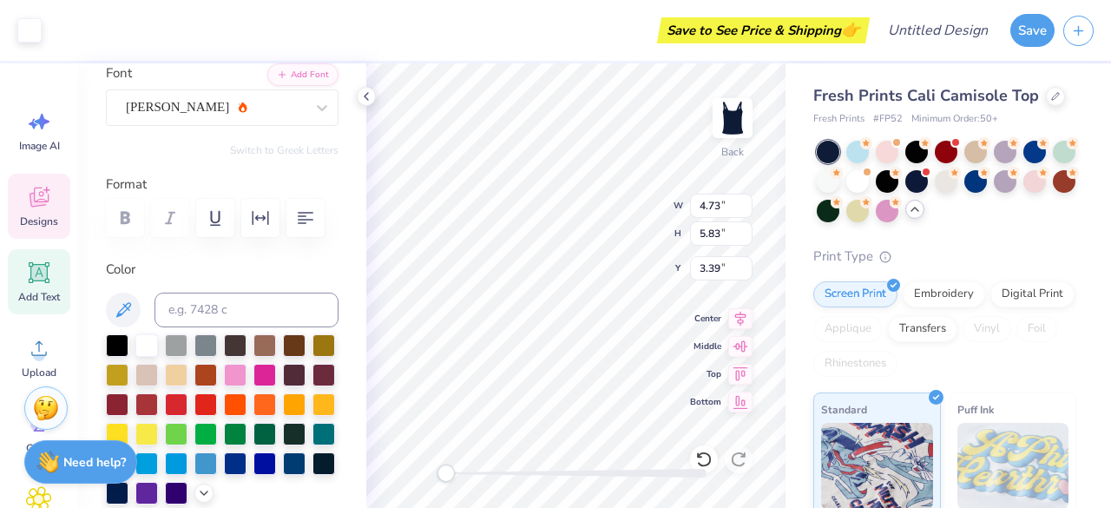
type input "1.95"
type input "1.21"
type input "6.39"
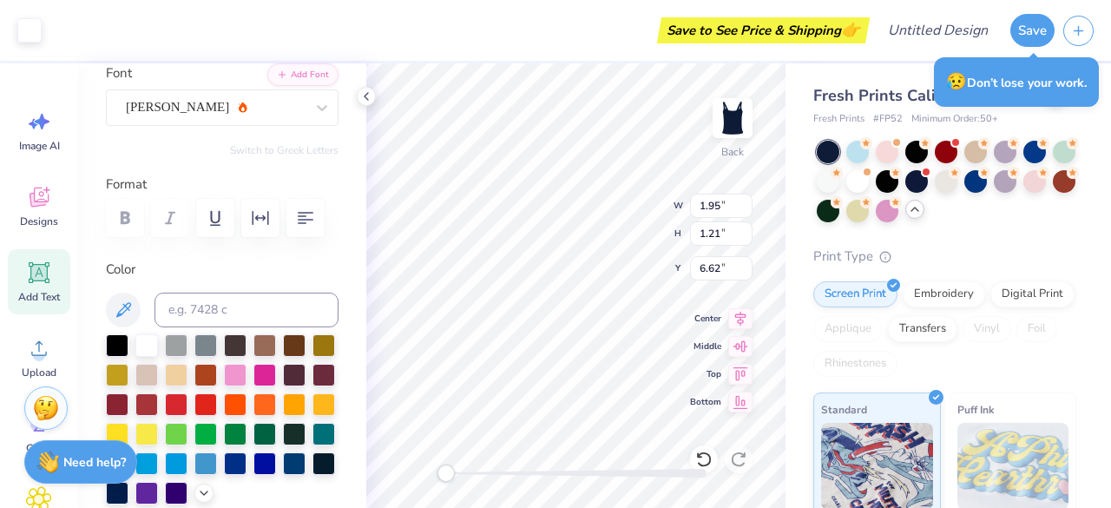
type input "1.95"
type input "1.21"
type input "6.62"
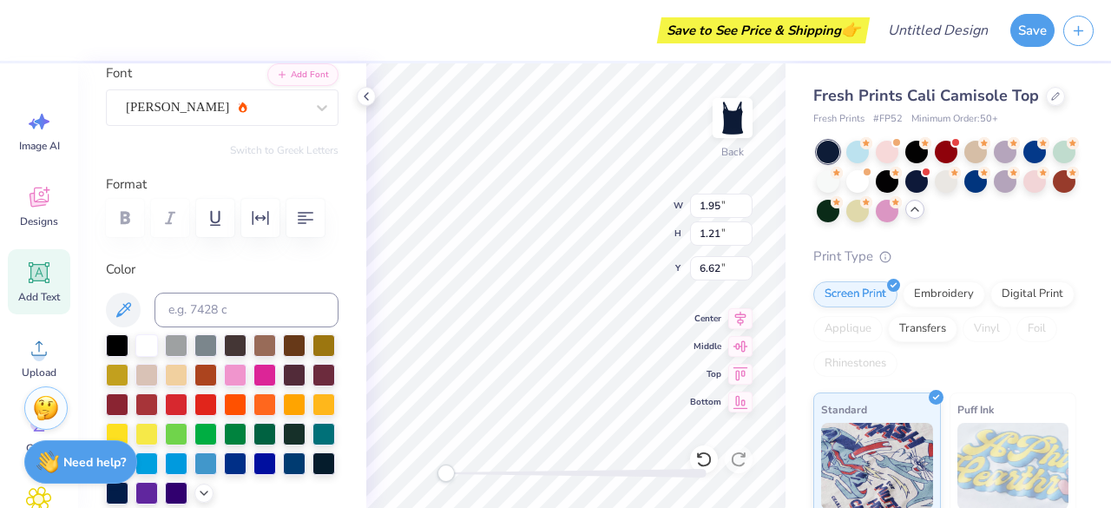
type input "4.73"
type input "5.83"
type input "3.70"
type input "1.95"
type input "1.21"
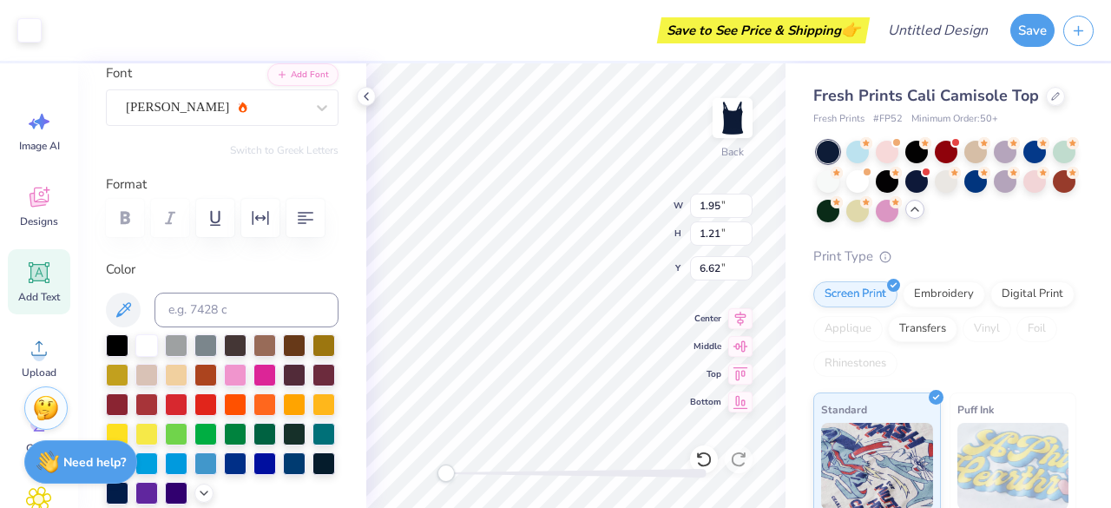
type input "6.62"
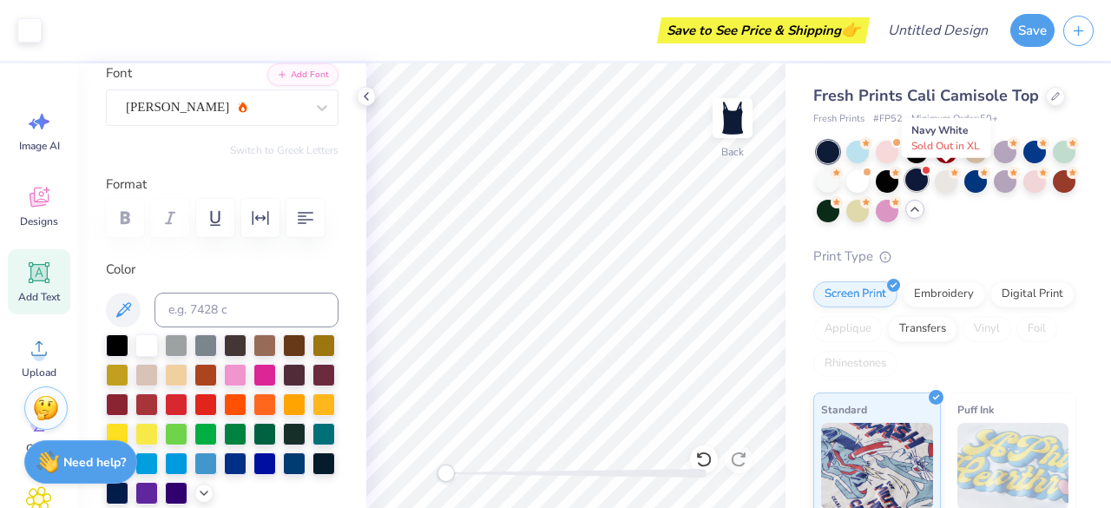
click at [928, 183] on div at bounding box center [916, 179] width 23 height 23
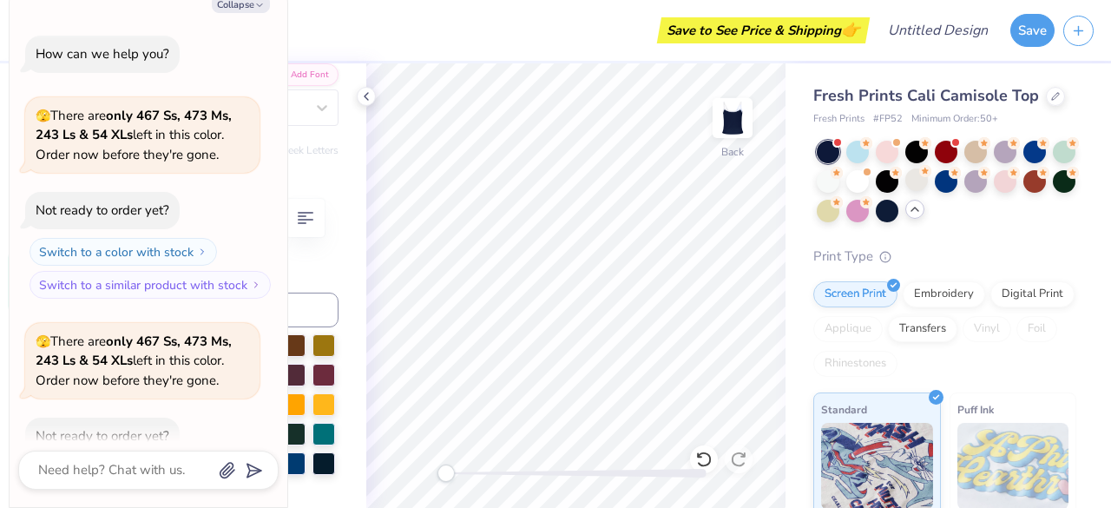
scroll to position [446, 0]
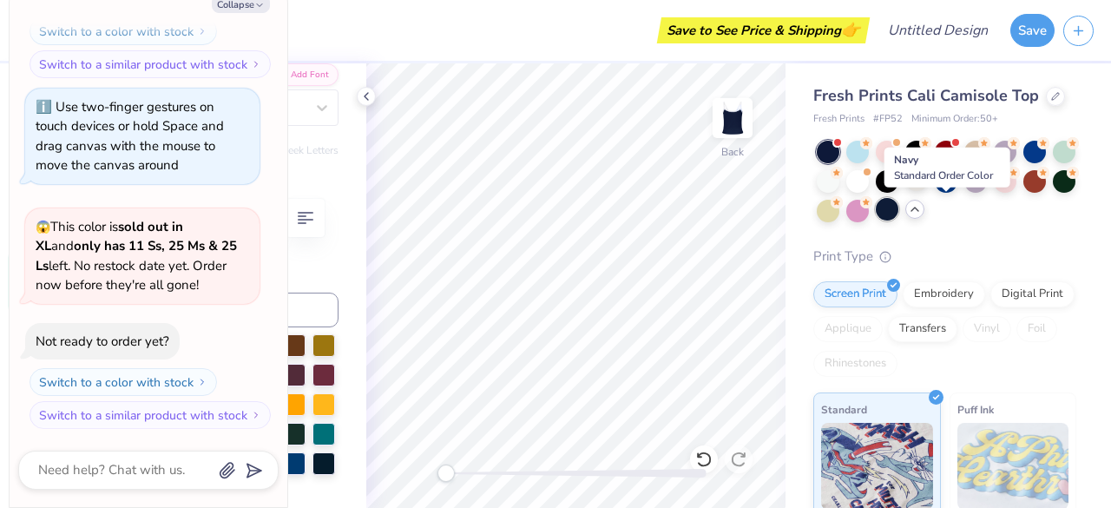
click at [898, 212] on div at bounding box center [886, 209] width 23 height 23
type textarea "x"
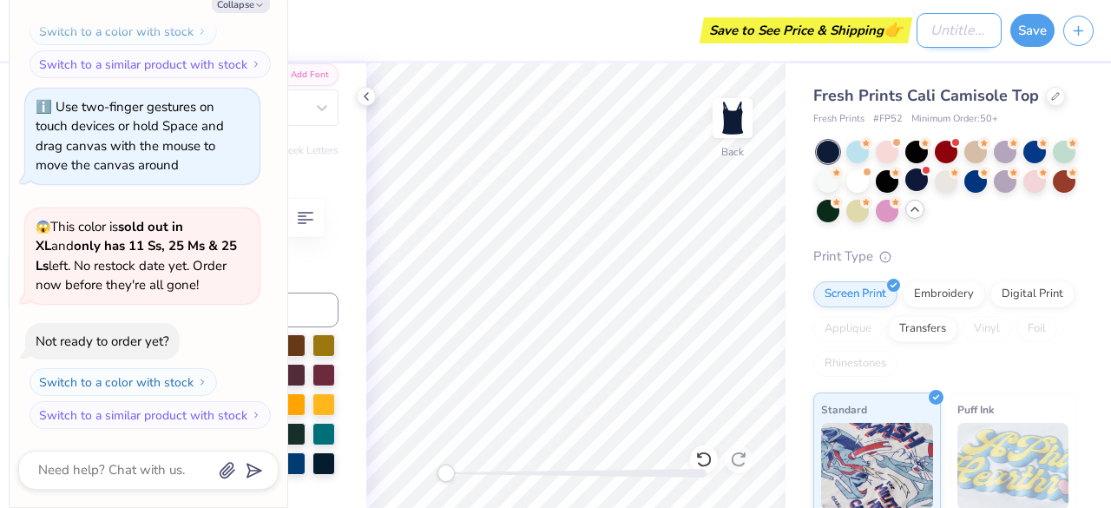
click at [932, 34] on input "Design Title" at bounding box center [958, 30] width 85 height 35
type input "b"
type textarea "x"
type input "bi"
type textarea "x"
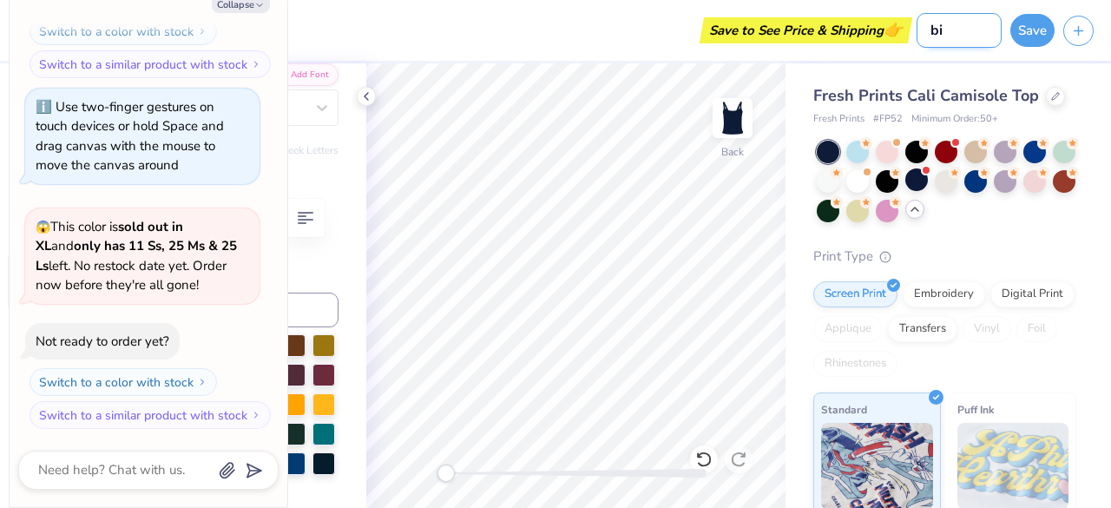
type input "big"
type textarea "x"
type input "bigl"
type textarea "x"
type input "bigli"
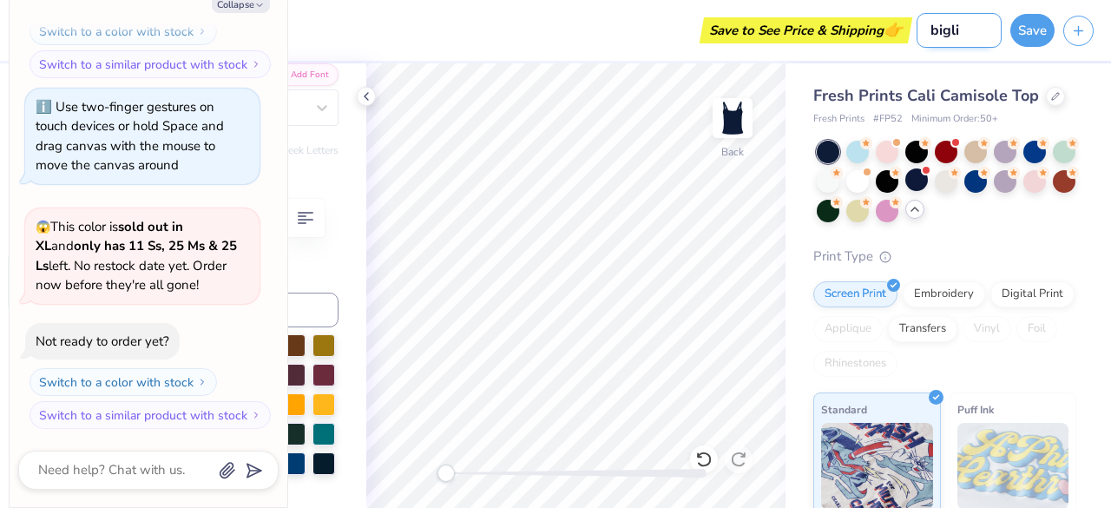
type textarea "x"
type input "biglit"
type textarea "x"
type input "biglitt"
type textarea "x"
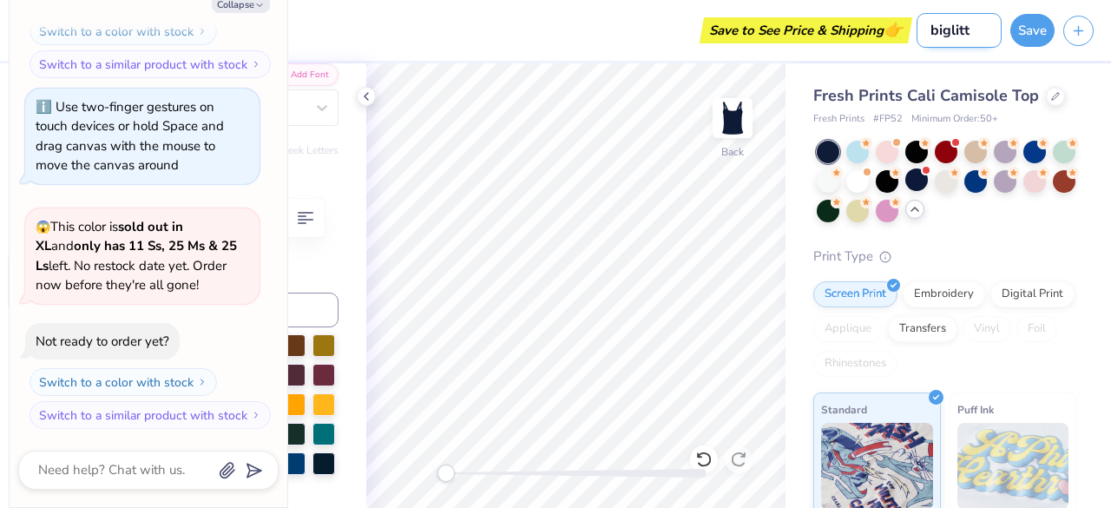
type input "biglittl"
type textarea "x"
type input "biglittle"
type textarea "x"
type input "biglittle"
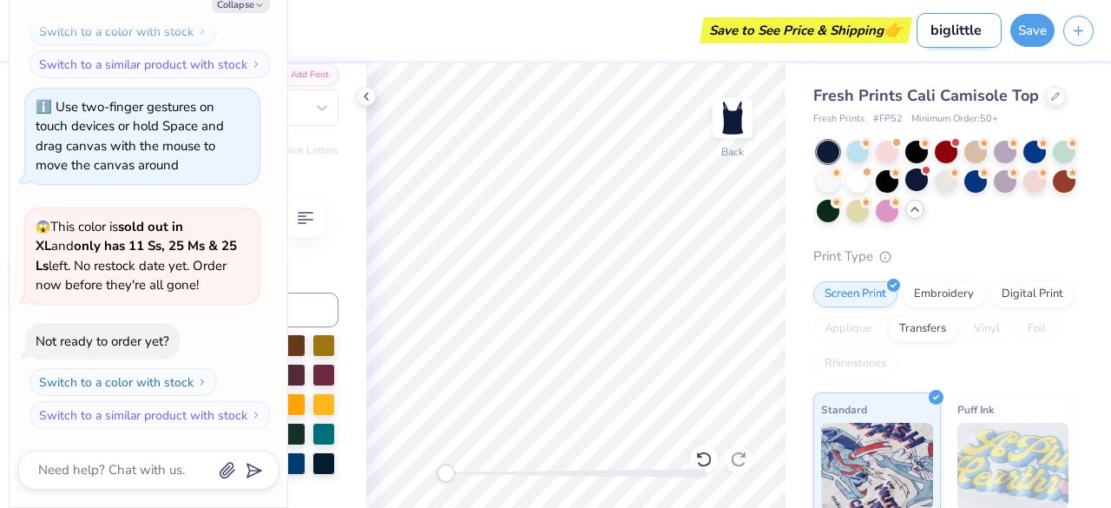
type textarea "x"
type input "biglittle 1"
type textarea "x"
type input "biglittle 1"
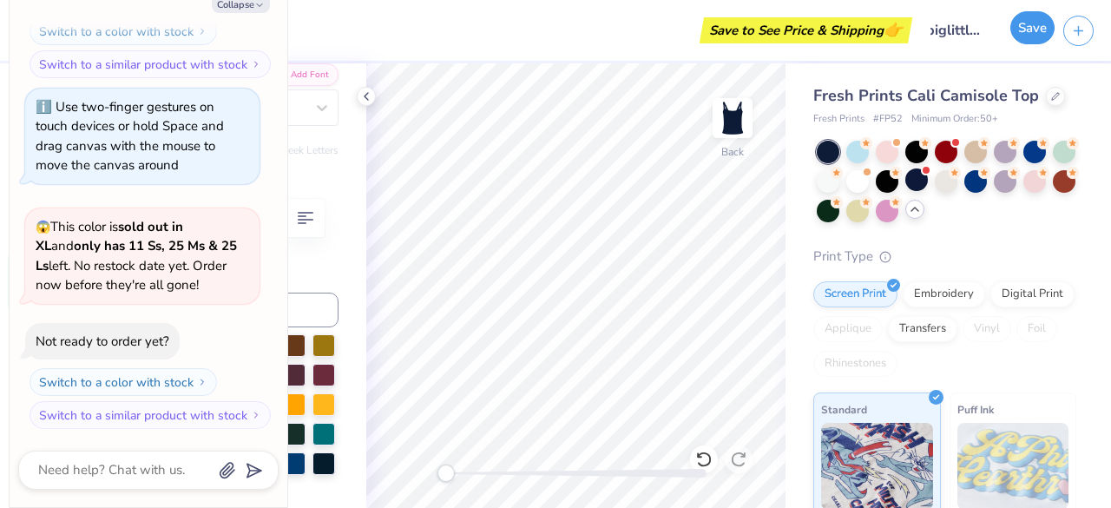
scroll to position [0, 0]
click at [1030, 30] on button "Save" at bounding box center [1032, 27] width 44 height 33
type textarea "x"
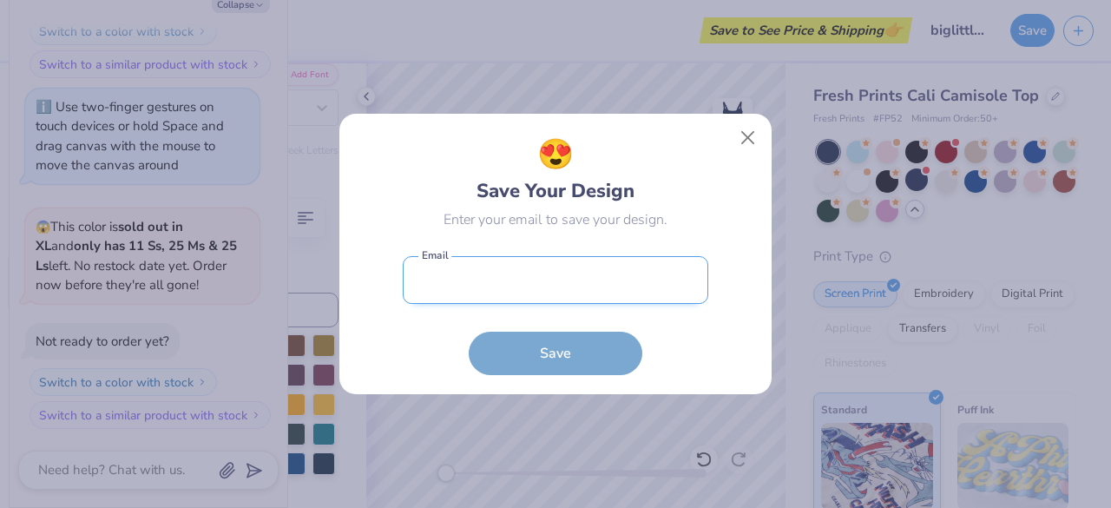
click at [578, 279] on input "email" at bounding box center [555, 280] width 305 height 48
type input "[EMAIL_ADDRESS][DOMAIN_NAME]"
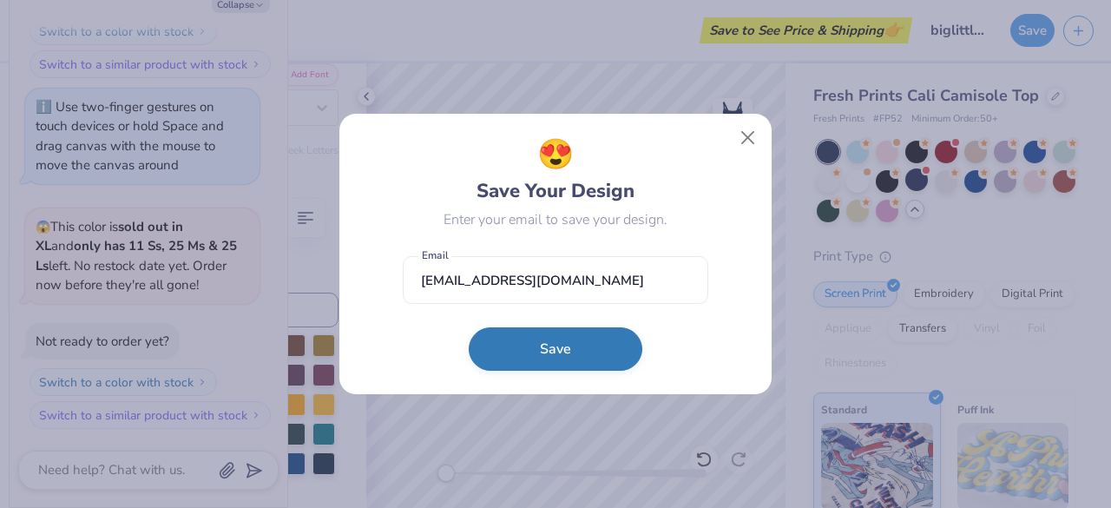
click at [536, 359] on button "Save" at bounding box center [556, 348] width 174 height 43
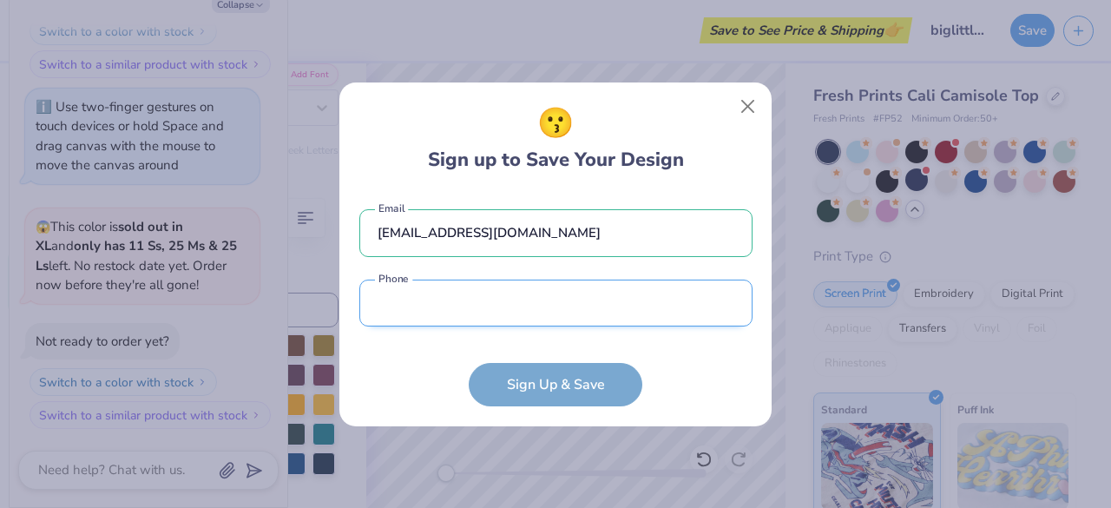
click at [430, 305] on input "tel" at bounding box center [555, 303] width 393 height 48
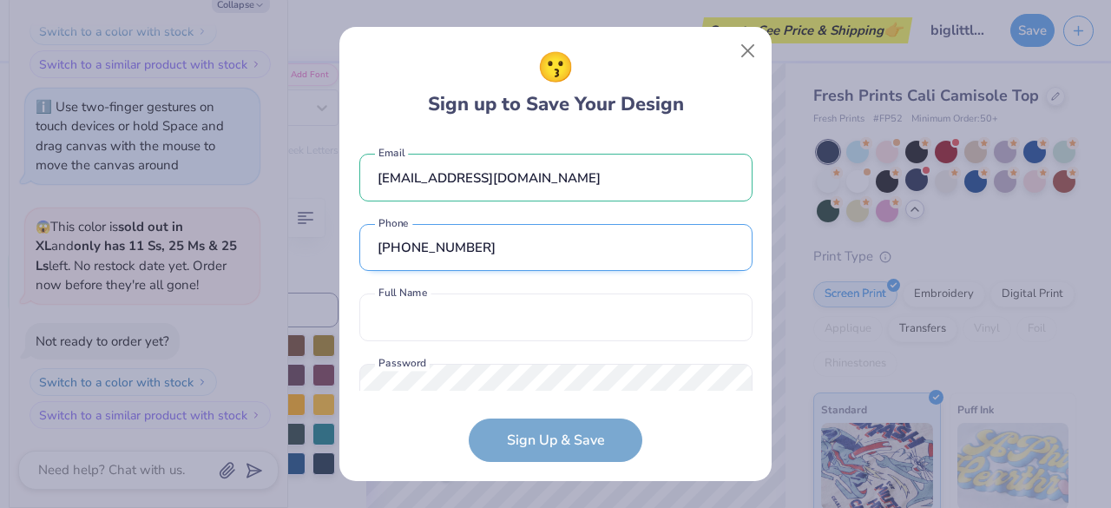
scroll to position [50, 0]
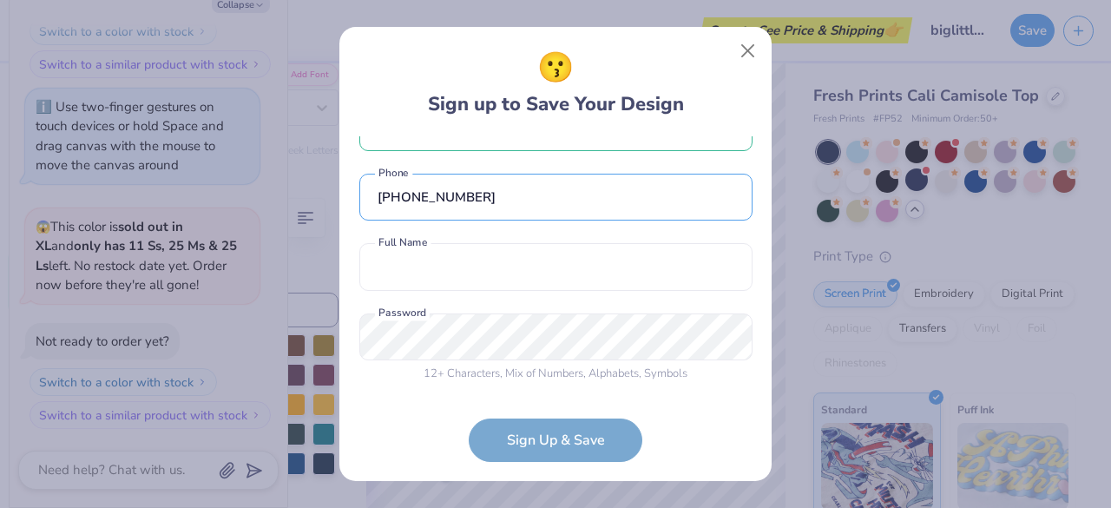
type input "[PHONE_NUMBER]"
click at [548, 439] on form "[EMAIL_ADDRESS][DOMAIN_NAME] Email [PHONE_NUMBER] Phone Full Name is a required…" at bounding box center [555, 298] width 393 height 325
click at [750, 50] on button "Close" at bounding box center [747, 51] width 33 height 33
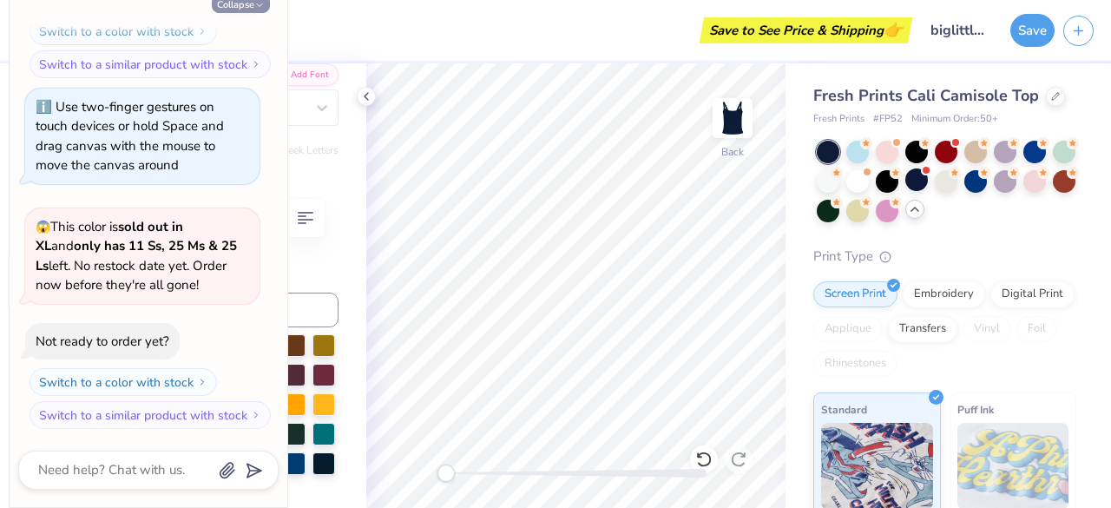
click at [255, 4] on icon "button" at bounding box center [259, 5] width 10 height 10
type textarea "x"
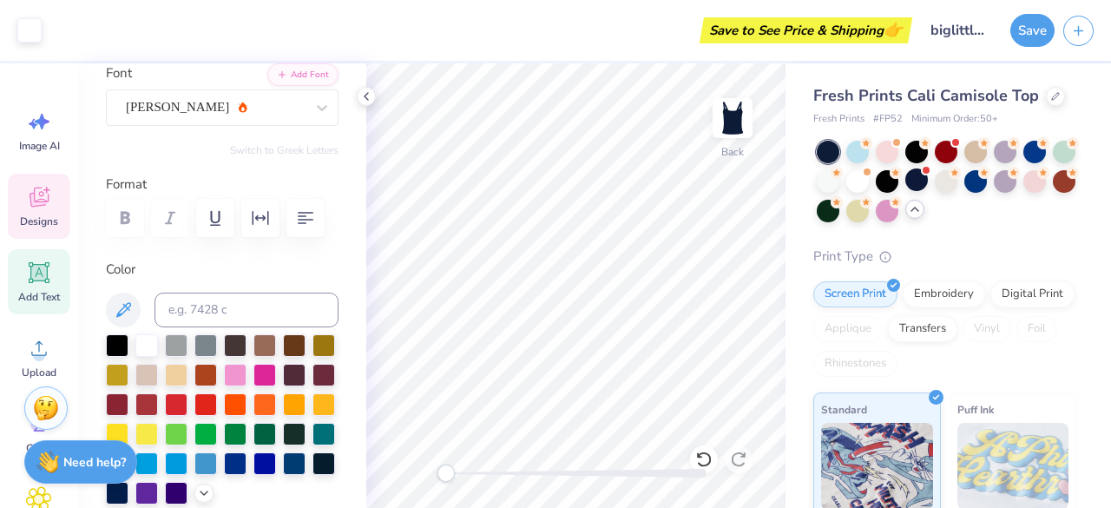
click at [43, 213] on div "Designs" at bounding box center [39, 206] width 62 height 65
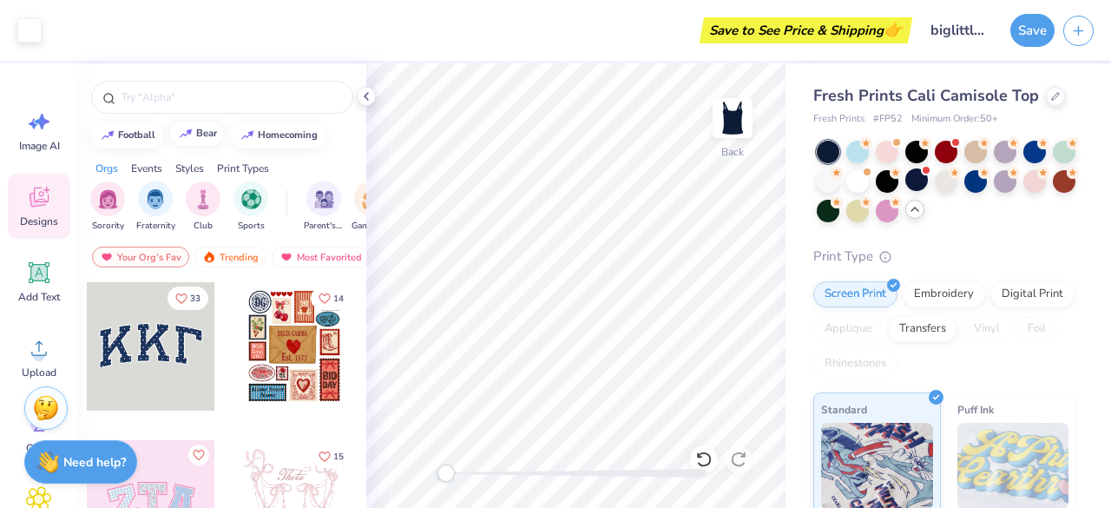
click at [206, 139] on button "bear" at bounding box center [197, 134] width 56 height 26
type input "bear"
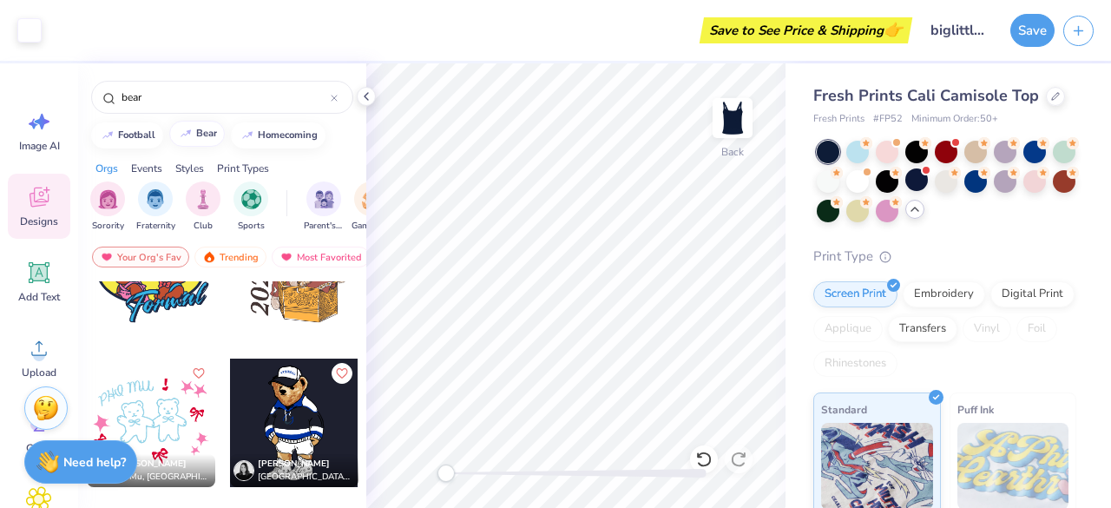
scroll to position [3242, 0]
